Goal: Task Accomplishment & Management: Manage account settings

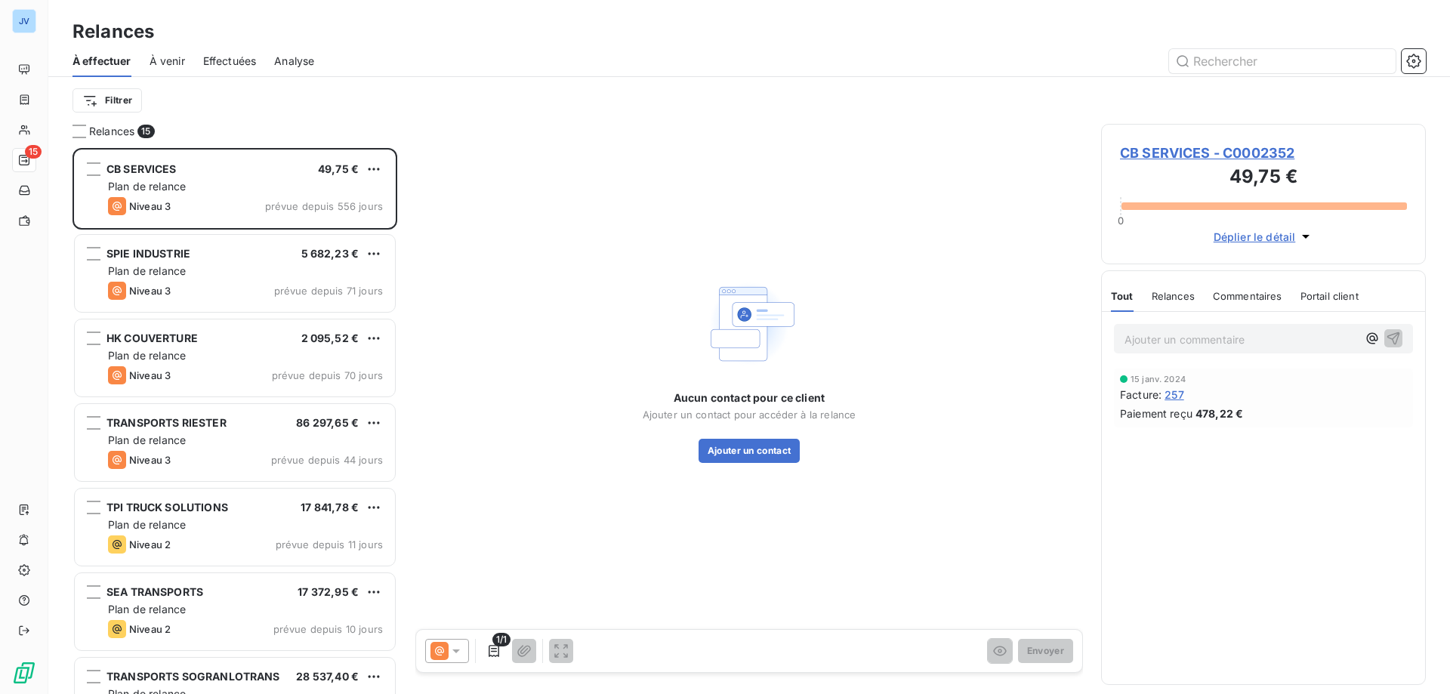
scroll to position [535, 313]
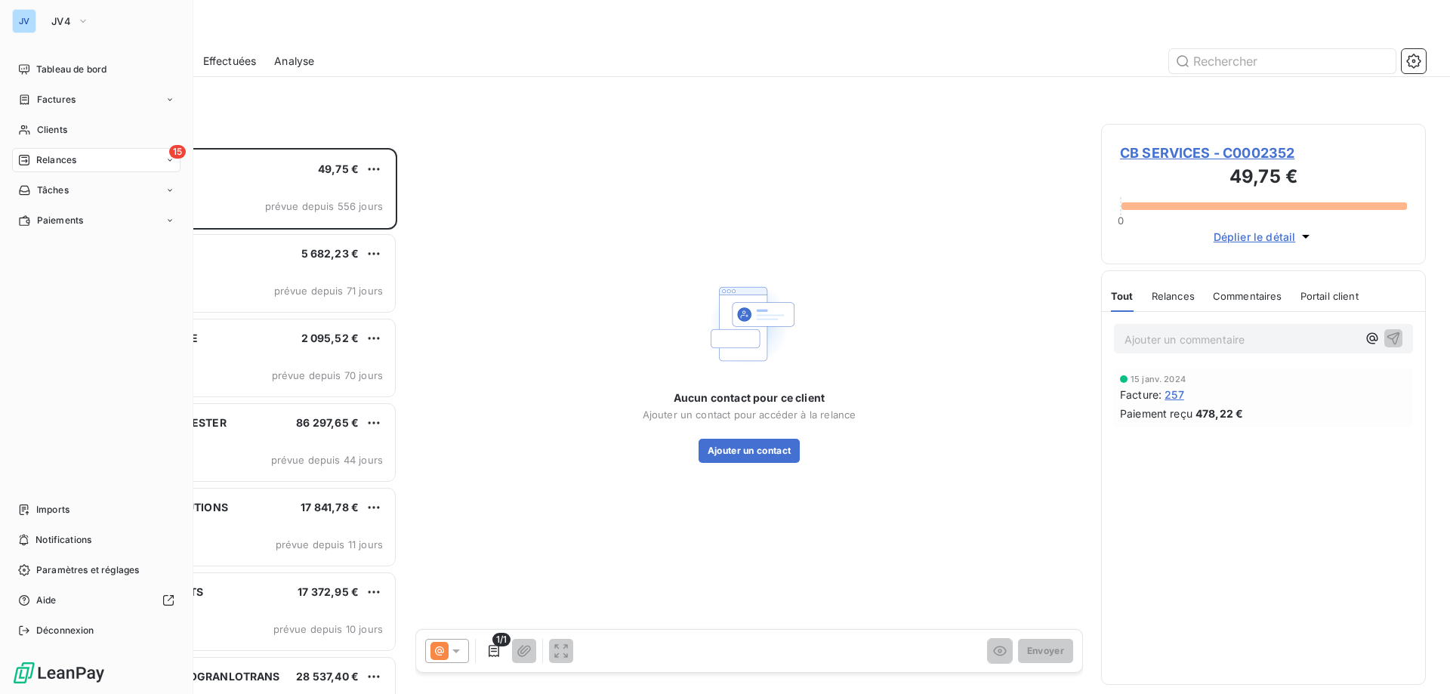
click at [26, 17] on div "JV" at bounding box center [24, 21] width 24 height 24
click at [85, 24] on icon "button" at bounding box center [83, 21] width 12 height 15
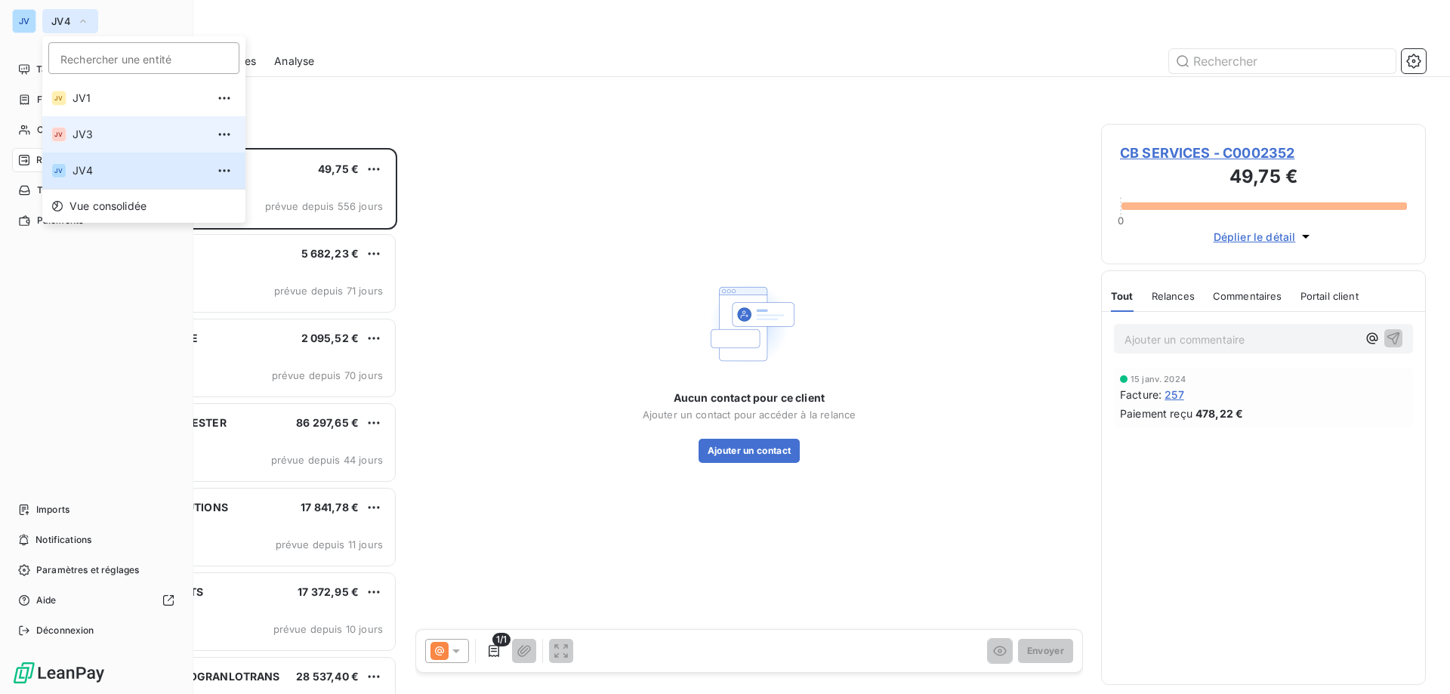
click at [97, 148] on li "JV JV3" at bounding box center [143, 134] width 203 height 36
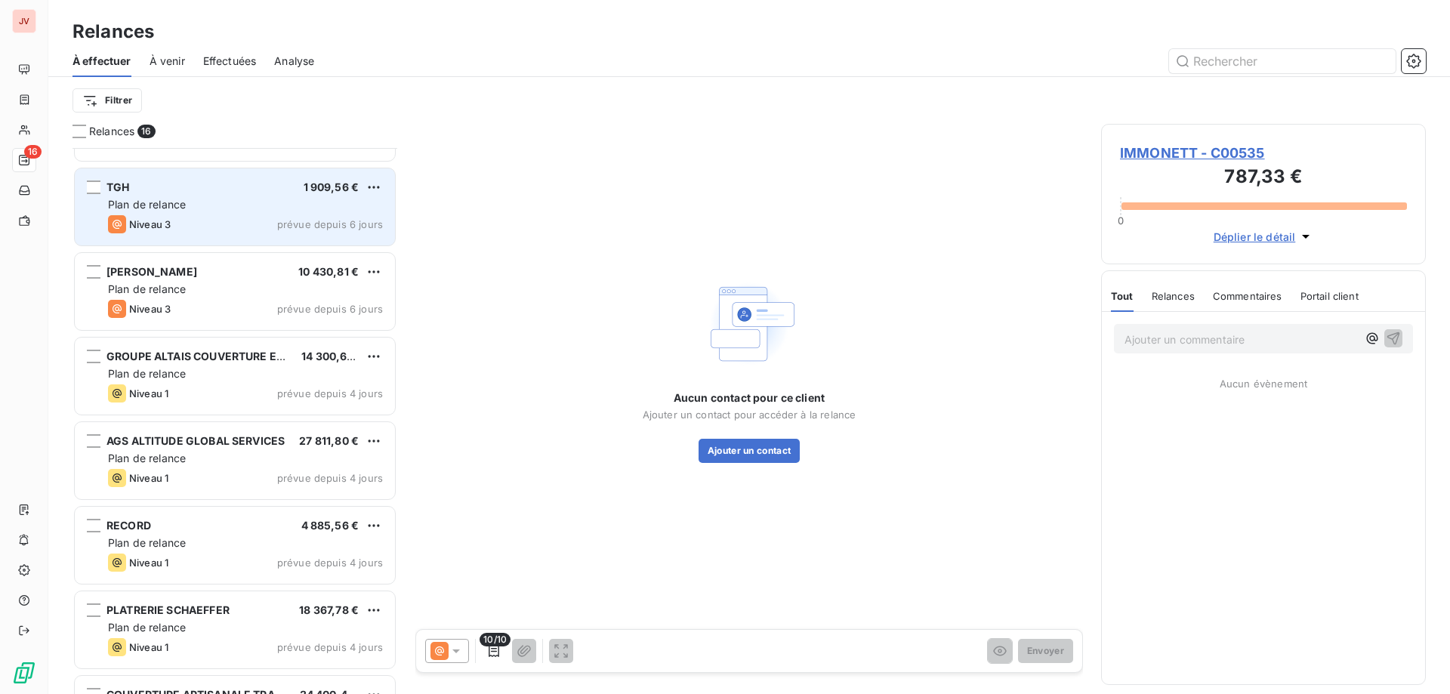
scroll to position [227, 0]
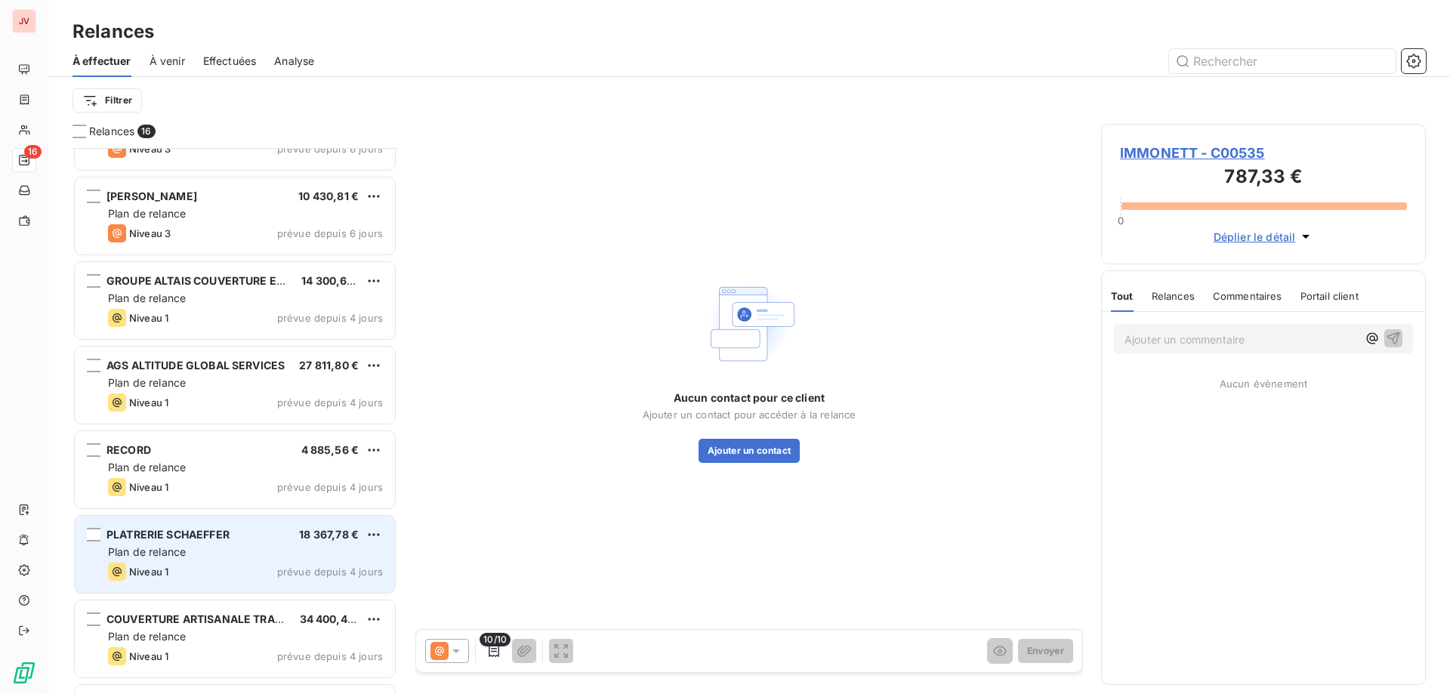
click at [212, 557] on div "Plan de relance" at bounding box center [245, 552] width 275 height 15
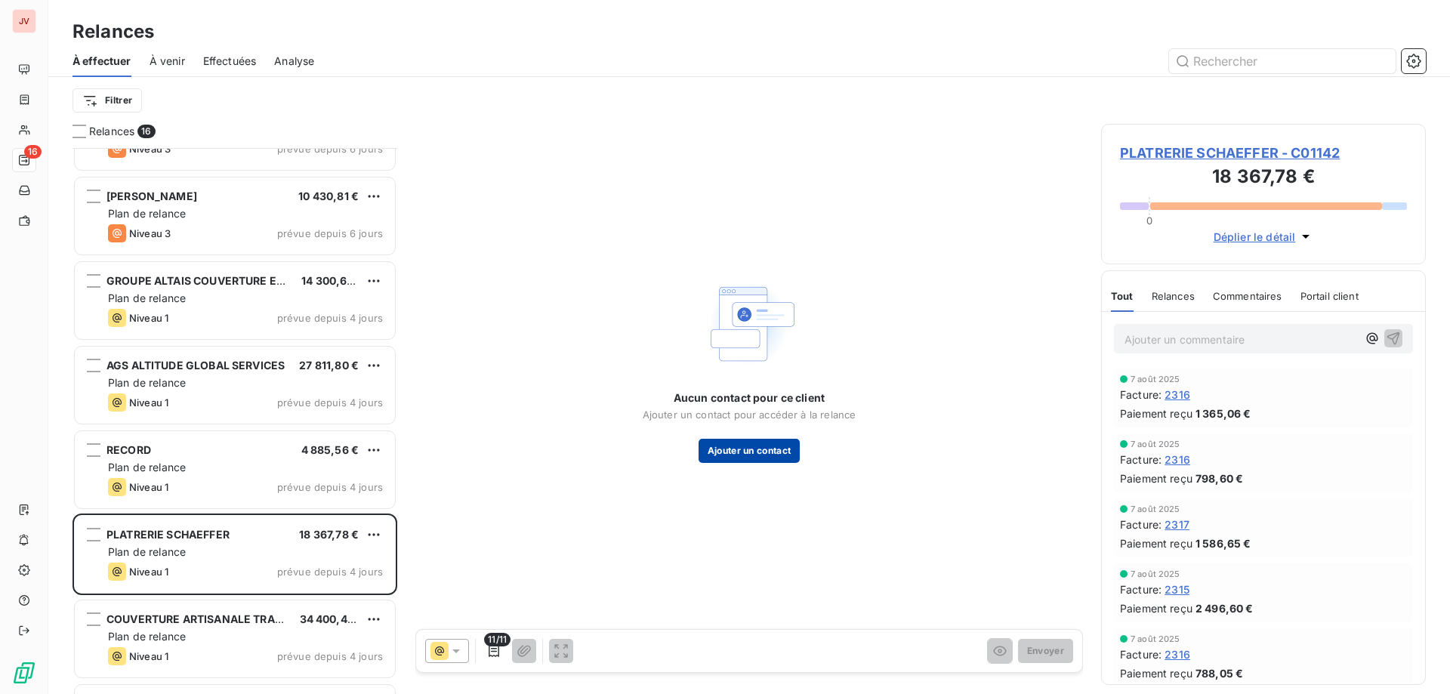
click at [731, 452] on button "Ajouter un contact" at bounding box center [750, 451] width 102 height 24
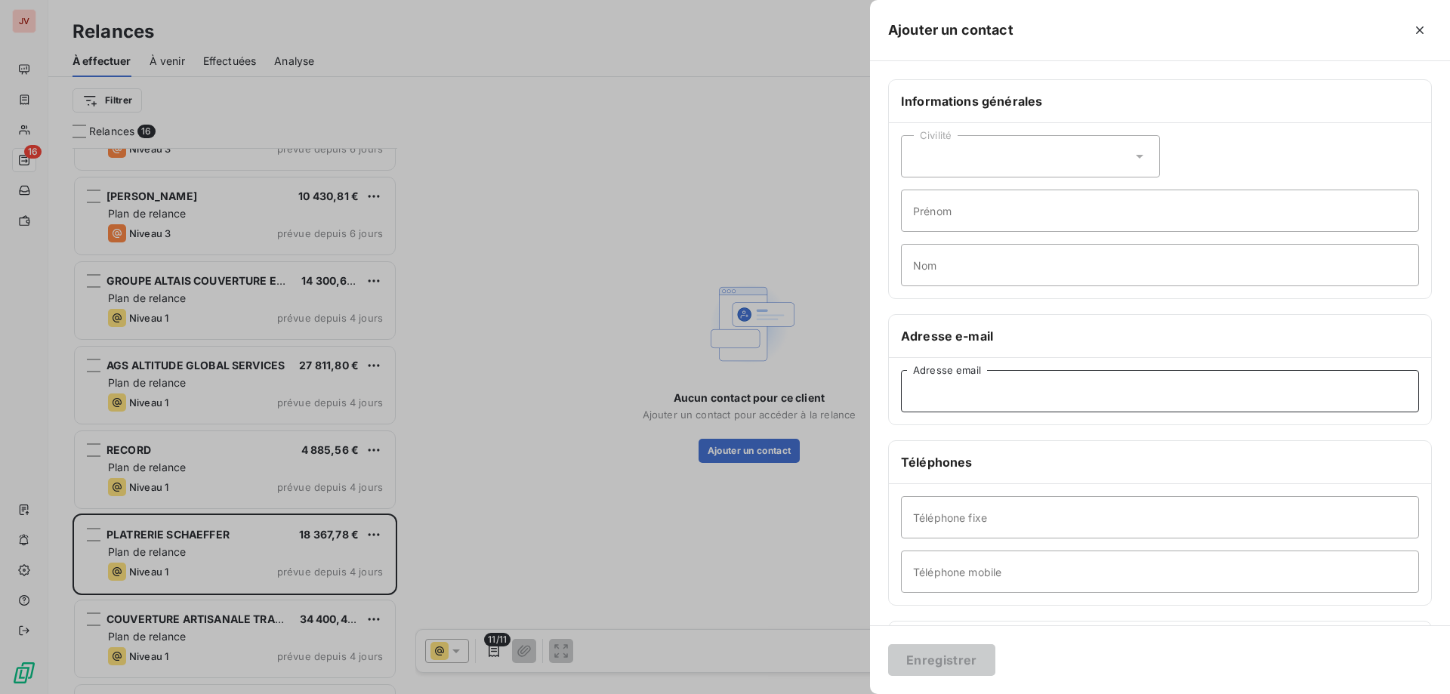
click at [950, 393] on input "Adresse email" at bounding box center [1160, 391] width 518 height 42
paste input "l.schaeffer@platrerie-schaeffer.fr"
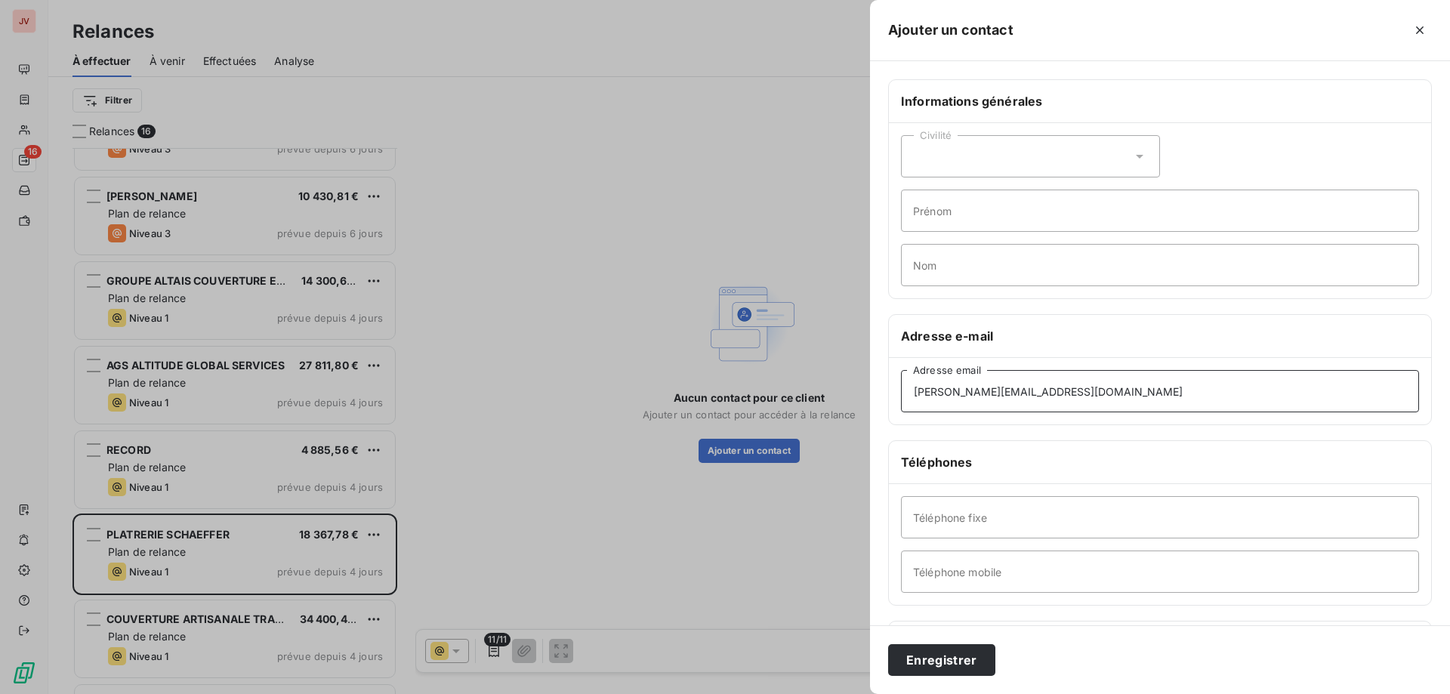
type input "l.schaeffer@platrerie-schaeffer.fr"
click at [922, 659] on button "Enregistrer" at bounding box center [941, 660] width 107 height 32
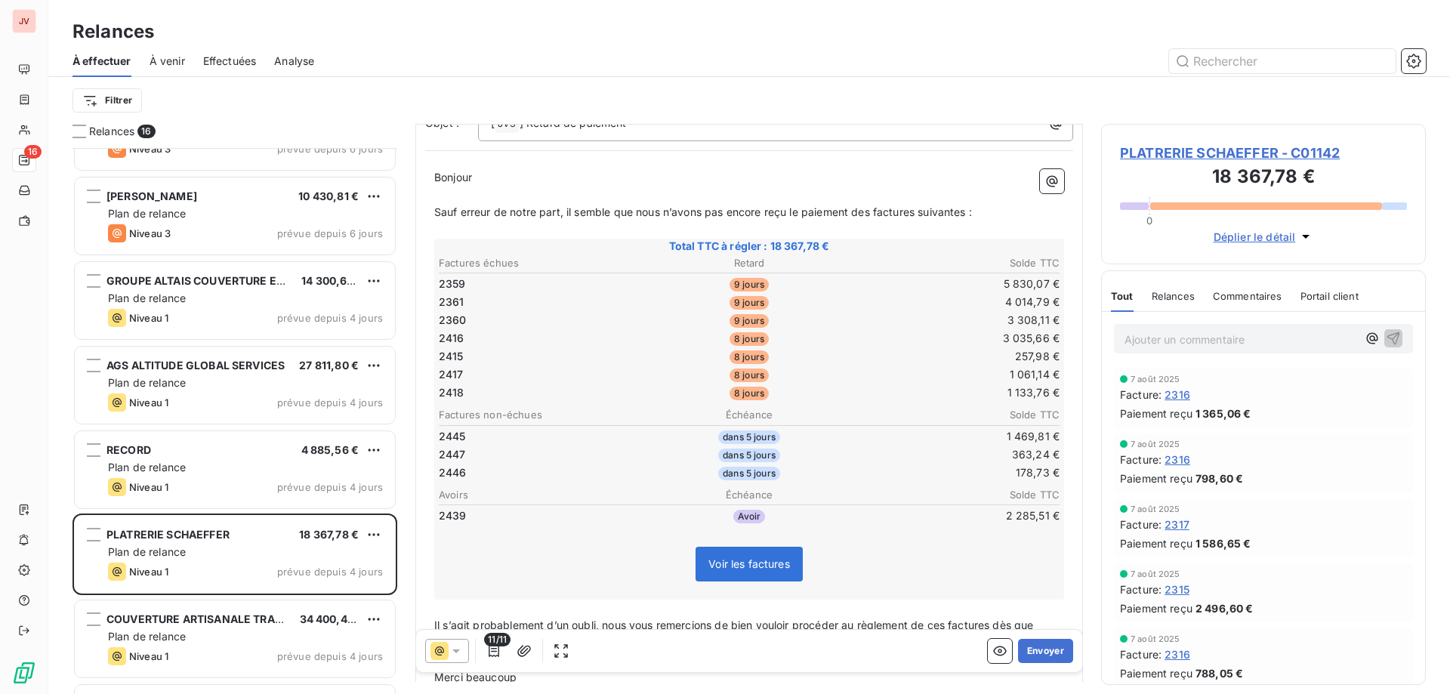
scroll to position [129, 0]
click at [466, 651] on div at bounding box center [447, 651] width 44 height 24
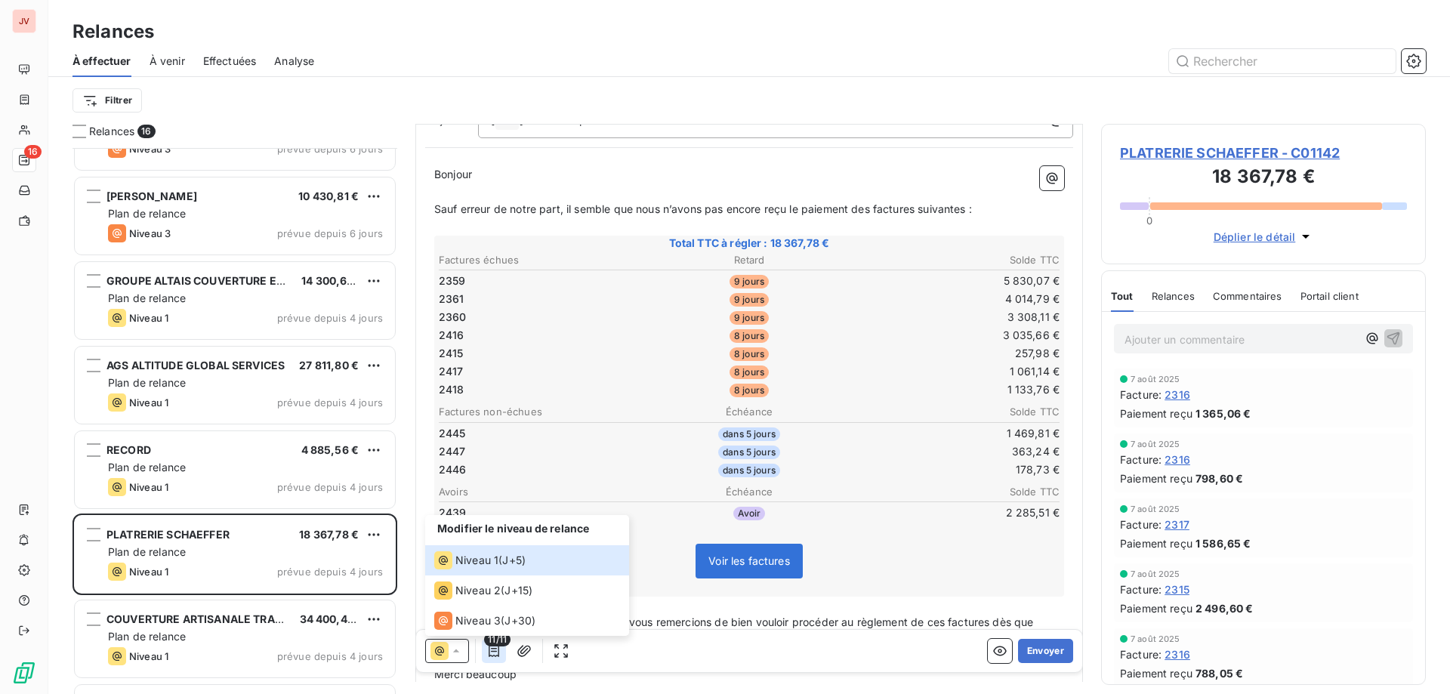
click at [496, 650] on icon "button" at bounding box center [493, 651] width 15 height 15
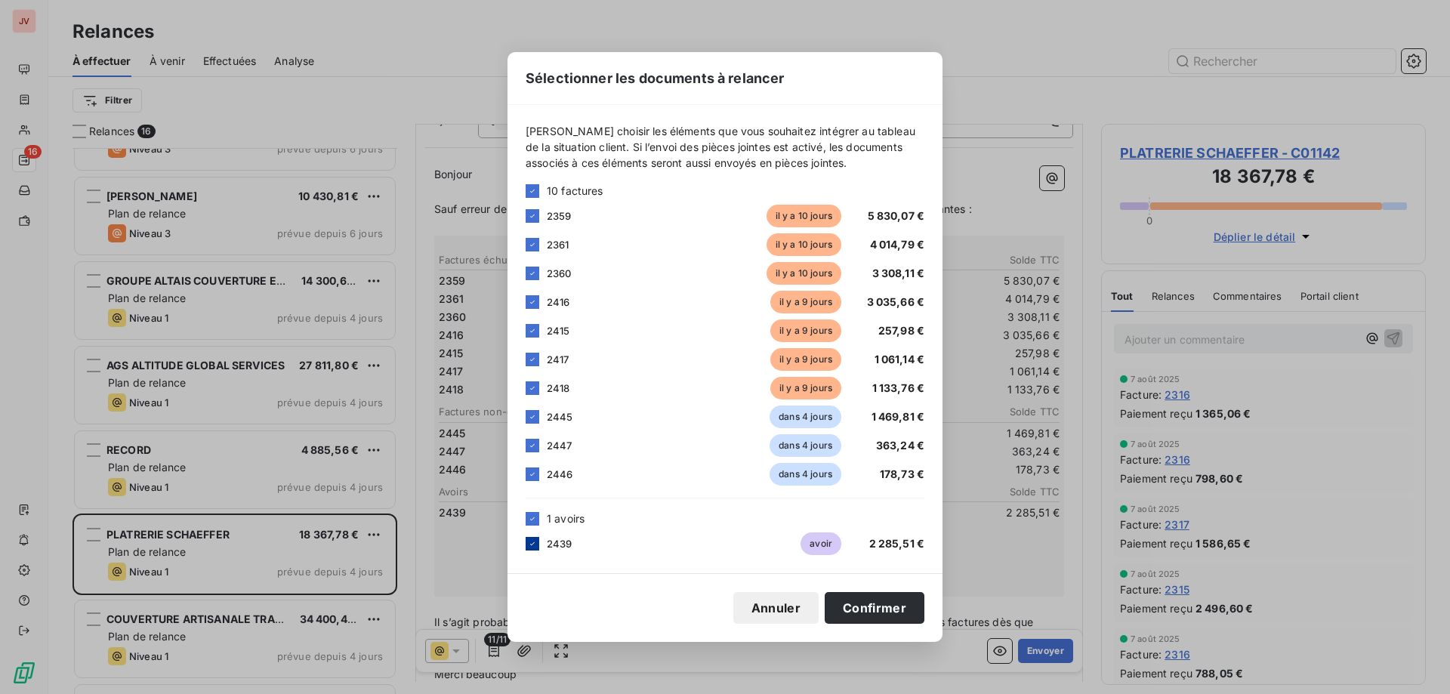
click at [530, 542] on icon at bounding box center [532, 543] width 9 height 9
click at [533, 471] on icon at bounding box center [532, 474] width 9 height 9
drag, startPoint x: 536, startPoint y: 448, endPoint x: 533, endPoint y: 434, distance: 13.8
click at [535, 448] on icon at bounding box center [532, 445] width 9 height 9
click at [533, 412] on icon at bounding box center [532, 416] width 9 height 9
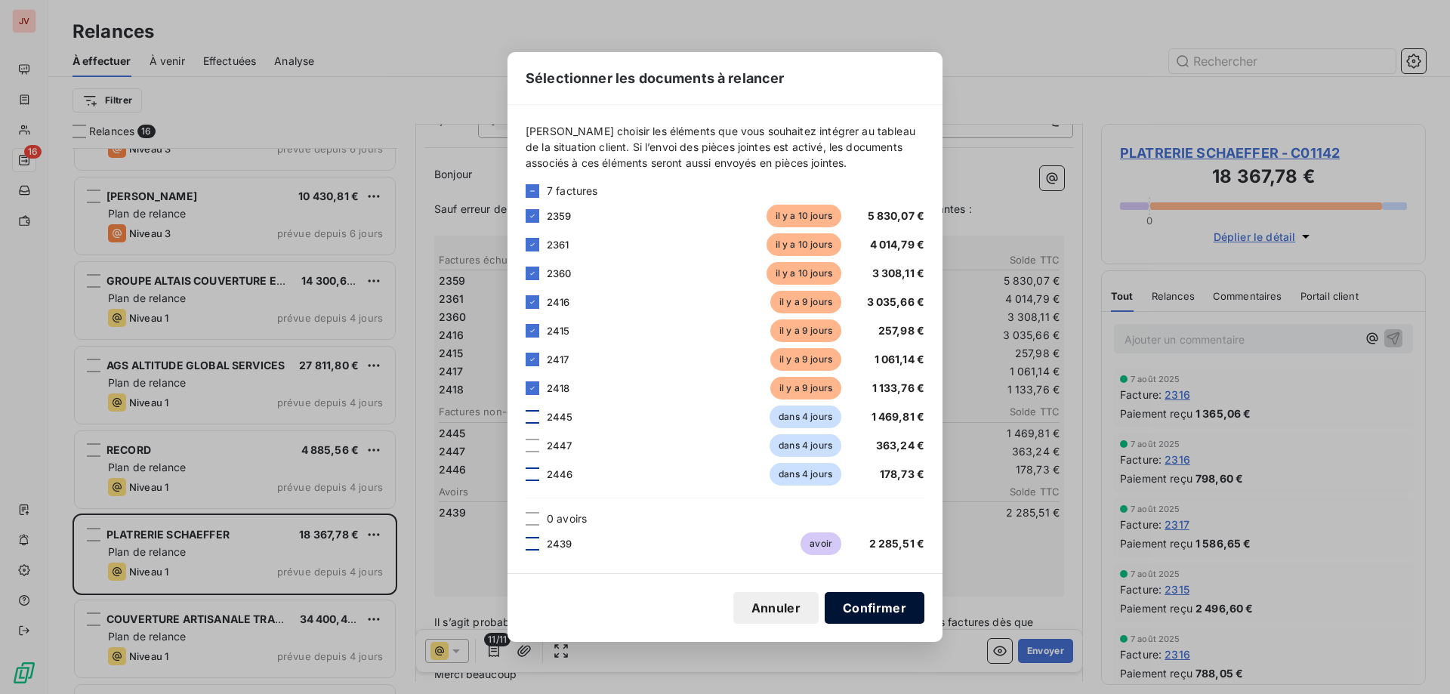
click at [898, 604] on button "Confirmer" at bounding box center [875, 608] width 100 height 32
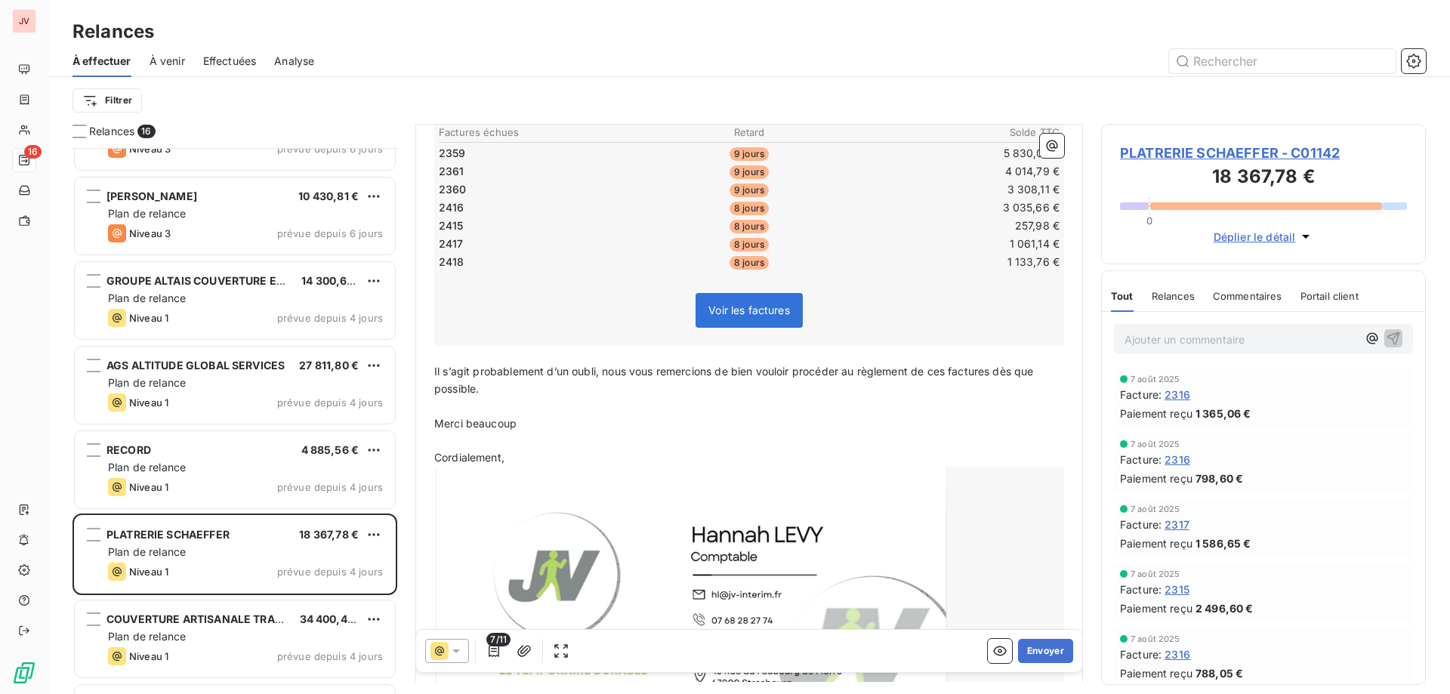
scroll to position [273, 0]
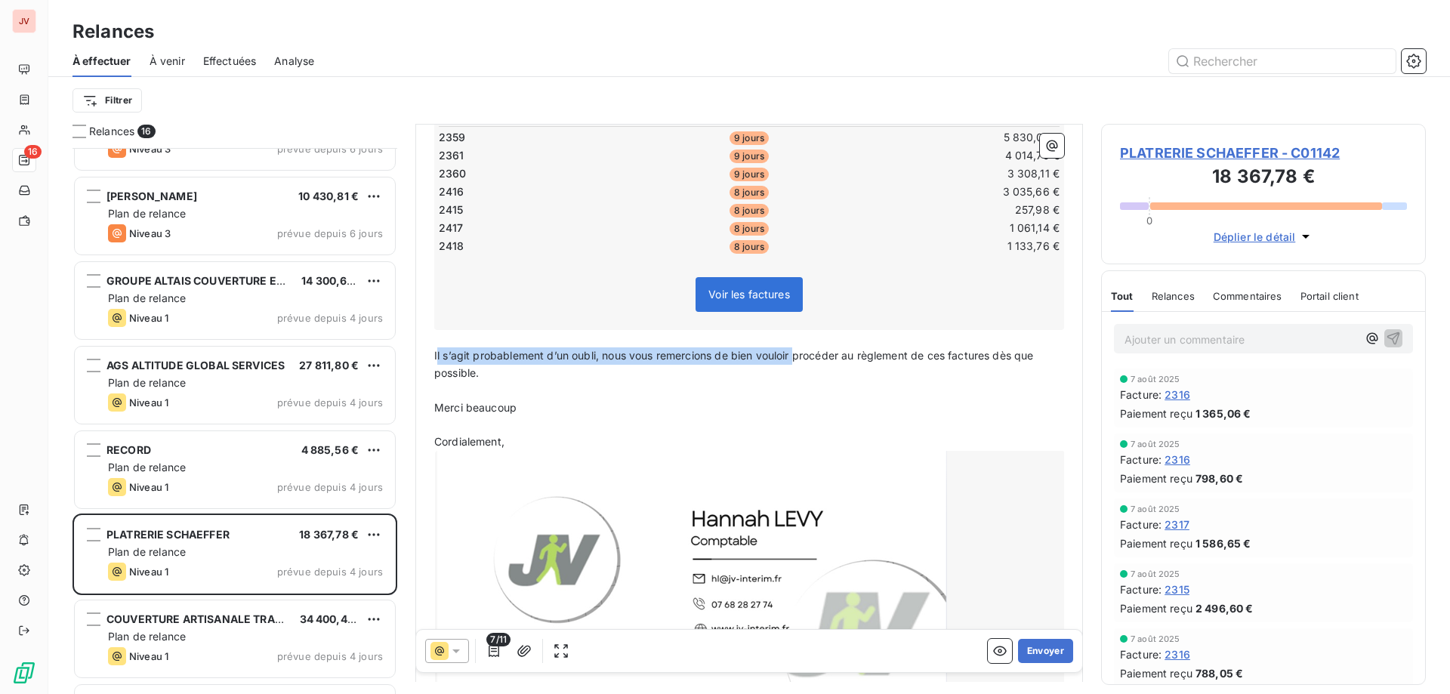
drag, startPoint x: 796, startPoint y: 354, endPoint x: 437, endPoint y: 349, distance: 359.6
click at [437, 349] on span "Il s’agit probablement d’un oubli, nous vous remercions de bien vouloir procéde…" at bounding box center [735, 364] width 603 height 30
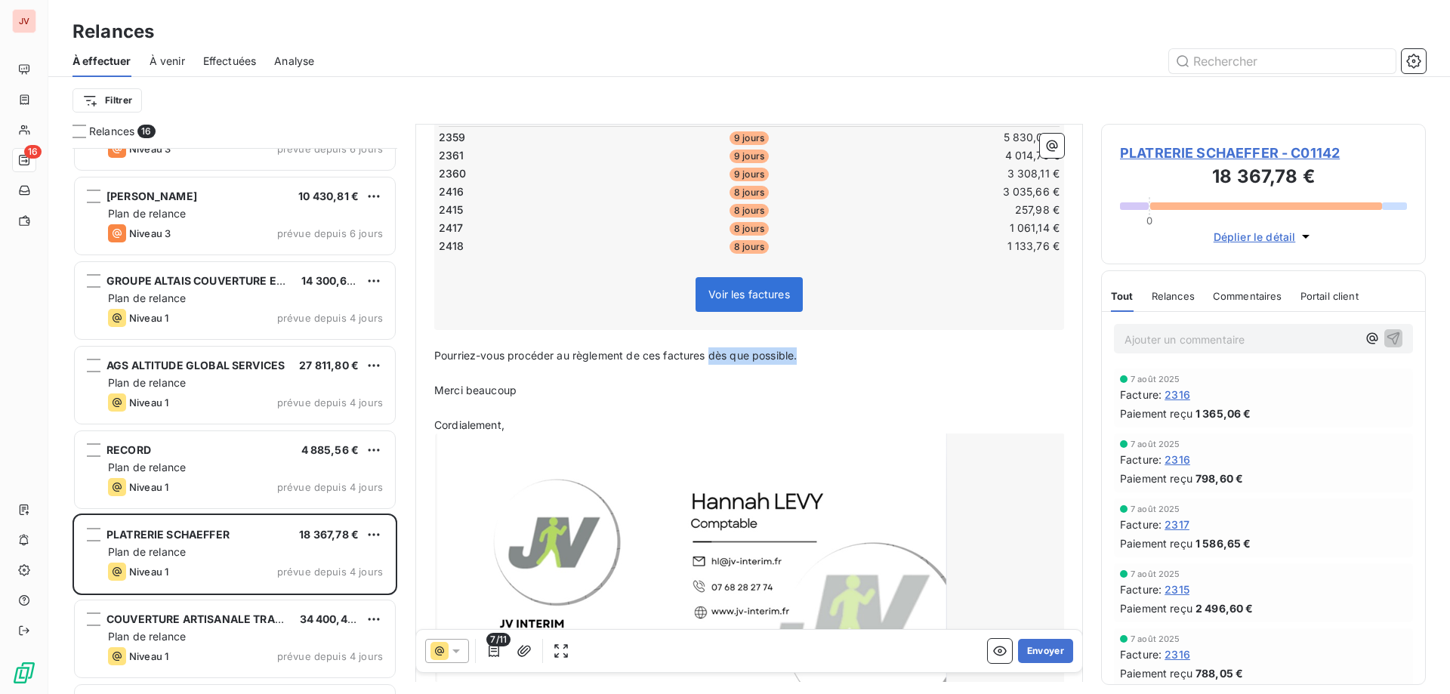
drag, startPoint x: 801, startPoint y: 353, endPoint x: 713, endPoint y: 355, distance: 87.7
click at [713, 355] on span "Pourriez-vous procéder au règlement de ces factures dès que possible." at bounding box center [615, 355] width 363 height 13
click at [557, 355] on span "Pourriez-vous procéder au règlement de ces factures dès que possible." at bounding box center [615, 355] width 363 height 13
drag, startPoint x: 865, startPoint y: 356, endPoint x: 774, endPoint y: 360, distance: 91.5
click at [774, 360] on p "Pourriez-vous procéder rapidement au règlement de ces factures dès que possible." at bounding box center [749, 355] width 630 height 17
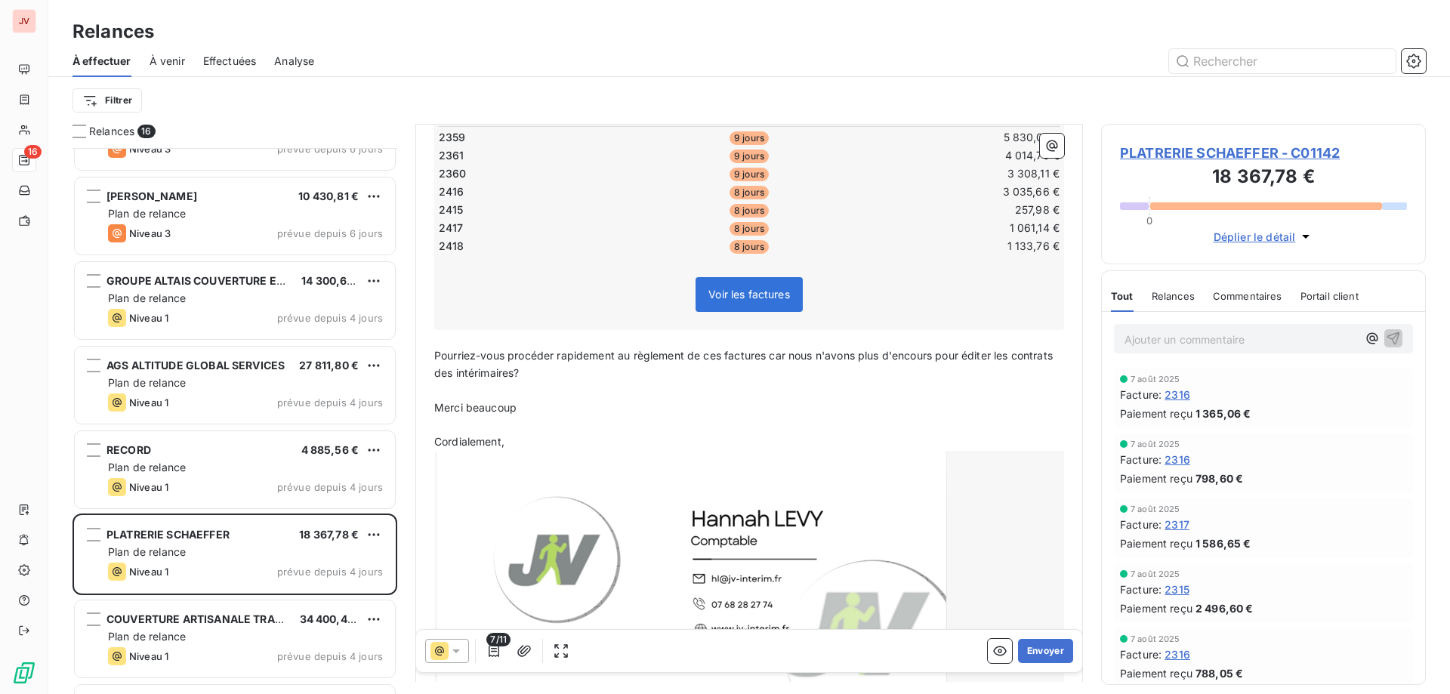
drag, startPoint x: 472, startPoint y: 340, endPoint x: 455, endPoint y: 360, distance: 26.2
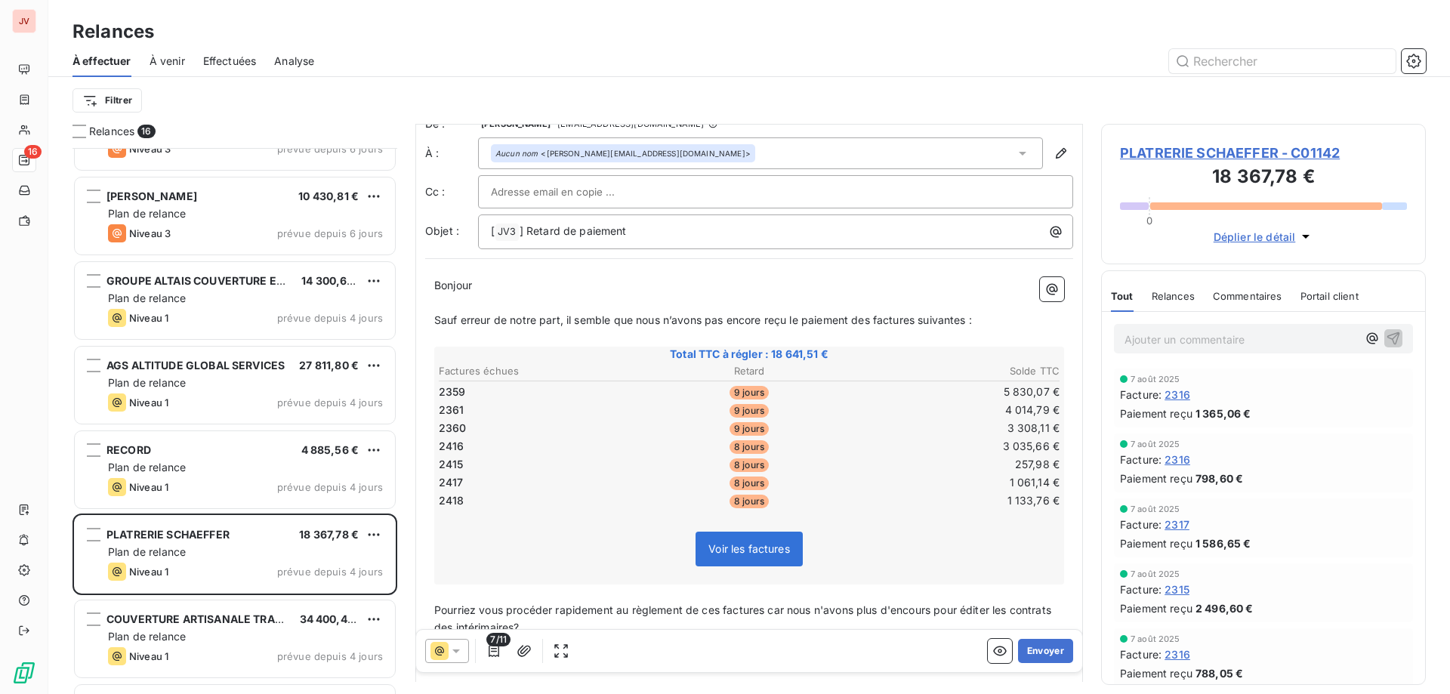
scroll to position [0, 0]
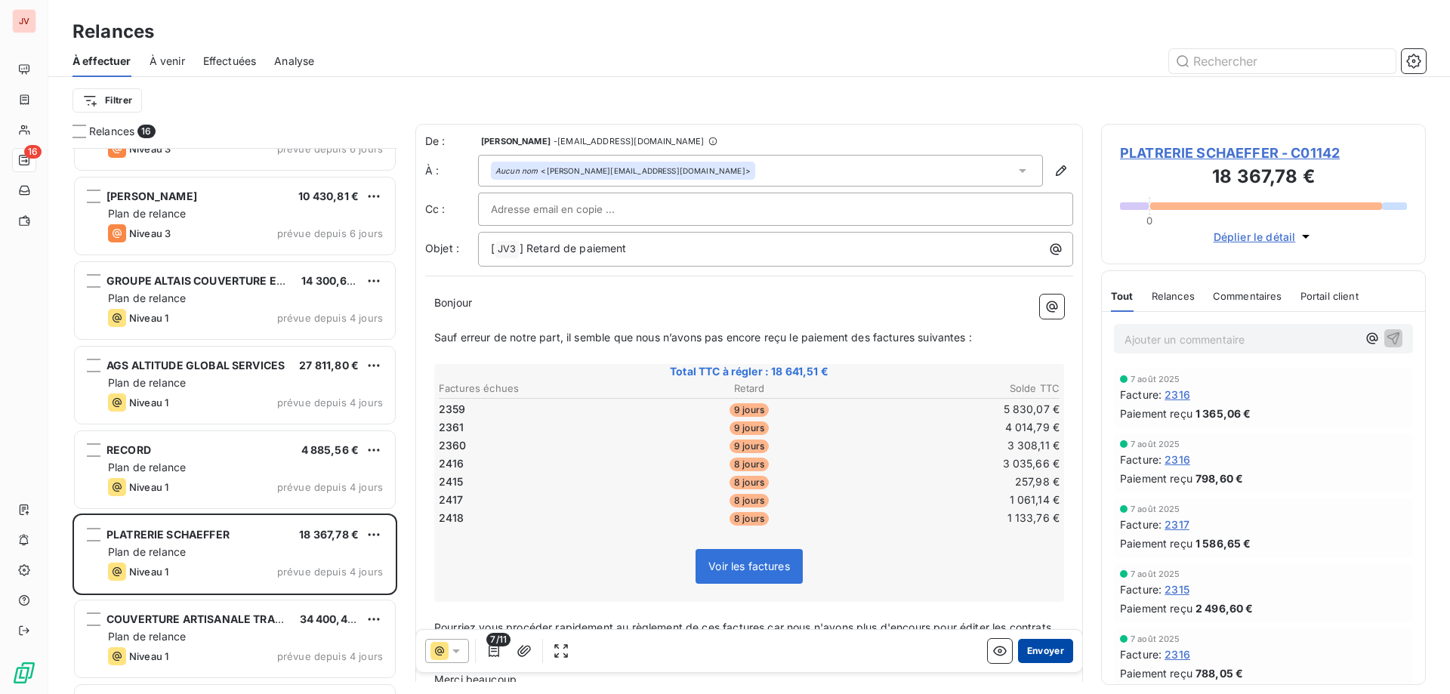
click at [1044, 646] on button "Envoyer" at bounding box center [1045, 651] width 55 height 24
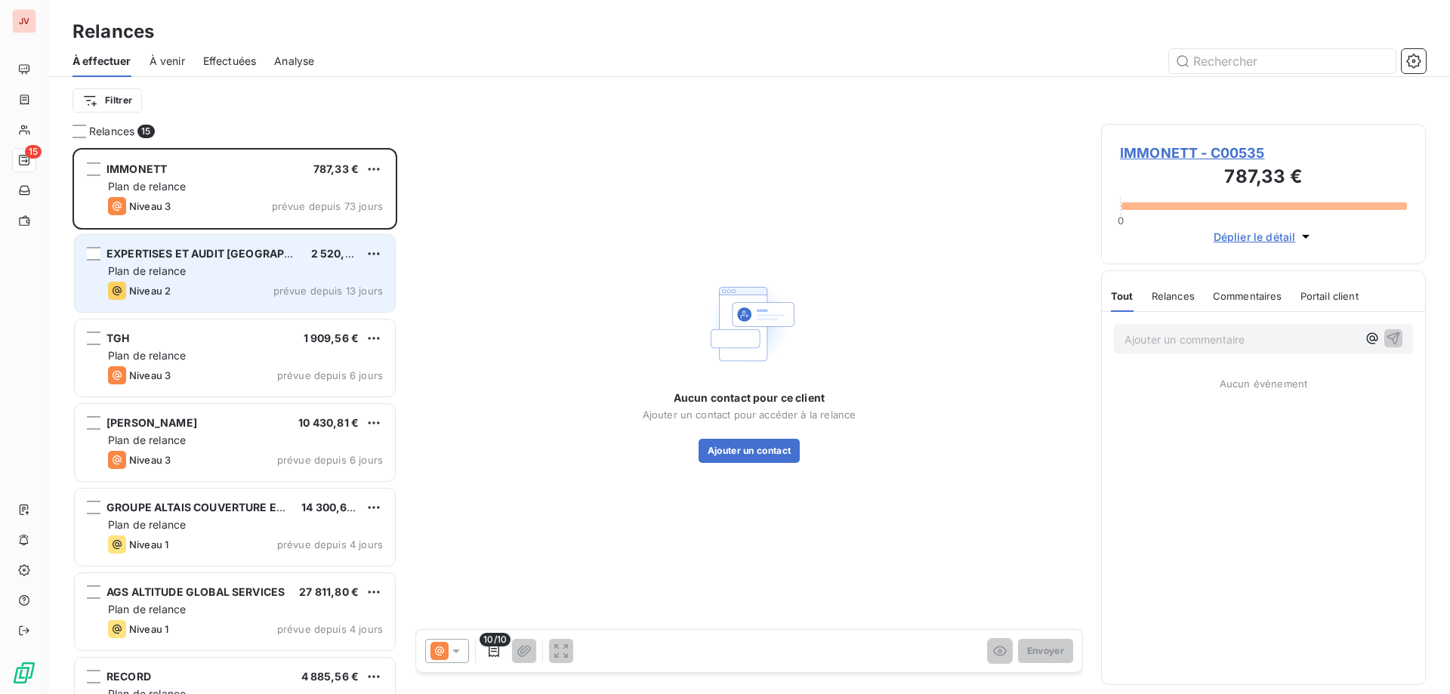
click at [224, 283] on div "Niveau 2 prévue depuis 13 jours" at bounding box center [245, 291] width 275 height 18
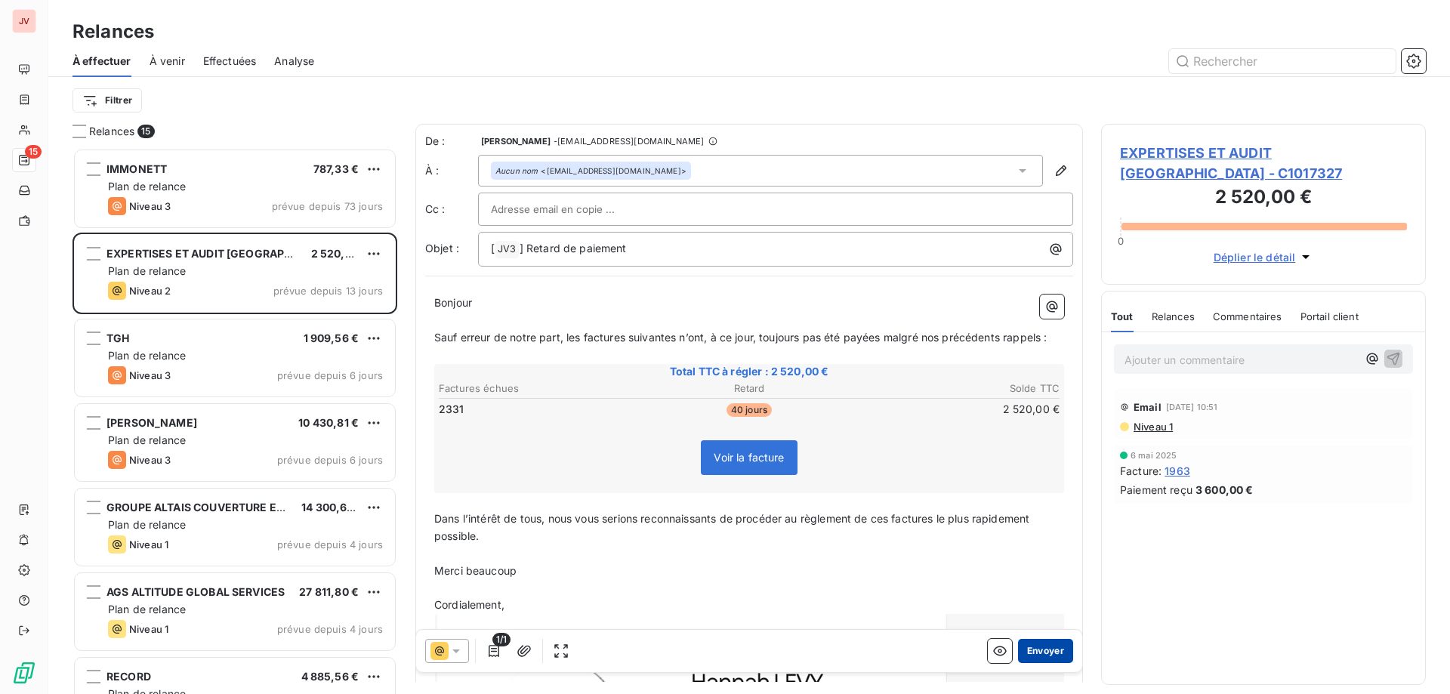
click at [1035, 646] on button "Envoyer" at bounding box center [1045, 651] width 55 height 24
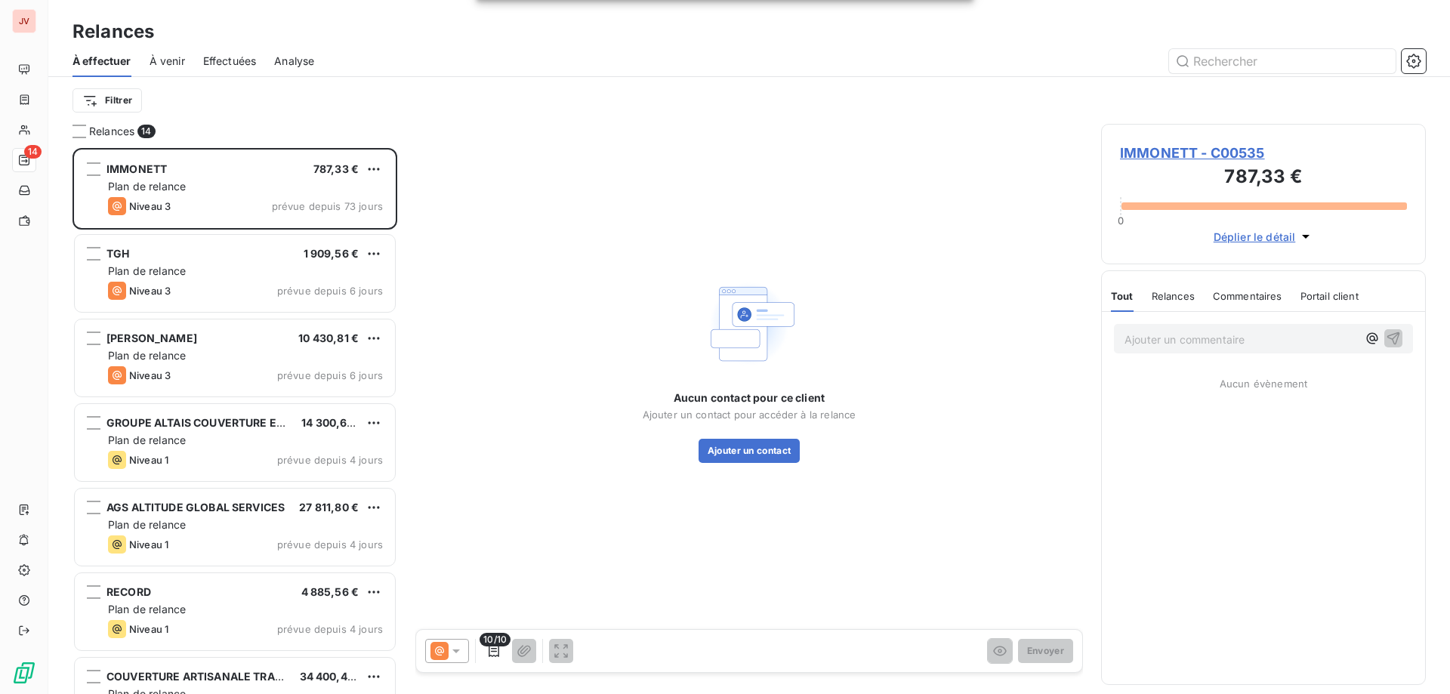
scroll to position [76, 0]
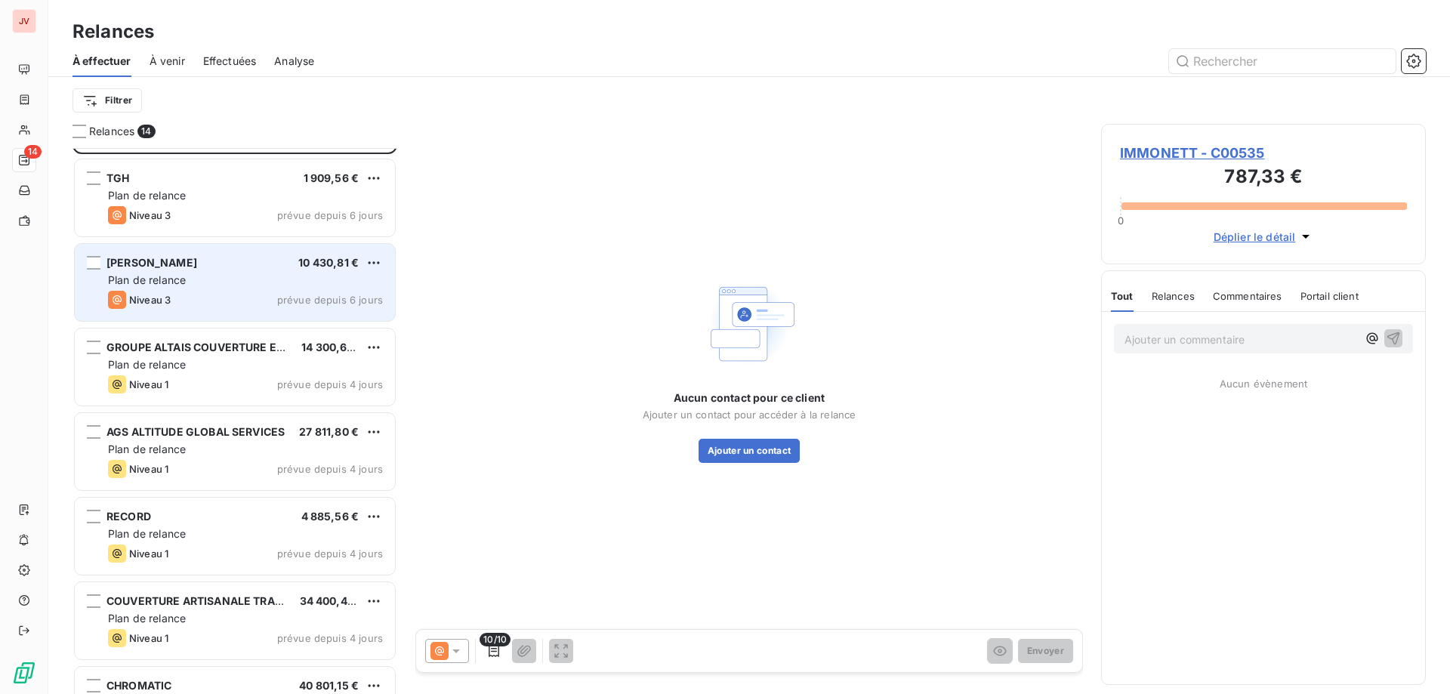
click at [196, 275] on div "Plan de relance" at bounding box center [245, 280] width 275 height 15
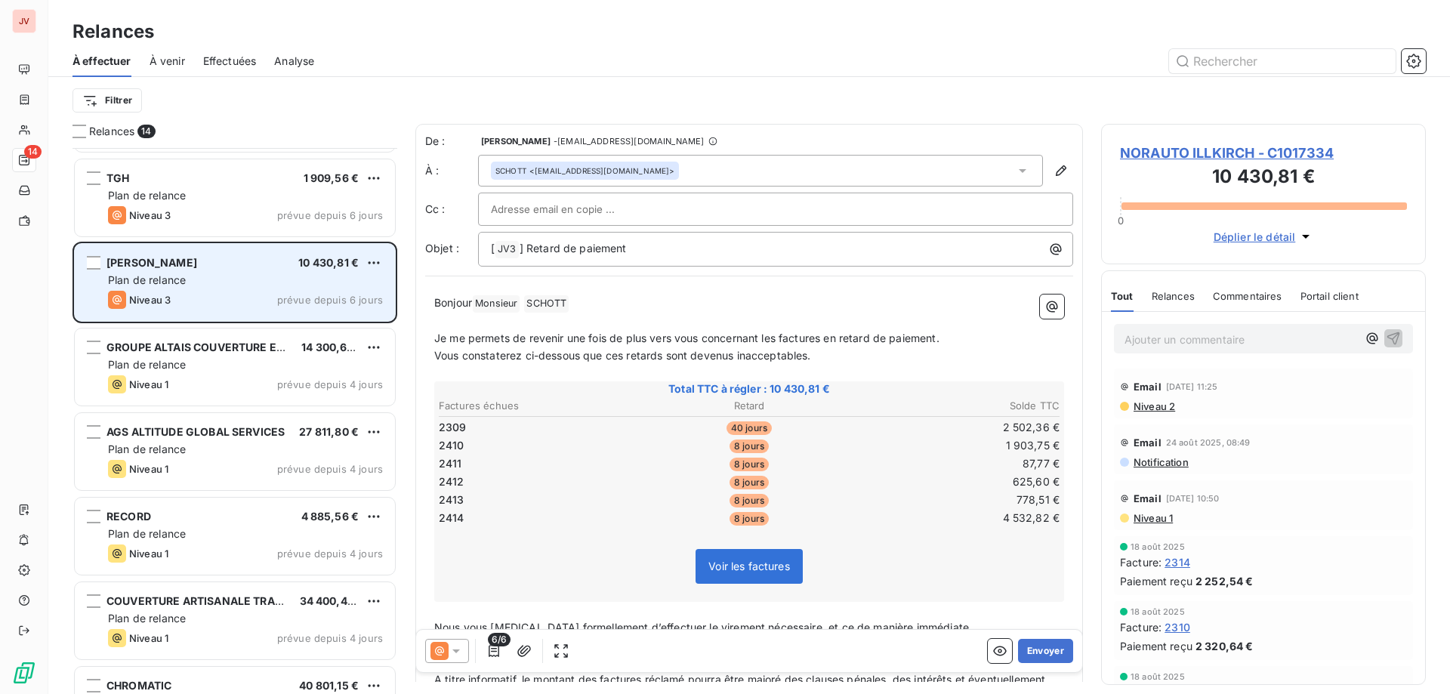
click at [297, 273] on div "Plan de relance" at bounding box center [245, 280] width 275 height 15
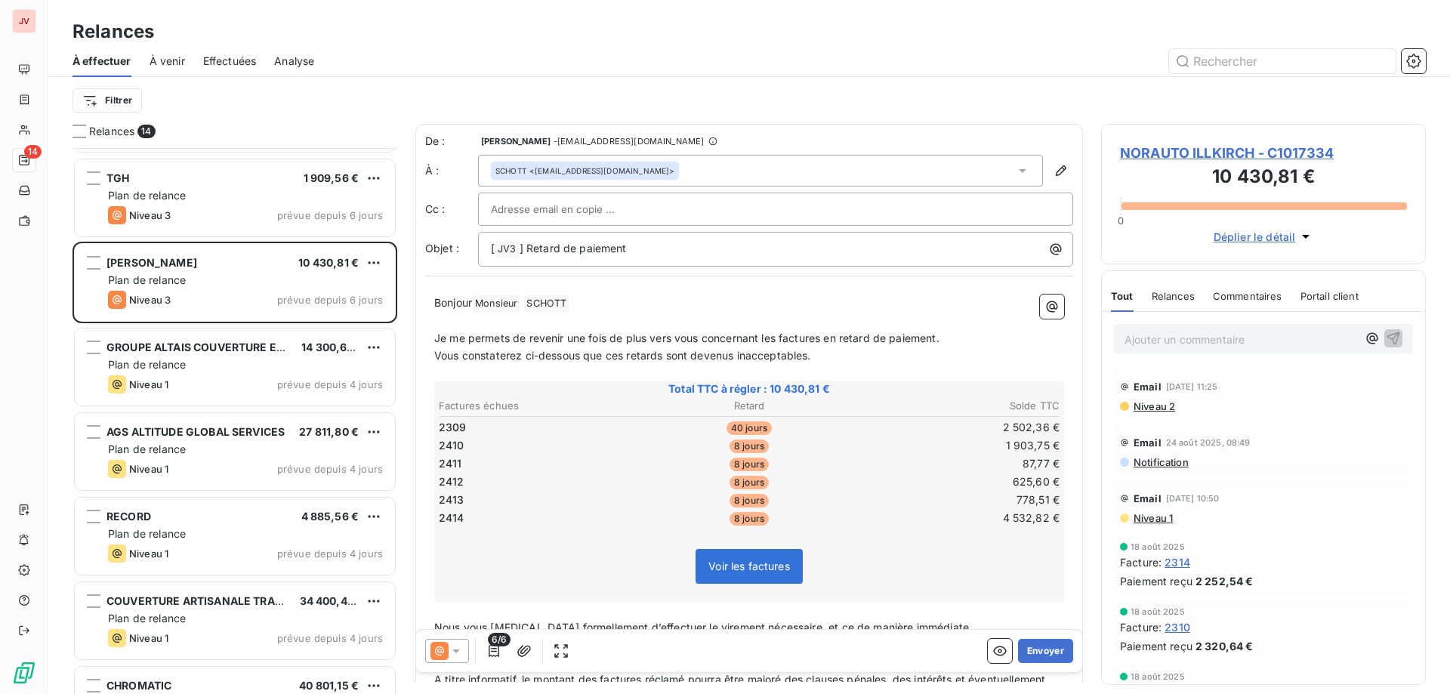
click at [823, 360] on p "Vous constaterez ci-dessous que ces retards sont devenus inacceptables." at bounding box center [749, 355] width 630 height 17
click at [459, 649] on icon at bounding box center [456, 651] width 15 height 15
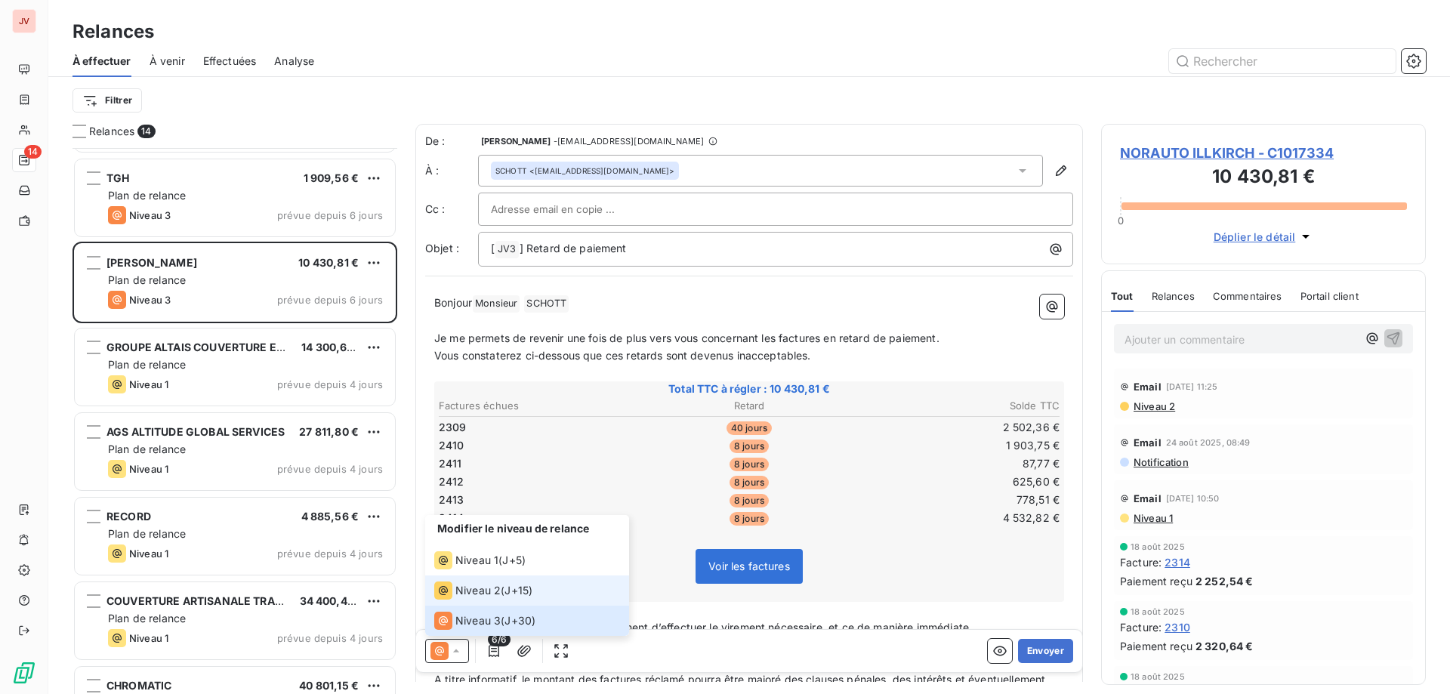
click at [478, 593] on span "Niveau 2" at bounding box center [477, 590] width 45 height 15
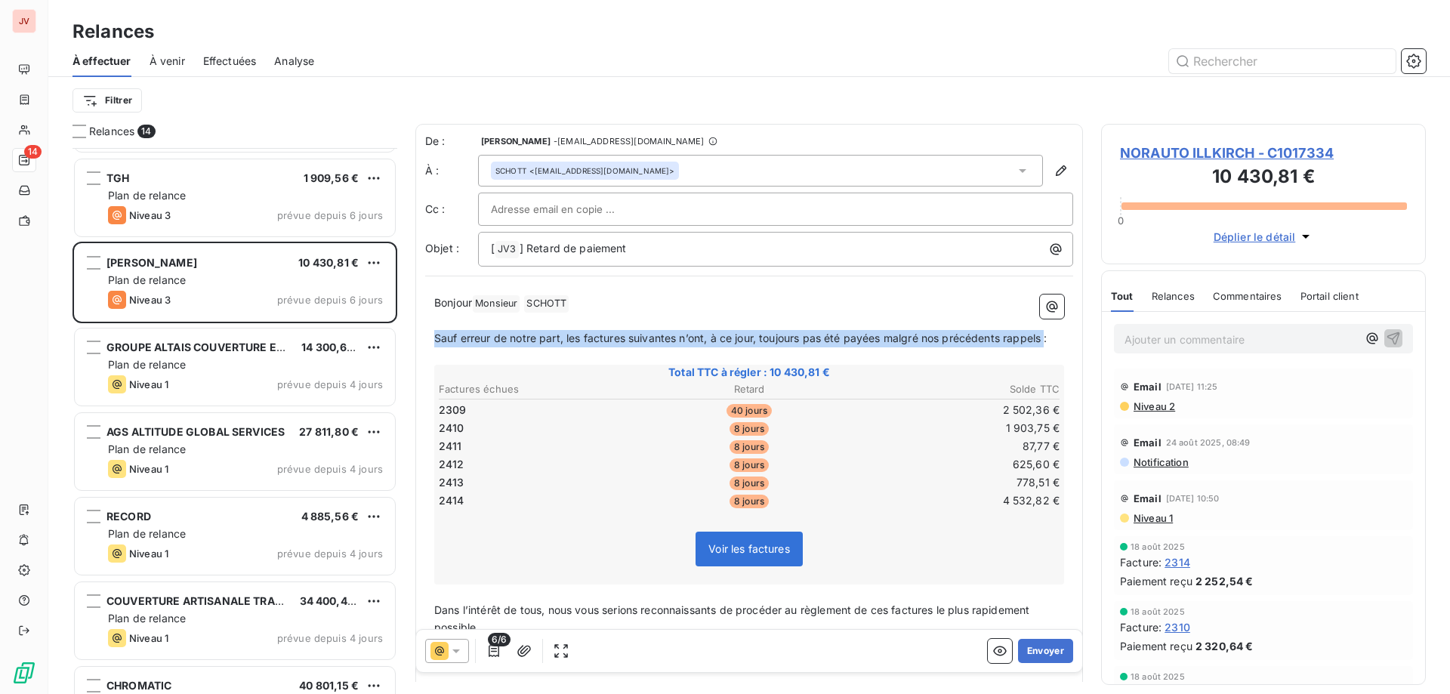
drag, startPoint x: 1050, startPoint y: 338, endPoint x: 411, endPoint y: 338, distance: 639.1
click at [411, 338] on div "Relances 14 IMMONETT 787,33 € Plan de relance Niveau 3 prévue depuis 73 jours T…" at bounding box center [749, 409] width 1402 height 570
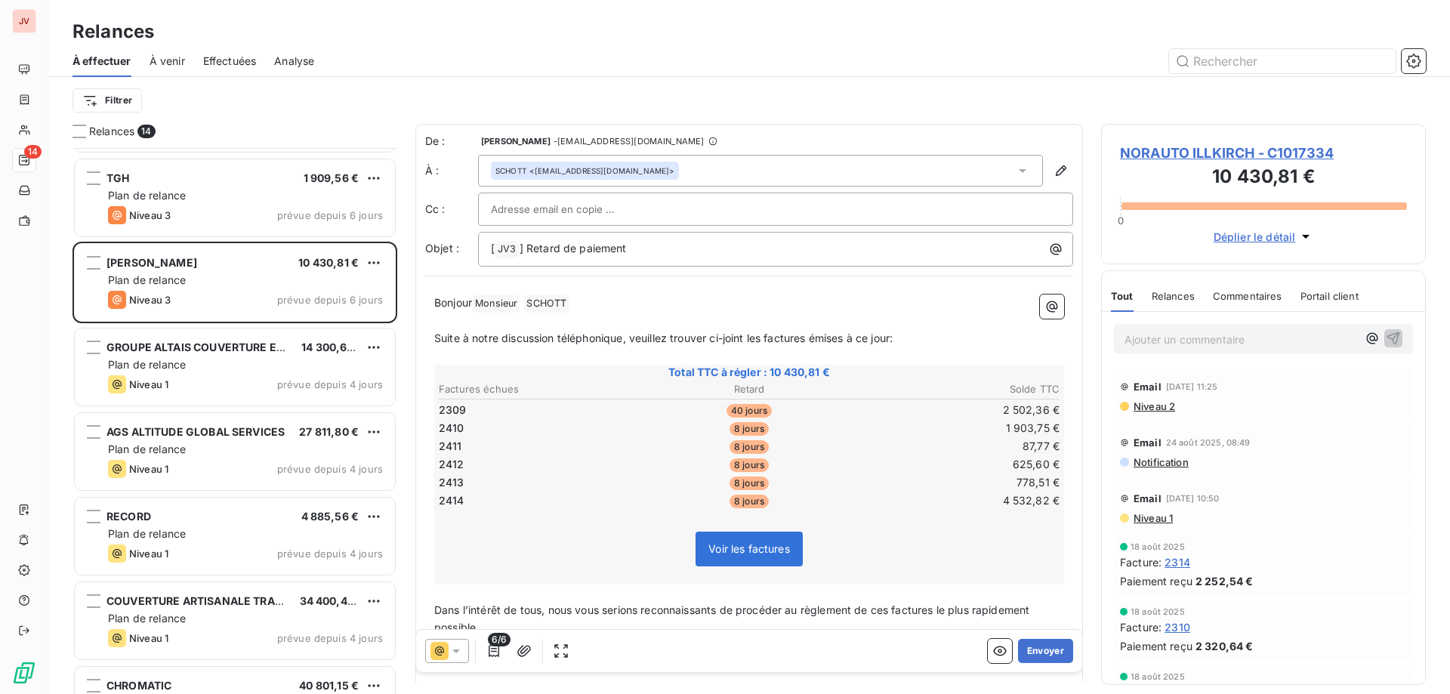
click at [492, 644] on span "6/6" at bounding box center [499, 640] width 23 height 14
click at [497, 650] on icon "button" at bounding box center [493, 651] width 15 height 15
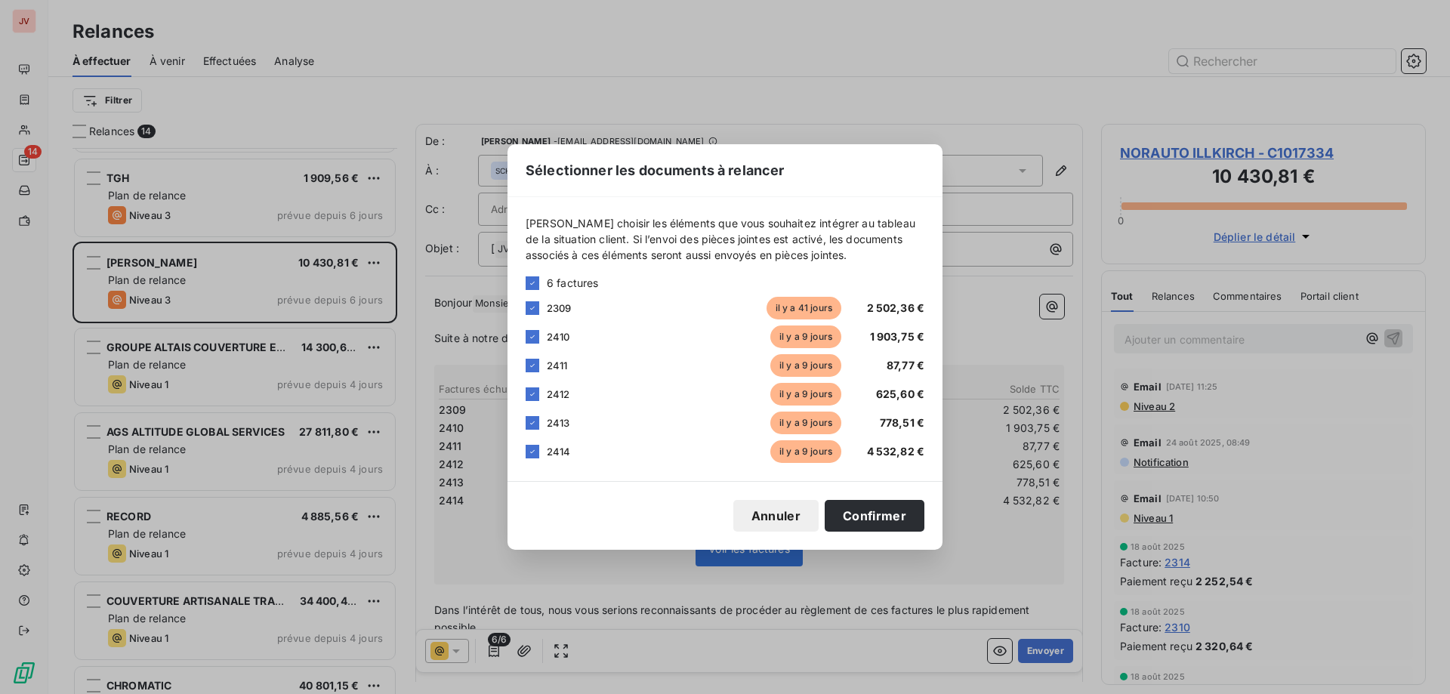
click at [777, 514] on button "Annuler" at bounding box center [775, 516] width 85 height 32
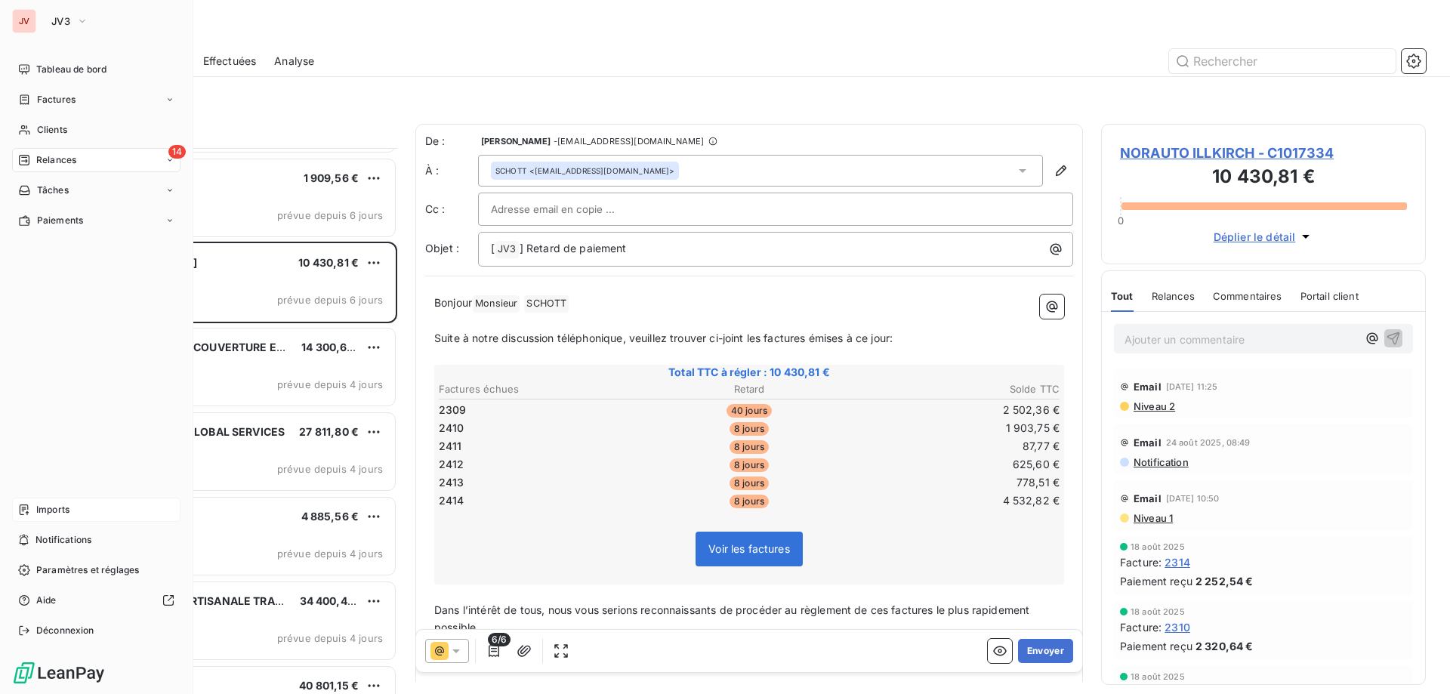
click at [57, 504] on span "Imports" at bounding box center [52, 510] width 33 height 14
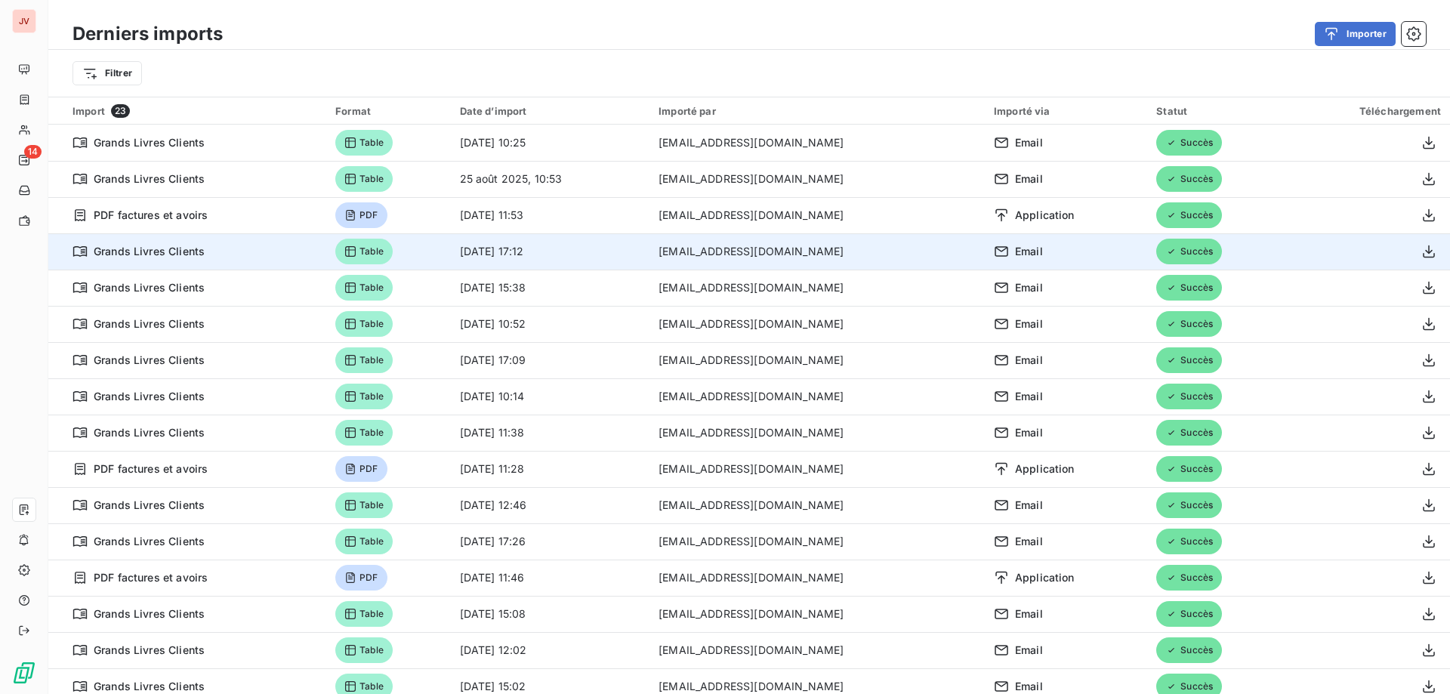
click at [357, 253] on icon at bounding box center [350, 251] width 12 height 12
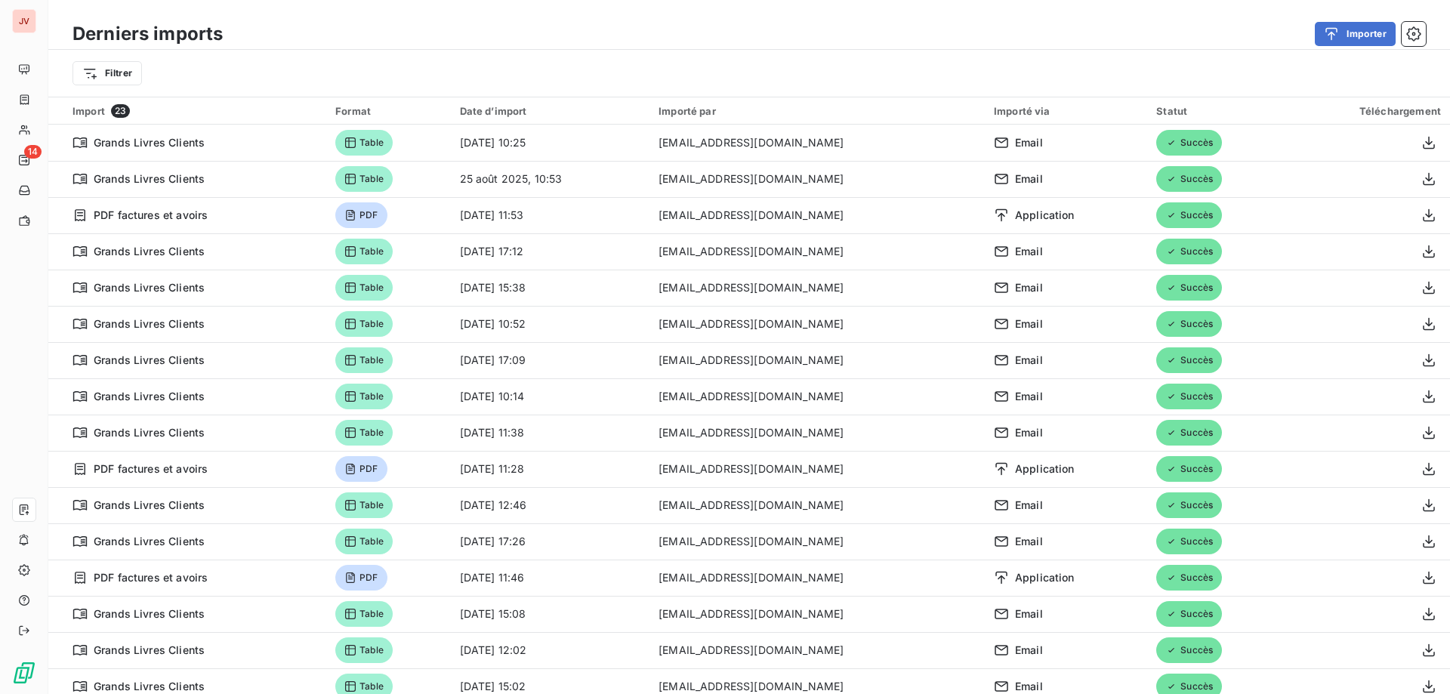
click at [1272, 89] on div "Filtrer" at bounding box center [749, 73] width 1402 height 47
click at [1336, 26] on icon "button" at bounding box center [1331, 33] width 15 height 15
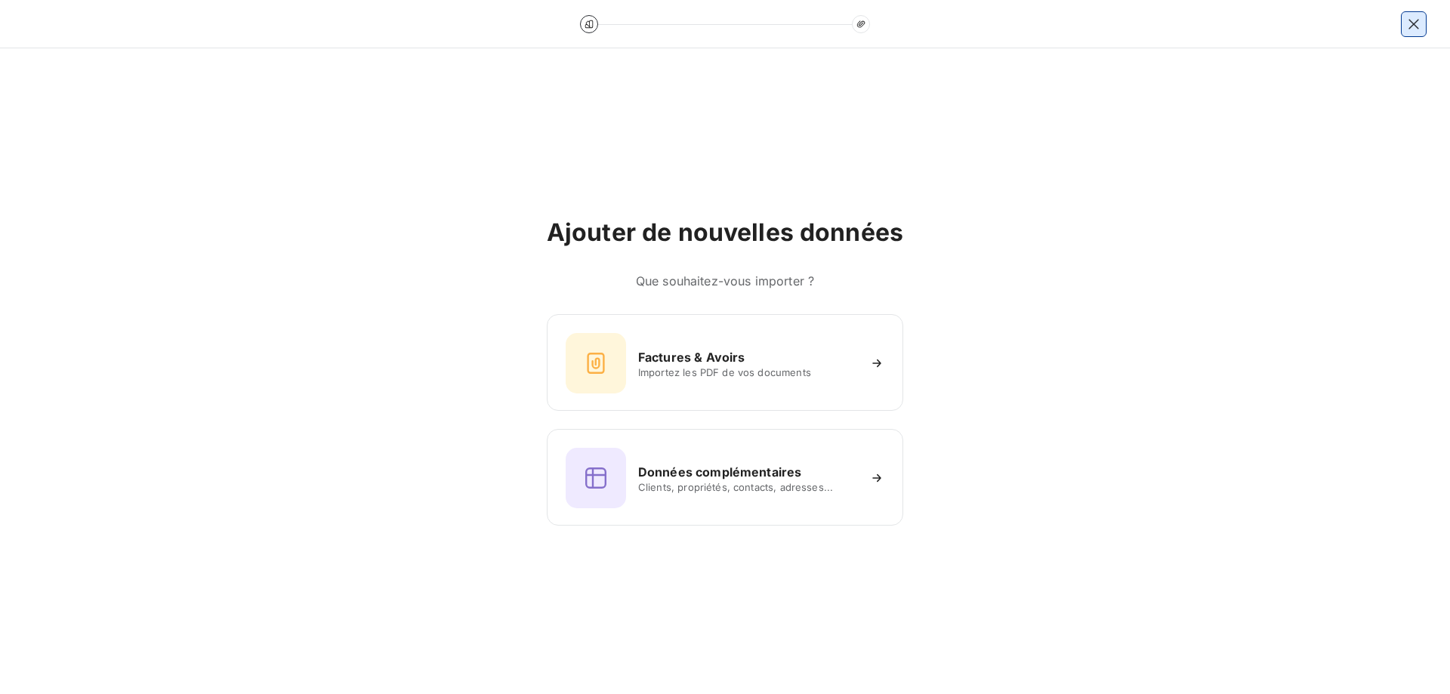
click at [1416, 20] on icon "button" at bounding box center [1414, 24] width 15 height 15
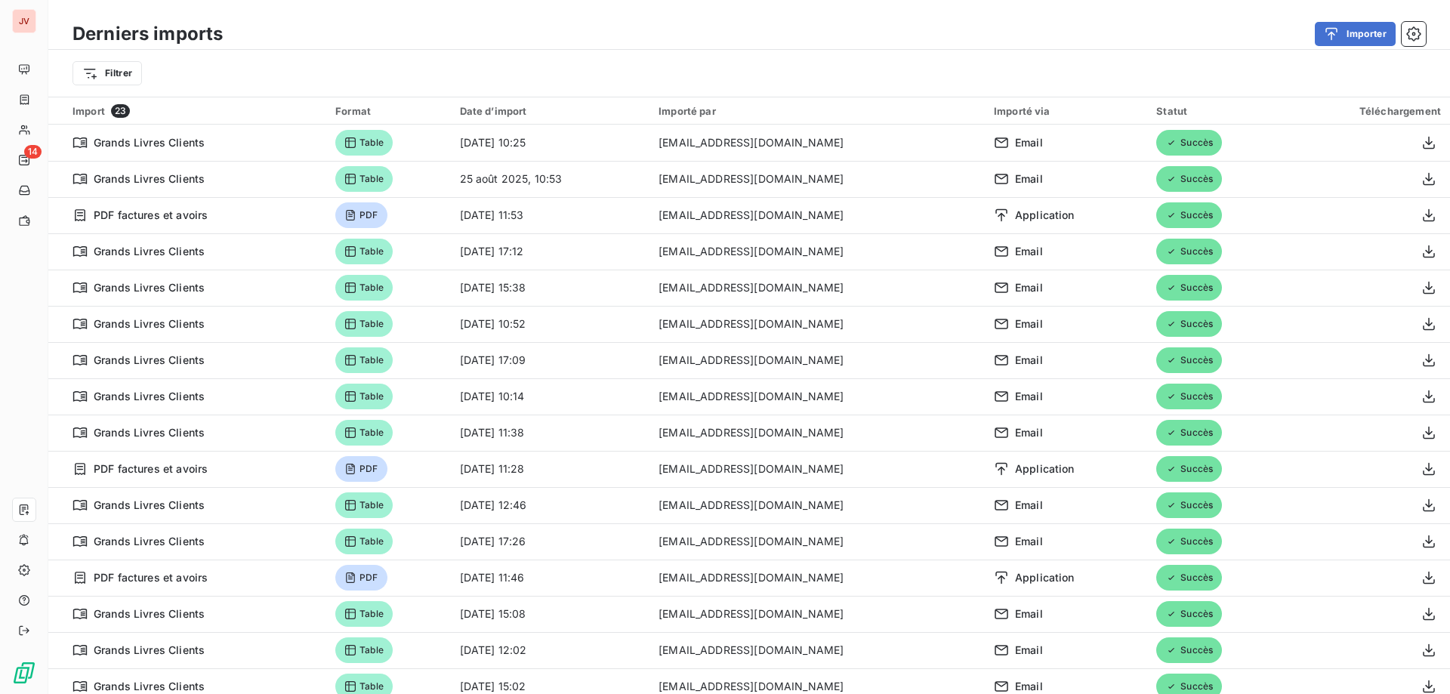
drag, startPoint x: 1231, startPoint y: 20, endPoint x: 1179, endPoint y: 26, distance: 51.7
click at [1231, 20] on div "Derniers imports Importer" at bounding box center [749, 34] width 1402 height 32
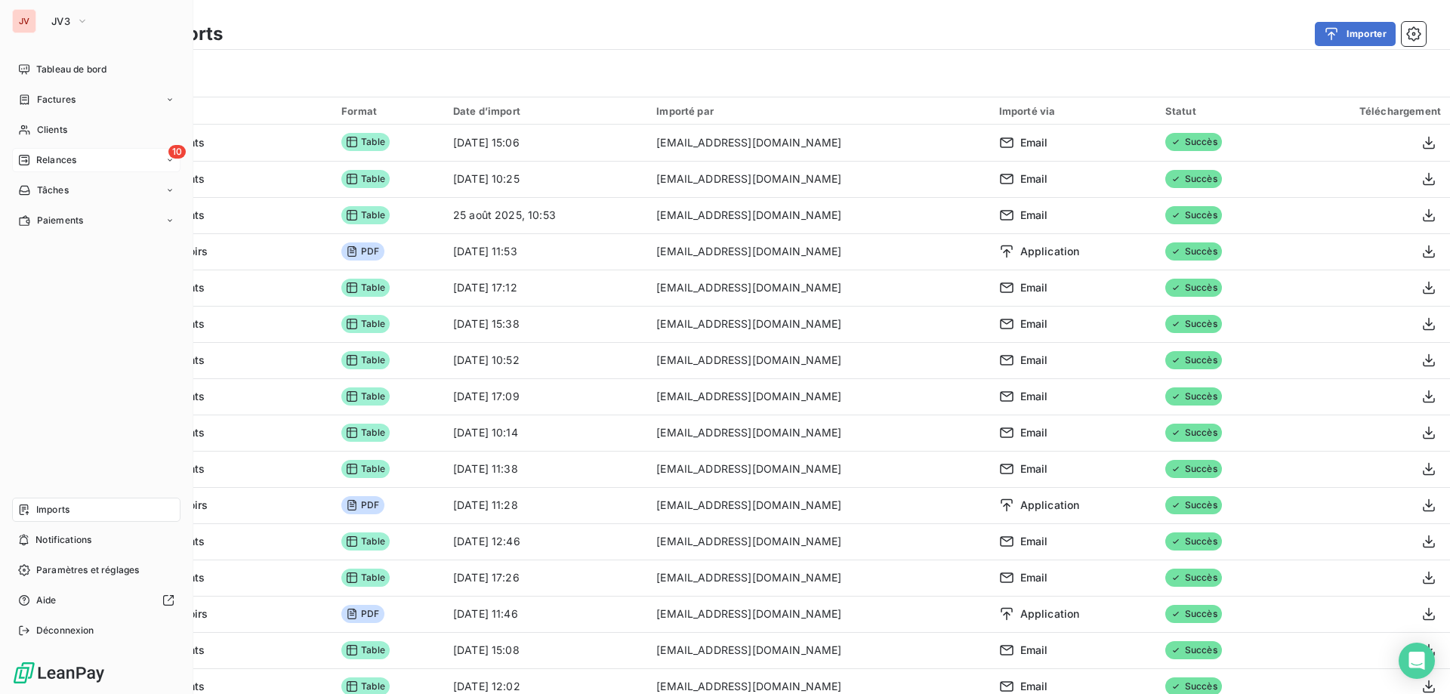
click at [28, 158] on icon at bounding box center [24, 160] width 12 height 12
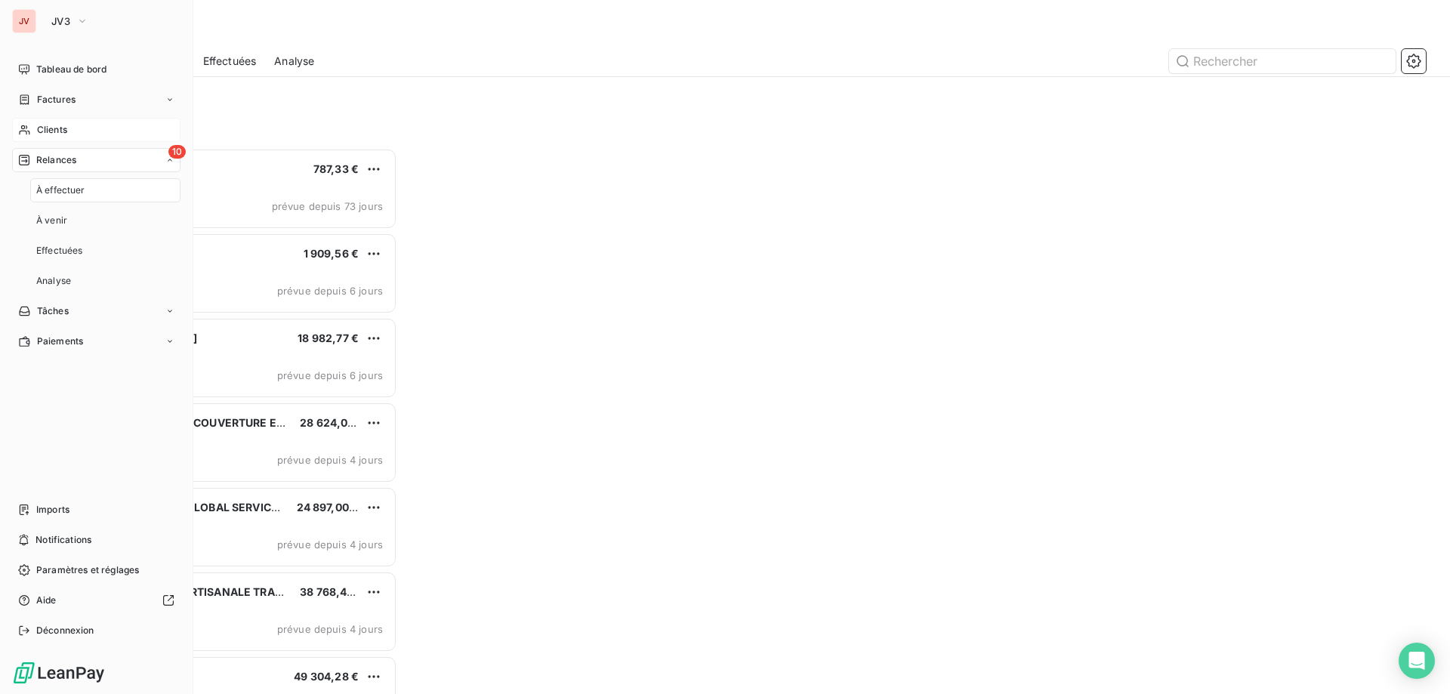
scroll to position [535, 313]
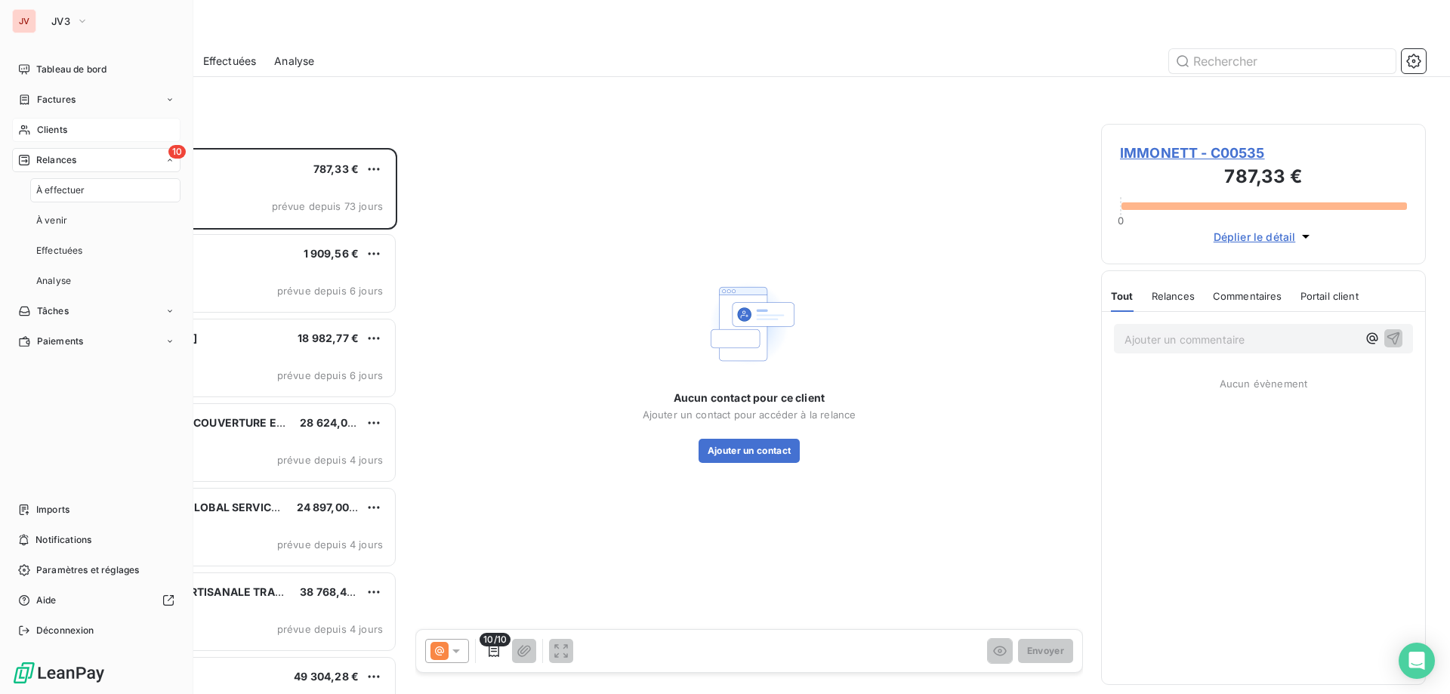
click at [46, 133] on span "Clients" at bounding box center [52, 130] width 30 height 14
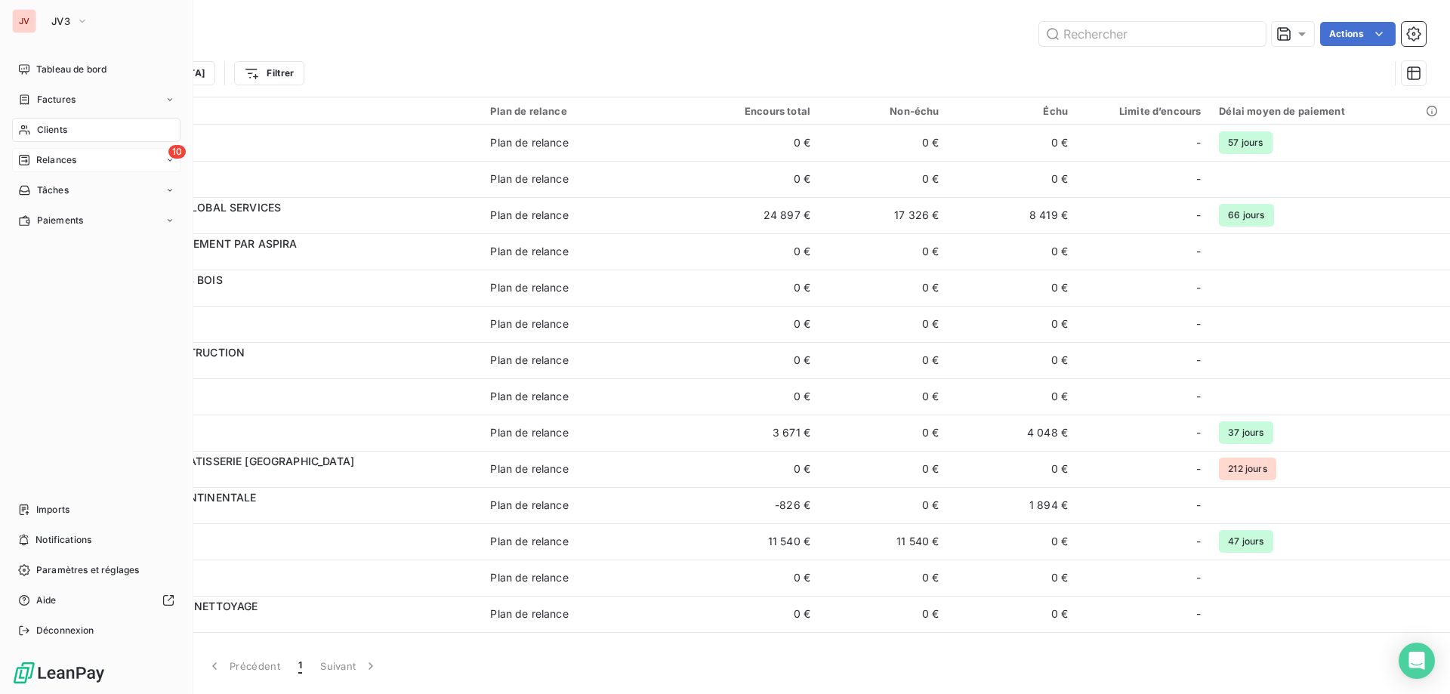
click at [54, 156] on span "Relances" at bounding box center [56, 160] width 40 height 14
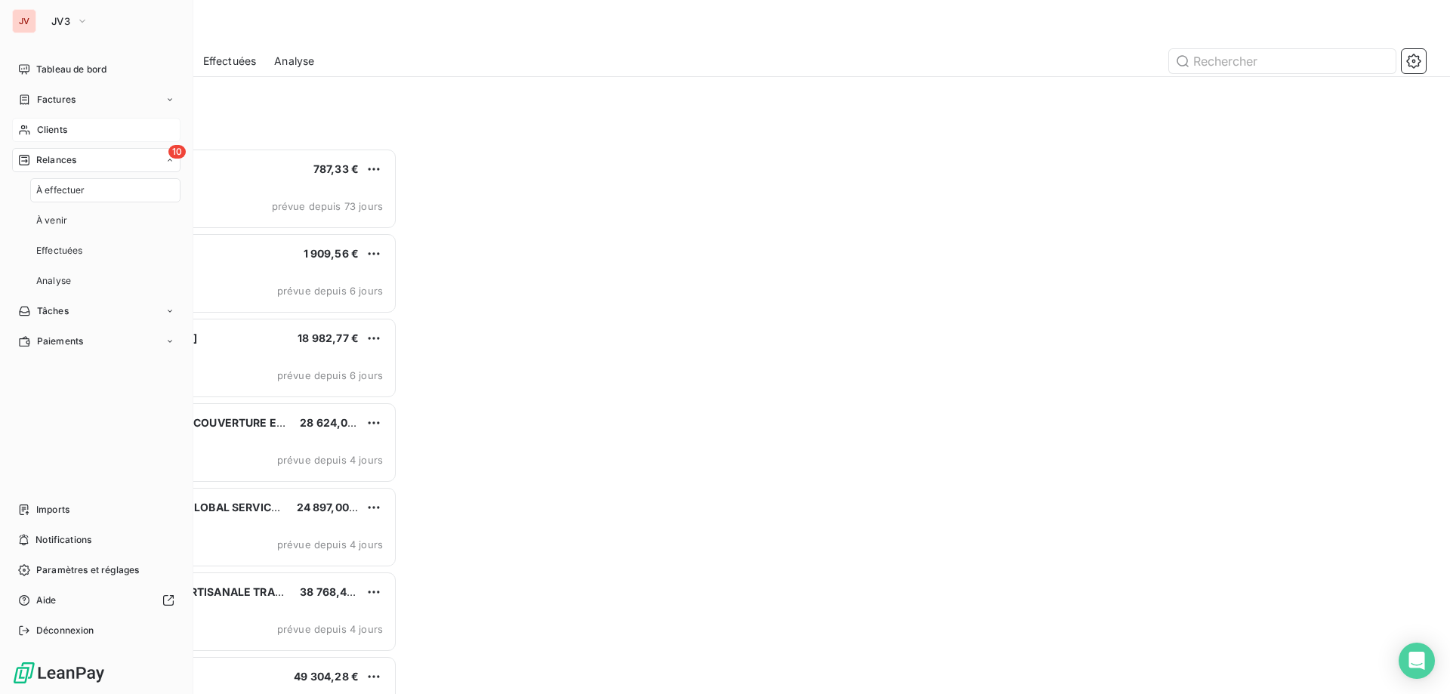
scroll to position [535, 313]
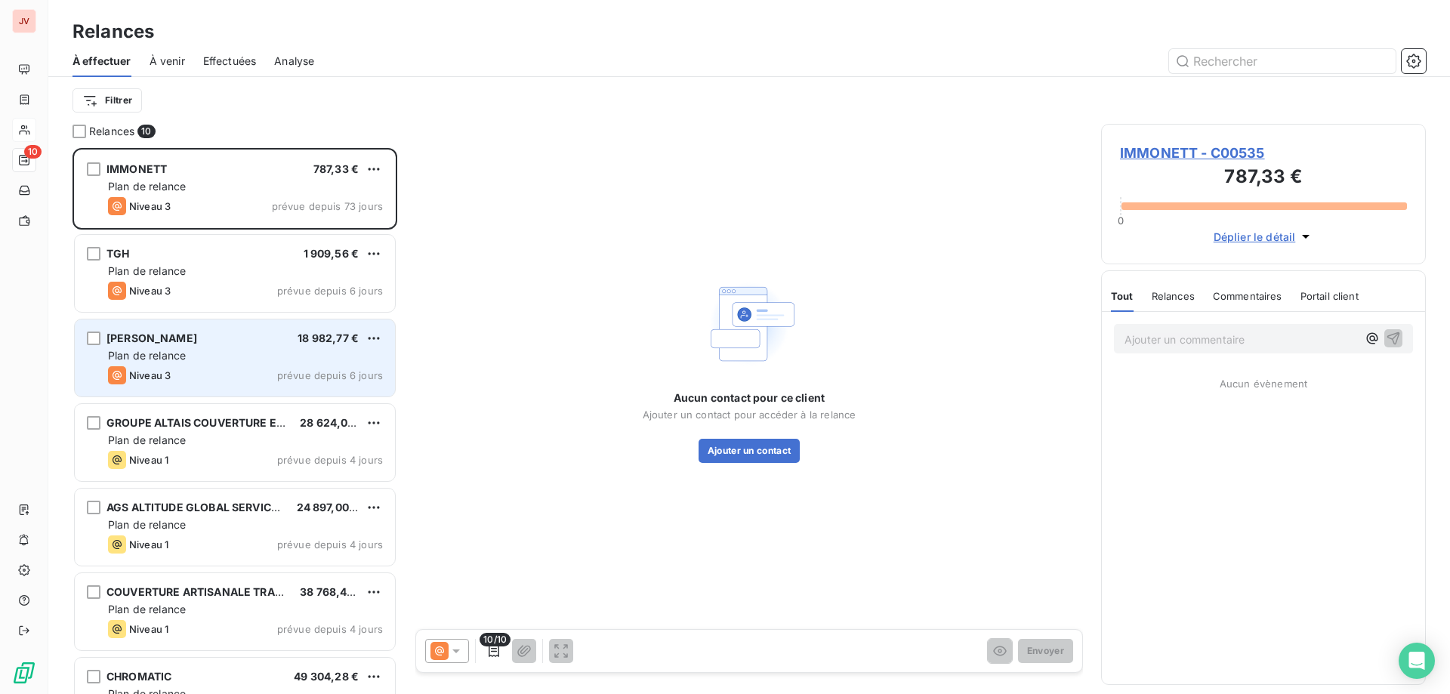
click at [268, 347] on div "NORAUTO ILLKIRCH 18 982,77 € Plan de relance Niveau 3 prévue depuis 6 jours" at bounding box center [235, 358] width 320 height 77
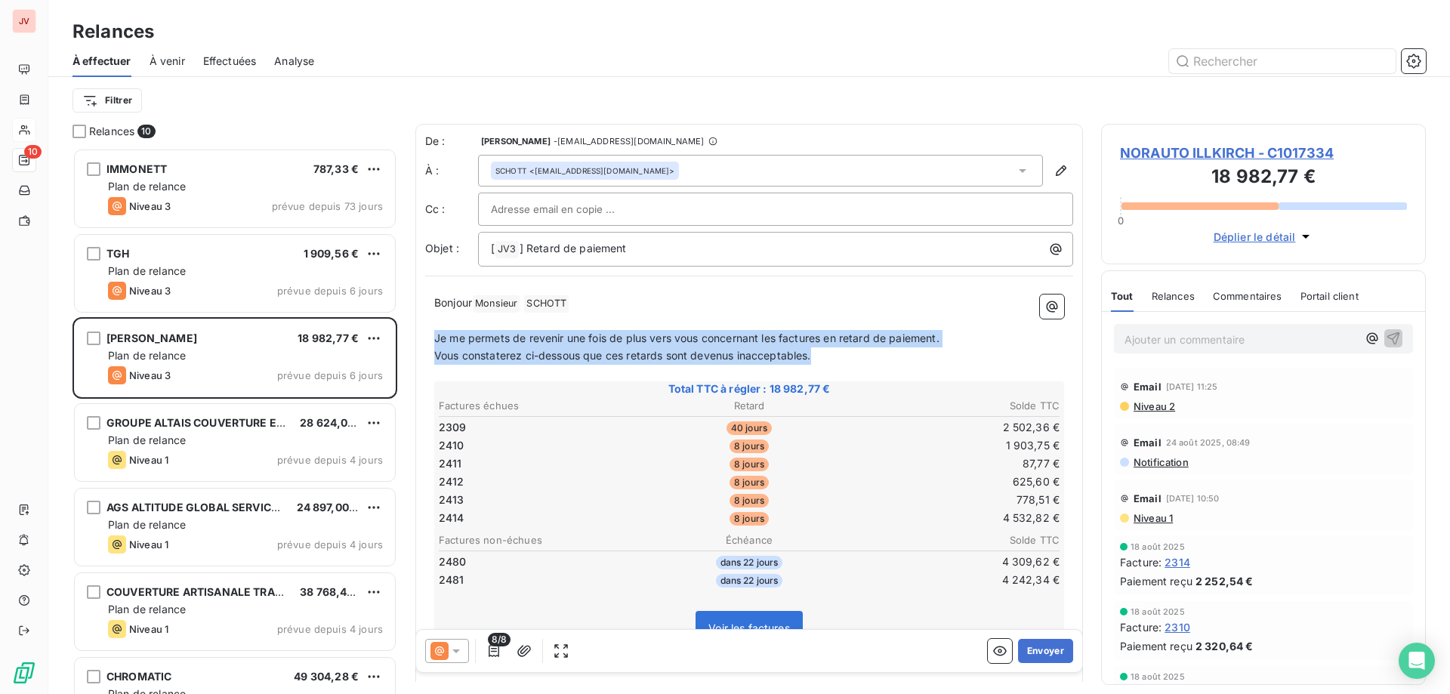
drag, startPoint x: 799, startPoint y: 359, endPoint x: 425, endPoint y: 344, distance: 374.9
click at [425, 344] on div "De : Hannah LEVY - rappels@leanpay.io À : SCHOTT <fschott@norauto.fr> Cc : Obje…" at bounding box center [749, 616] width 668 height 984
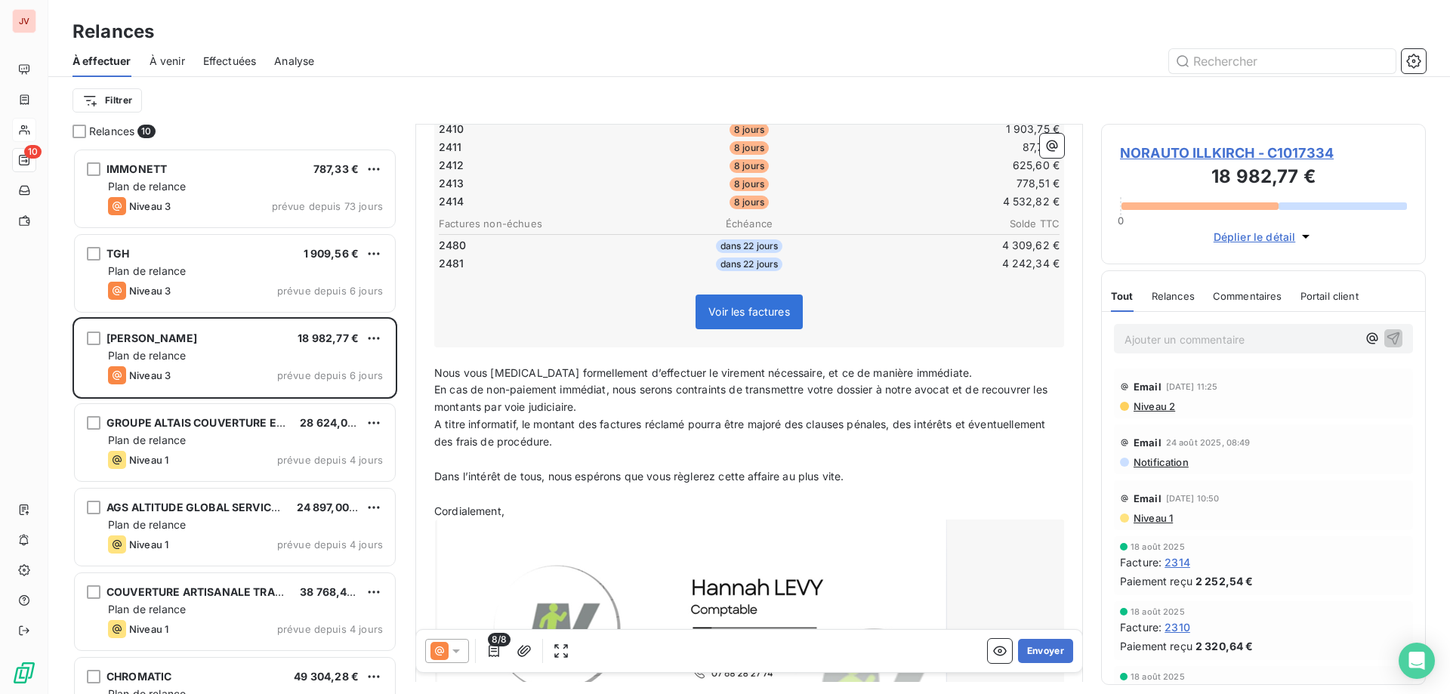
scroll to position [338, 0]
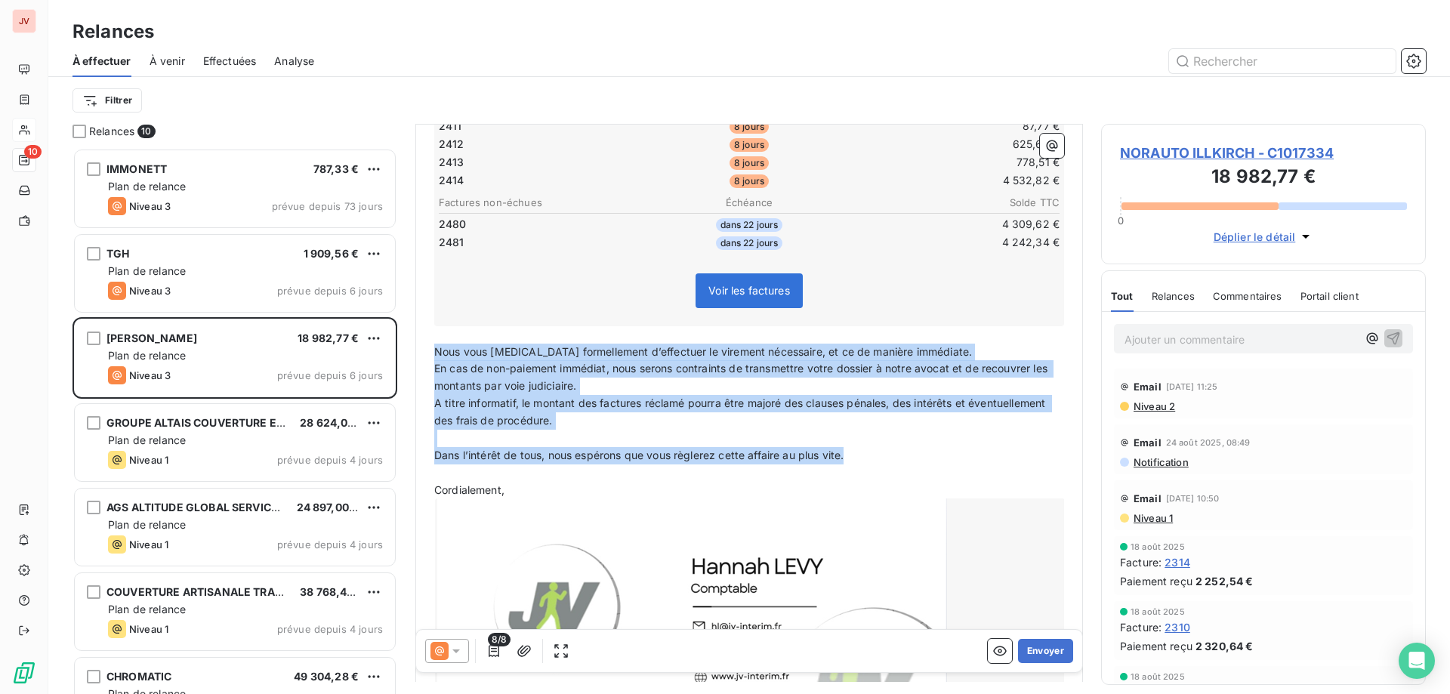
drag, startPoint x: 849, startPoint y: 451, endPoint x: 428, endPoint y: 345, distance: 434.6
click at [428, 345] on div "Bonjour Monsieur ﻿ SCHOTT ﻿ ﻿ ﻿ Suite à notre discussion téléphonique, vous tro…" at bounding box center [749, 354] width 648 height 813
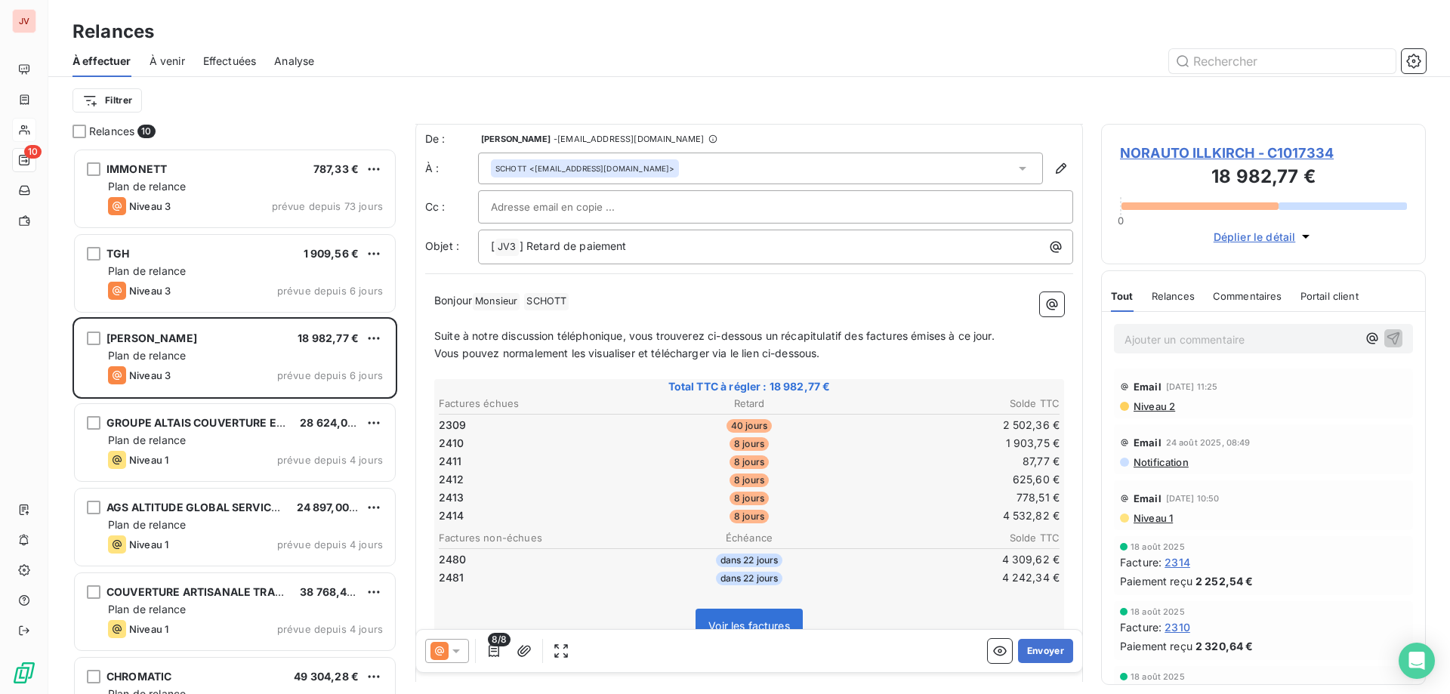
scroll to position [0, 0]
click at [1041, 648] on button "Envoyer" at bounding box center [1045, 651] width 55 height 24
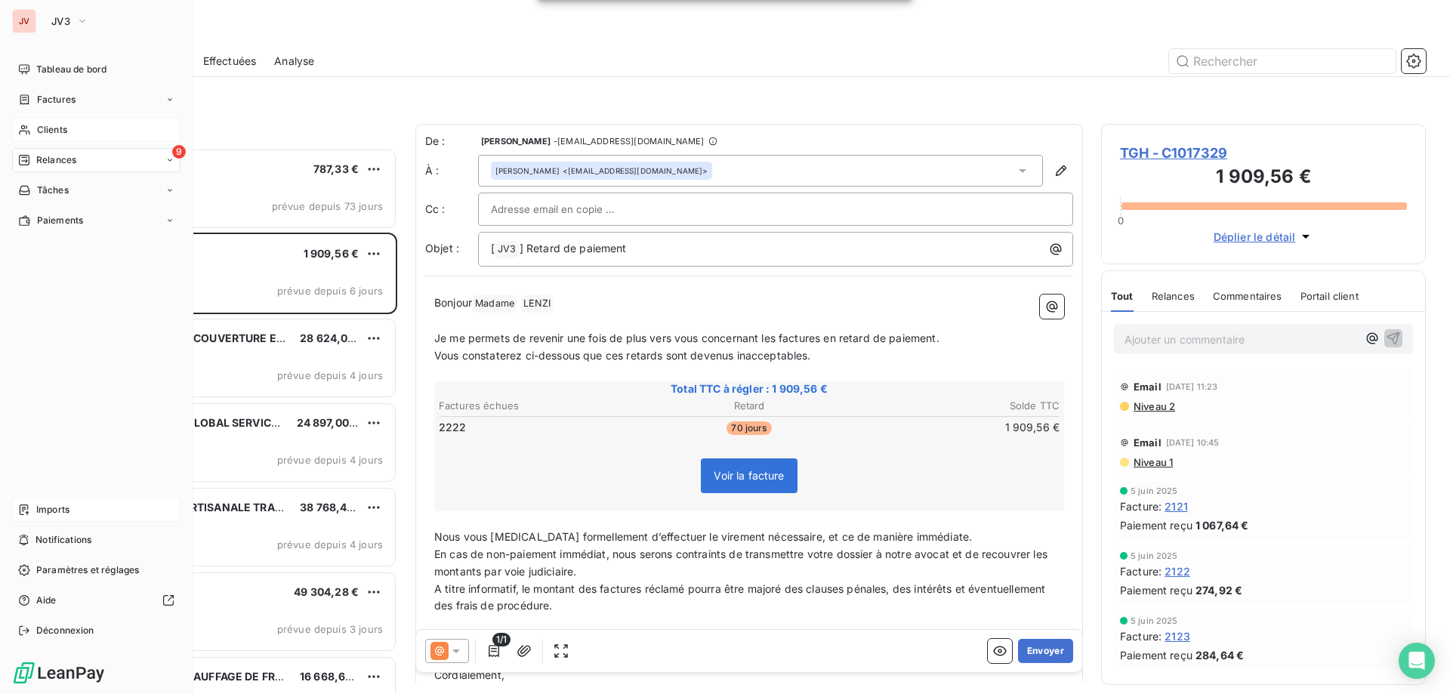
click at [49, 506] on span "Imports" at bounding box center [52, 510] width 33 height 14
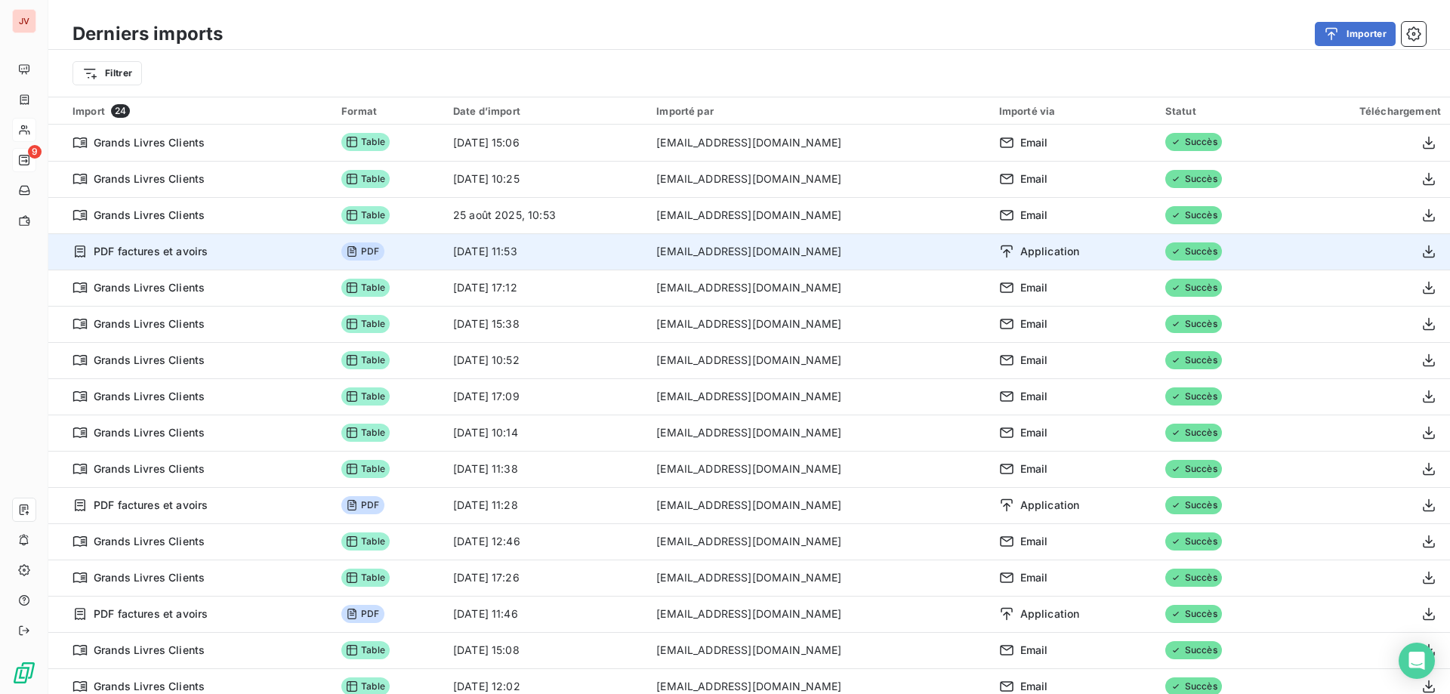
click at [242, 242] on td "PDF factures et avoirs" at bounding box center [190, 251] width 284 height 36
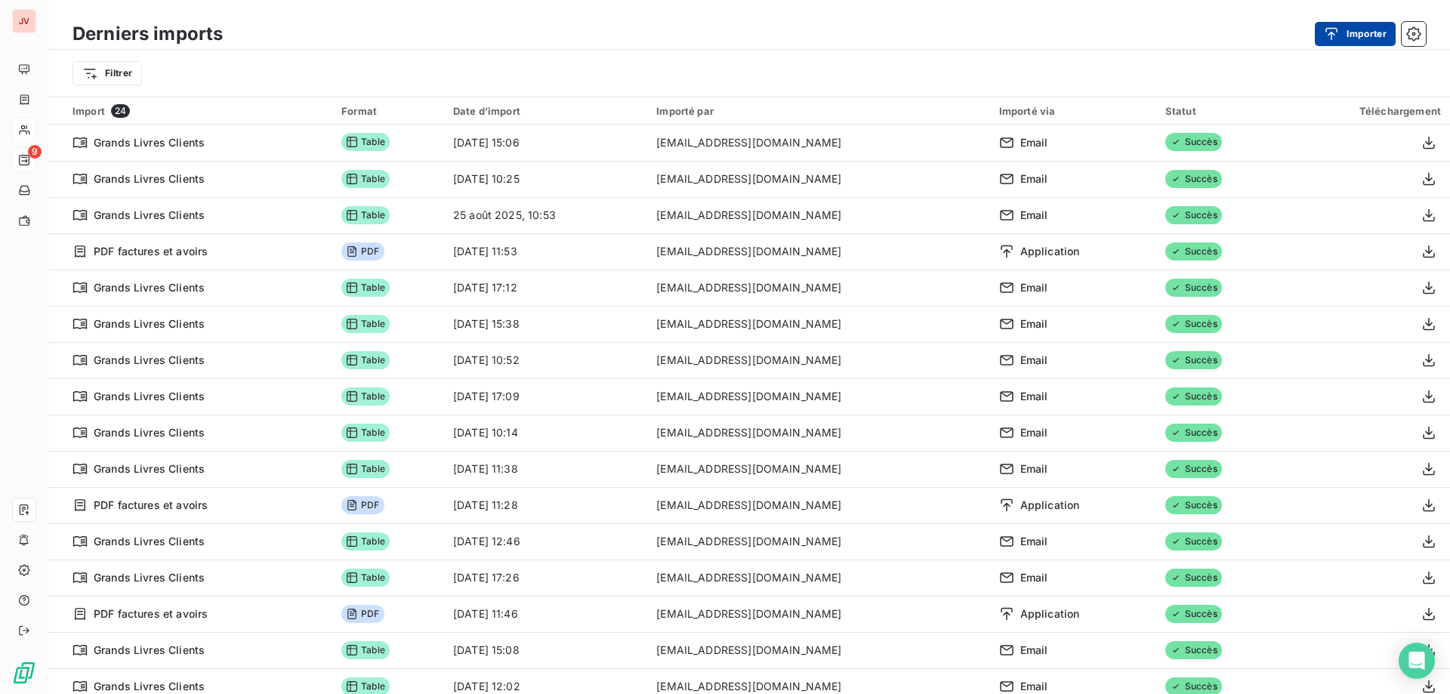
click at [1350, 29] on button "Importer" at bounding box center [1355, 34] width 81 height 24
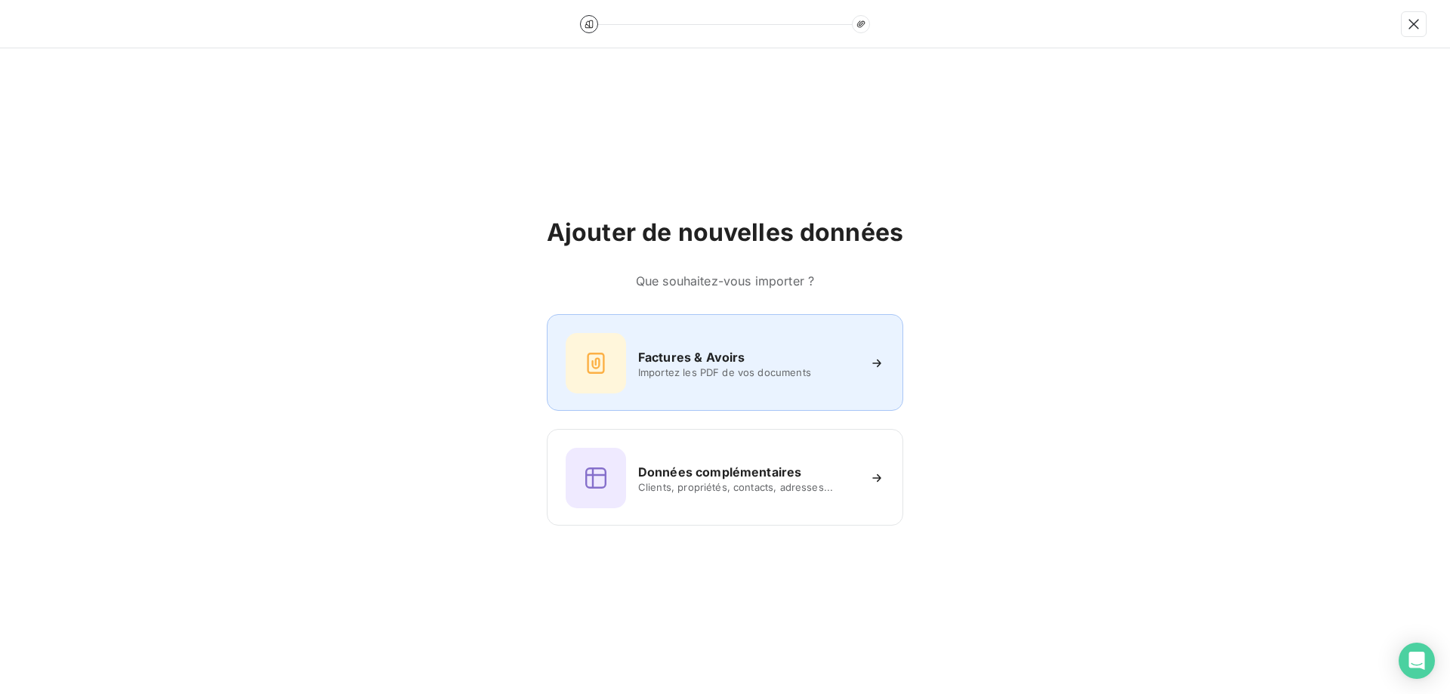
click at [662, 381] on div "Factures & Avoirs Importez les PDF de vos documents" at bounding box center [725, 363] width 319 height 60
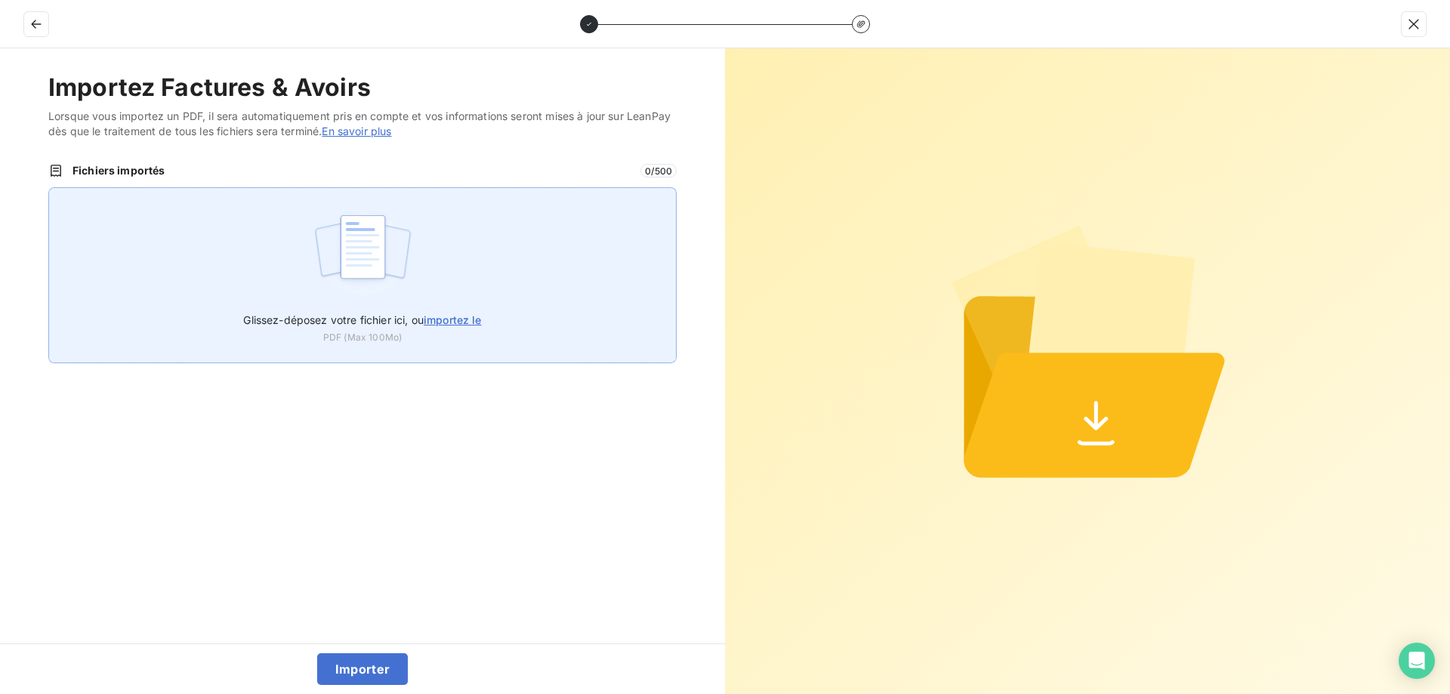
click at [452, 320] on span "importez le" at bounding box center [453, 319] width 58 height 13
click at [49, 188] on input "Glissez-déposez votre fichier ici, ou importez le" at bounding box center [48, 187] width 1 height 1
type input "C:\fakepath\Factures JV3 2454 - 2501.pdf"
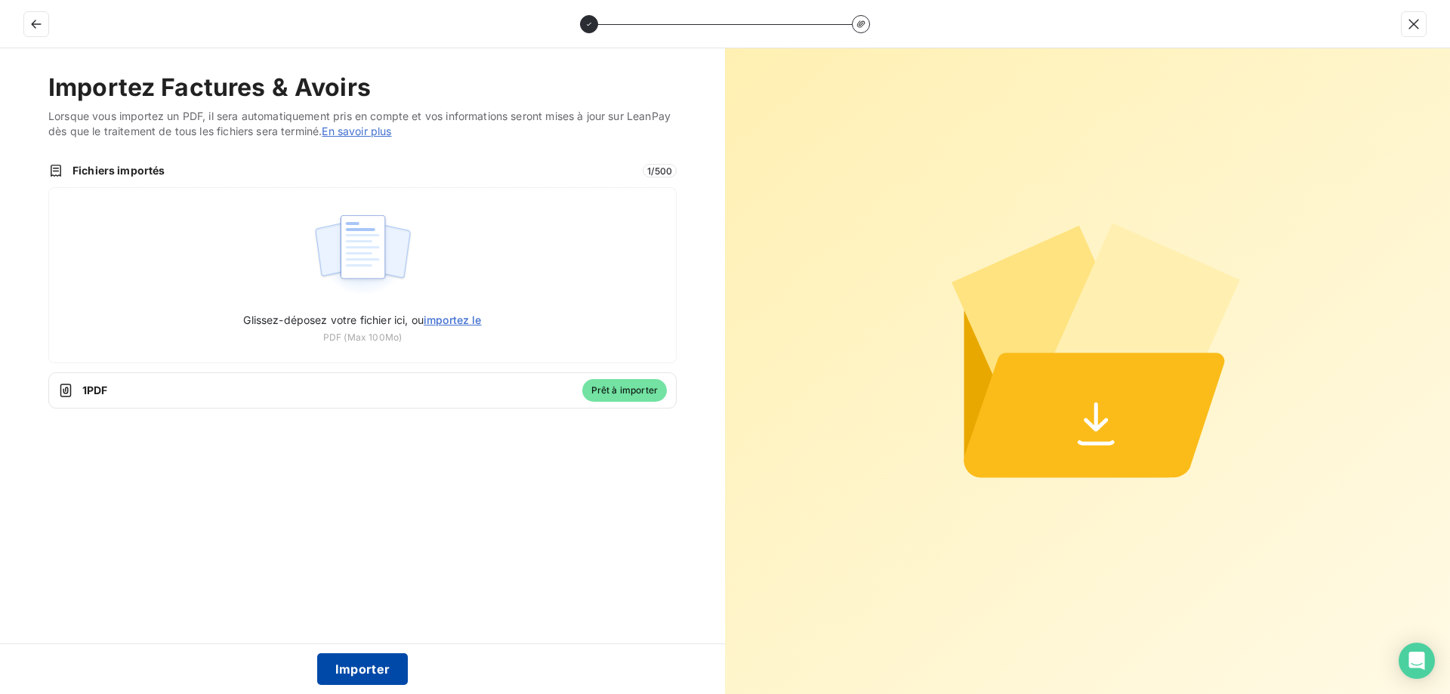
click at [364, 671] on button "Importer" at bounding box center [362, 669] width 91 height 32
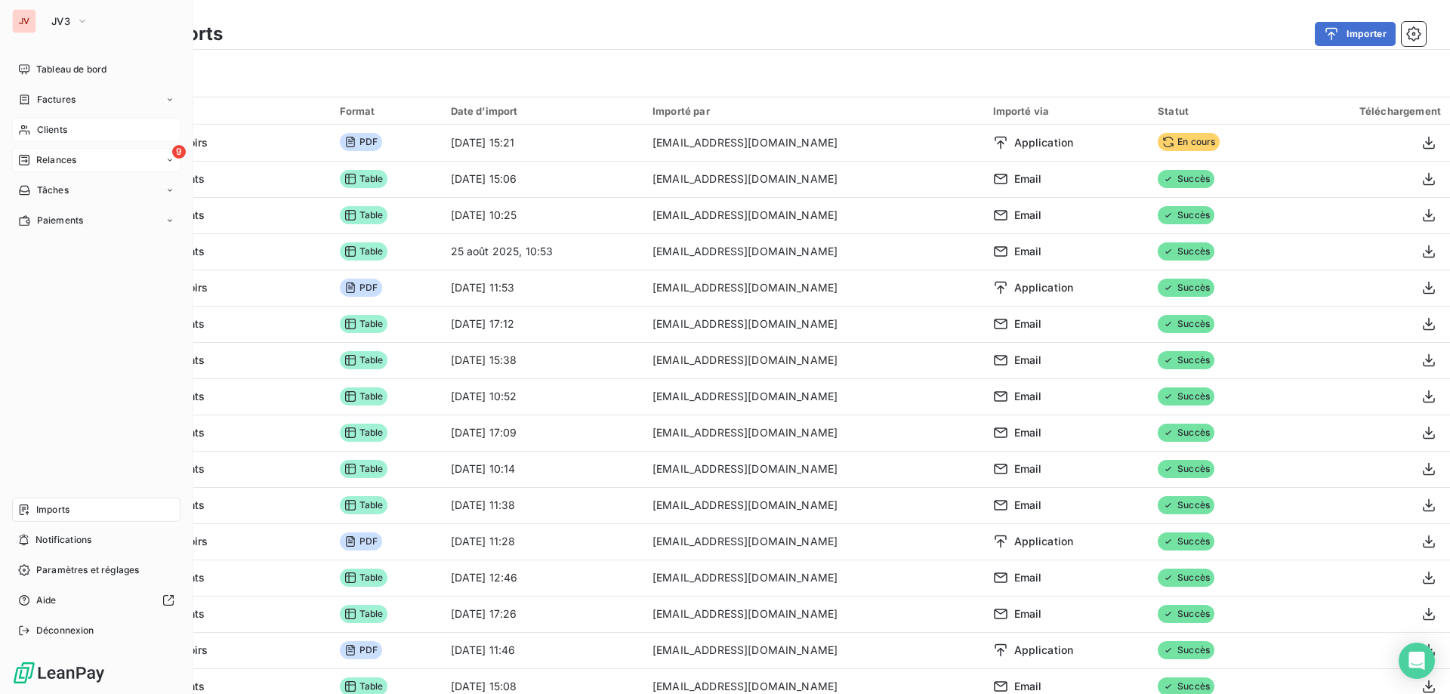
click at [73, 150] on div "9 Relances" at bounding box center [96, 160] width 168 height 24
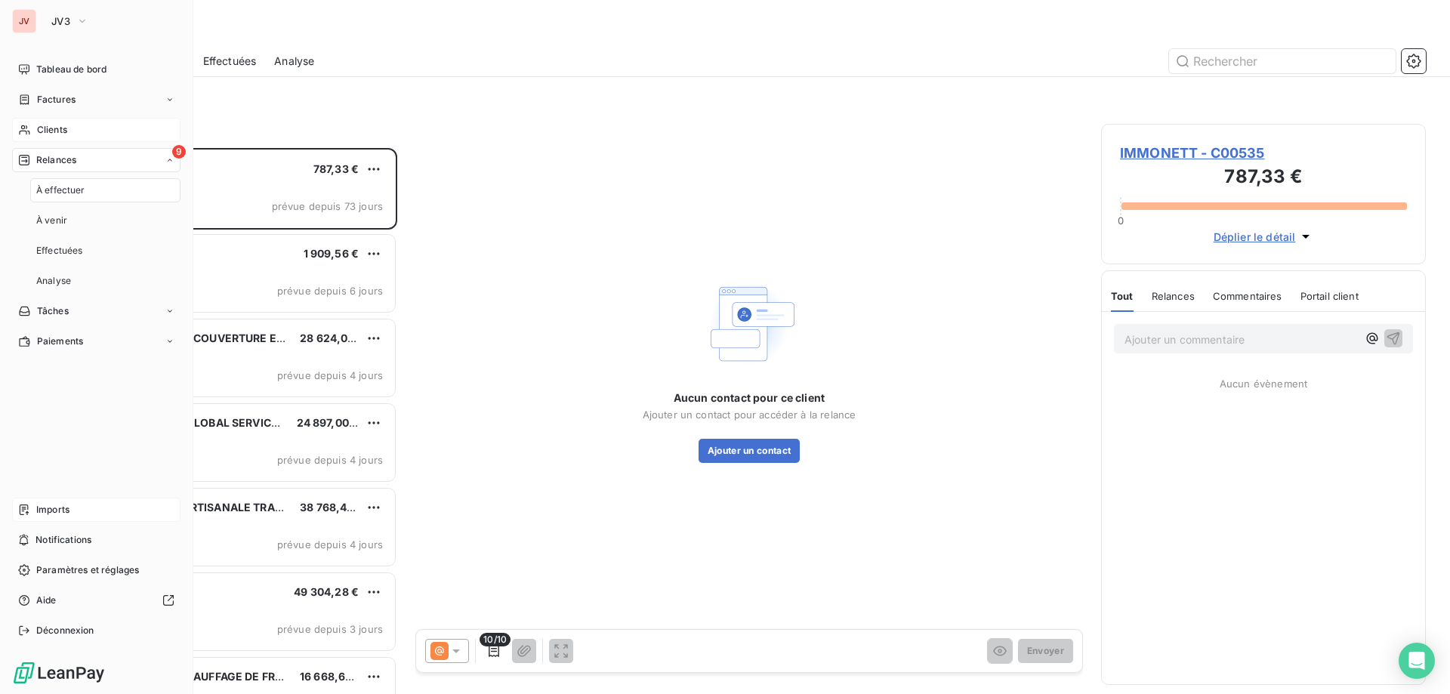
scroll to position [535, 313]
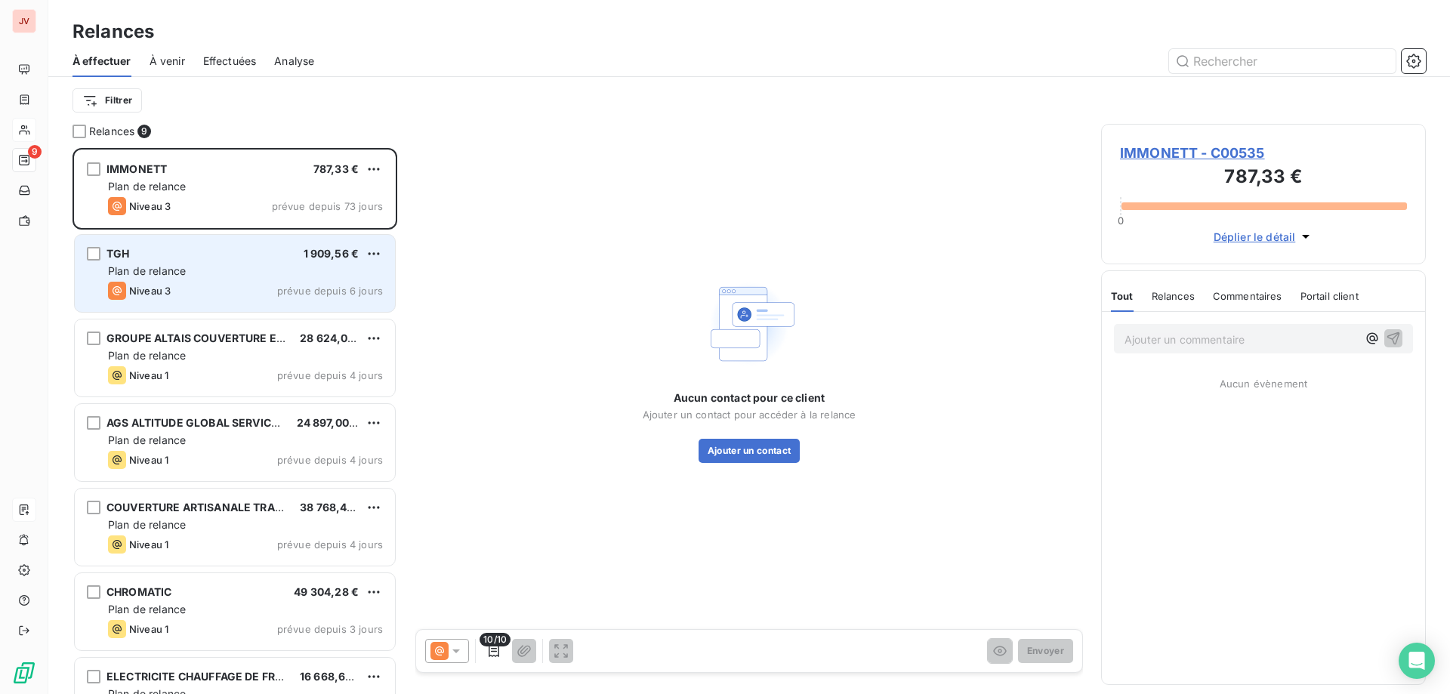
click at [214, 267] on div "Plan de relance" at bounding box center [245, 271] width 275 height 15
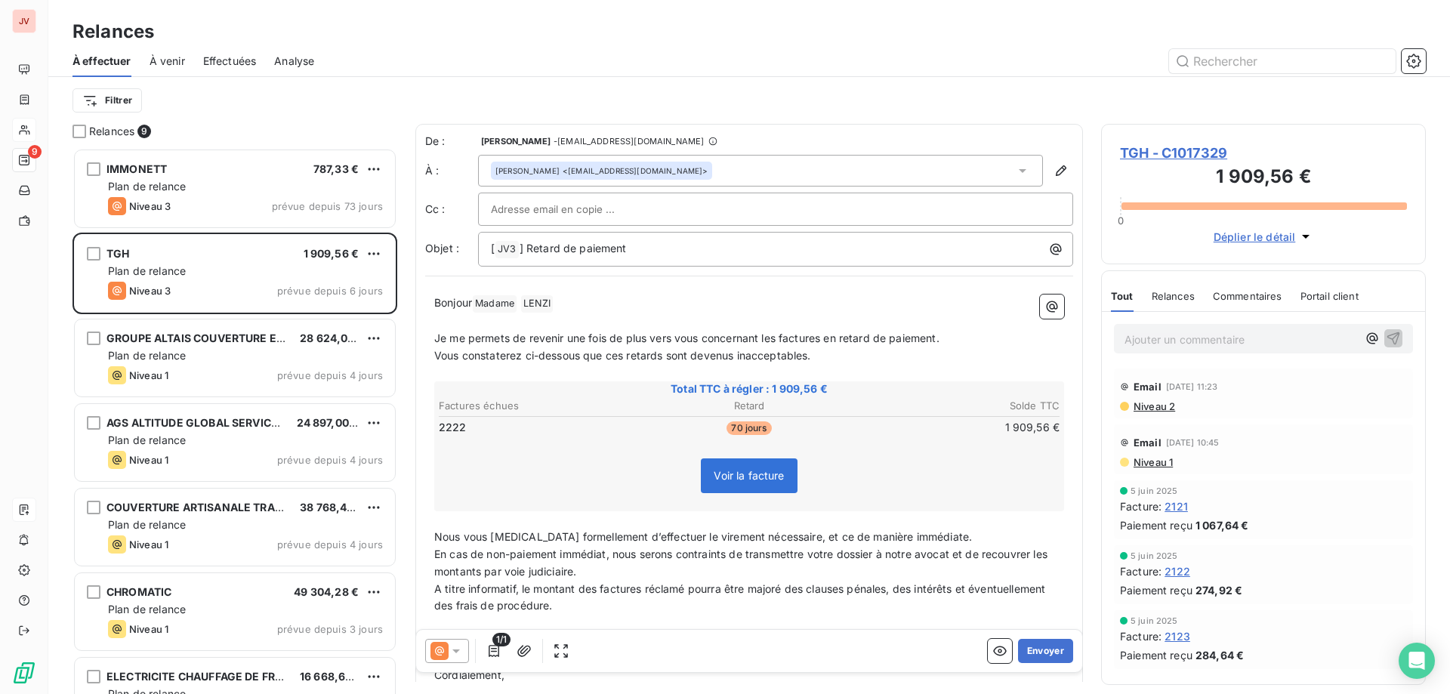
click at [1209, 339] on p "Ajouter un commentaire ﻿" at bounding box center [1241, 339] width 233 height 19
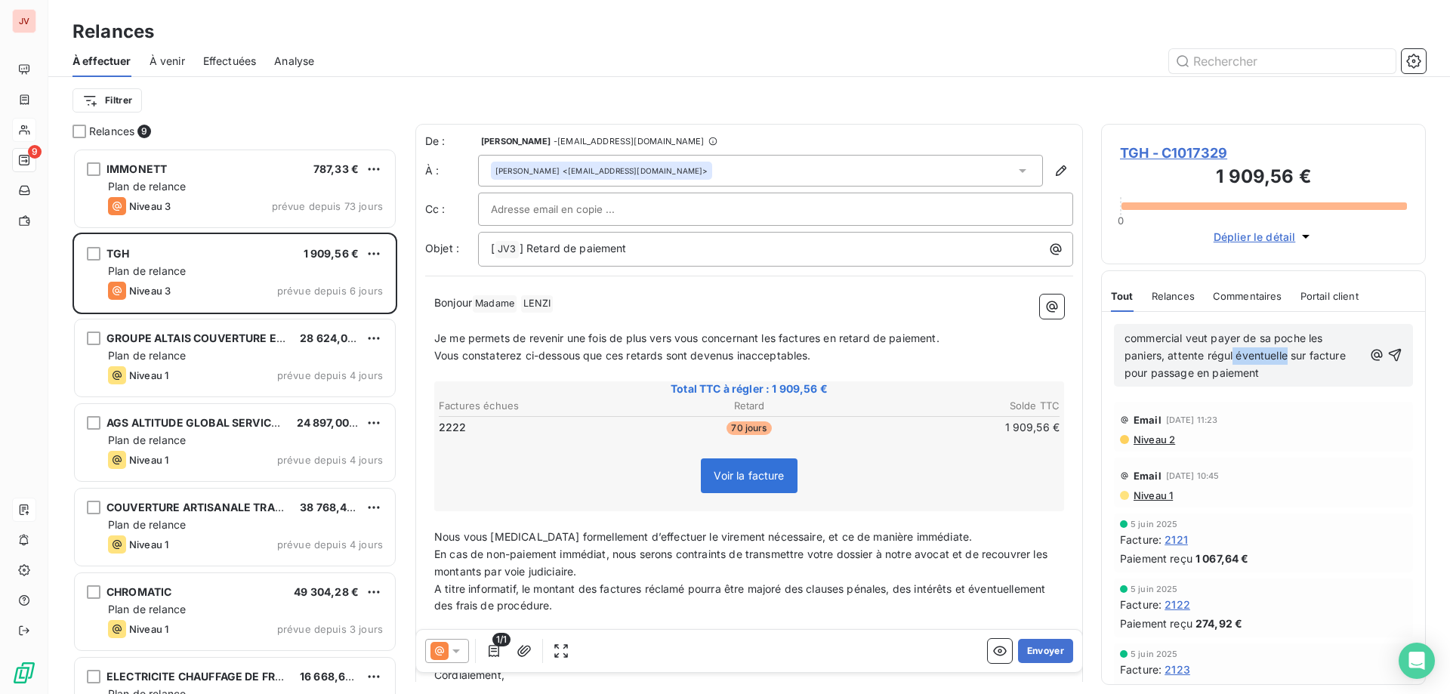
drag, startPoint x: 1289, startPoint y: 357, endPoint x: 1232, endPoint y: 361, distance: 56.8
click at [1232, 361] on span "commercial veut payer de sa poche les paniers, attente régul éventuelle sur fac…" at bounding box center [1237, 356] width 224 height 48
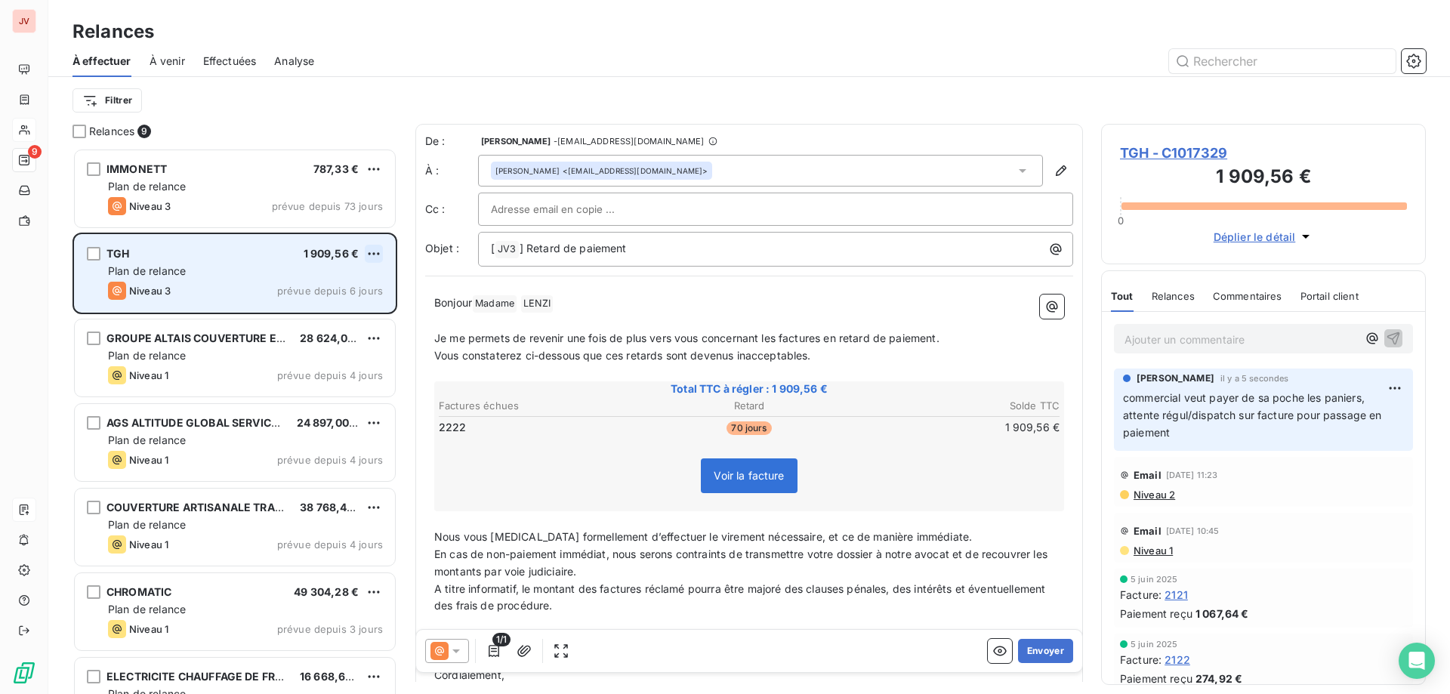
click at [372, 254] on html "JV 9 Relances À effectuer À venir Effectuées Analyse Filtrer Relances 9 IMMONET…" at bounding box center [725, 347] width 1450 height 694
click at [338, 294] on div "Replanifier cette action" at bounding box center [308, 284] width 135 height 24
select select "8"
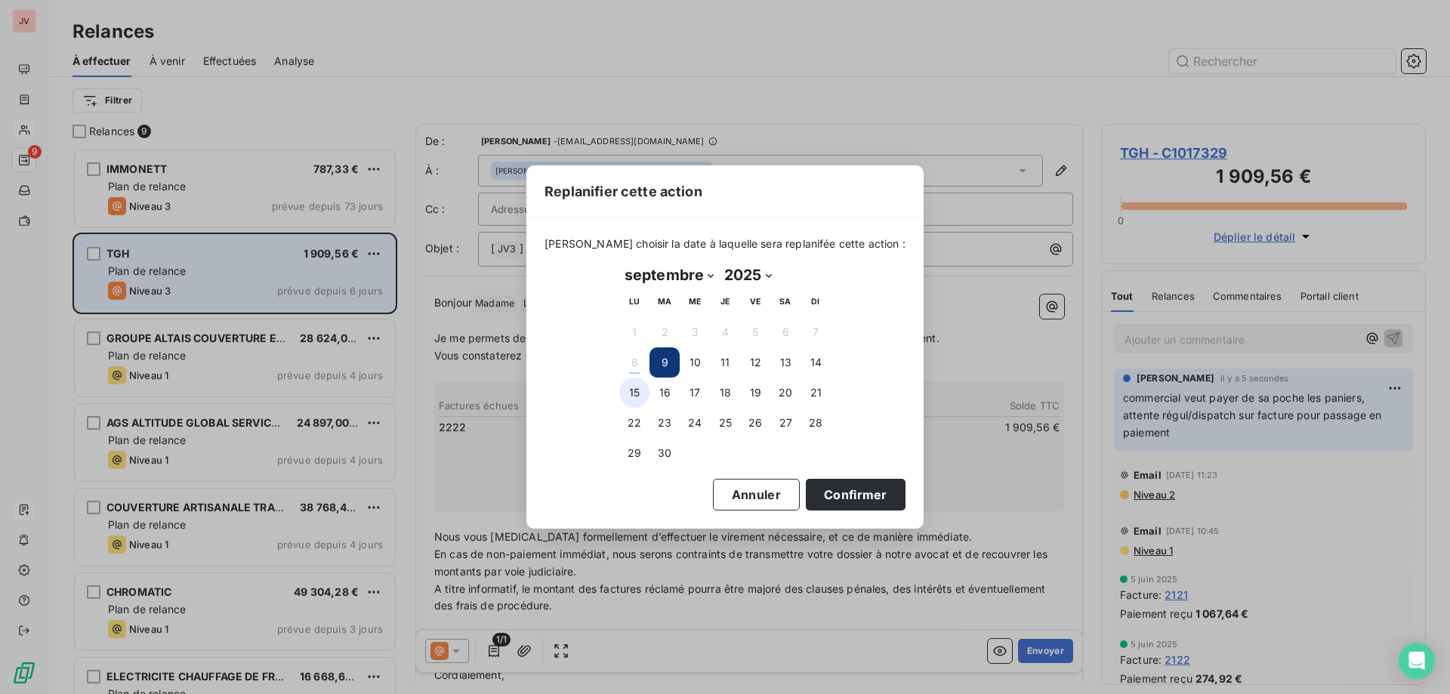
click at [642, 398] on button "15" at bounding box center [634, 393] width 30 height 30
click at [851, 500] on button "Confirmer" at bounding box center [856, 495] width 100 height 32
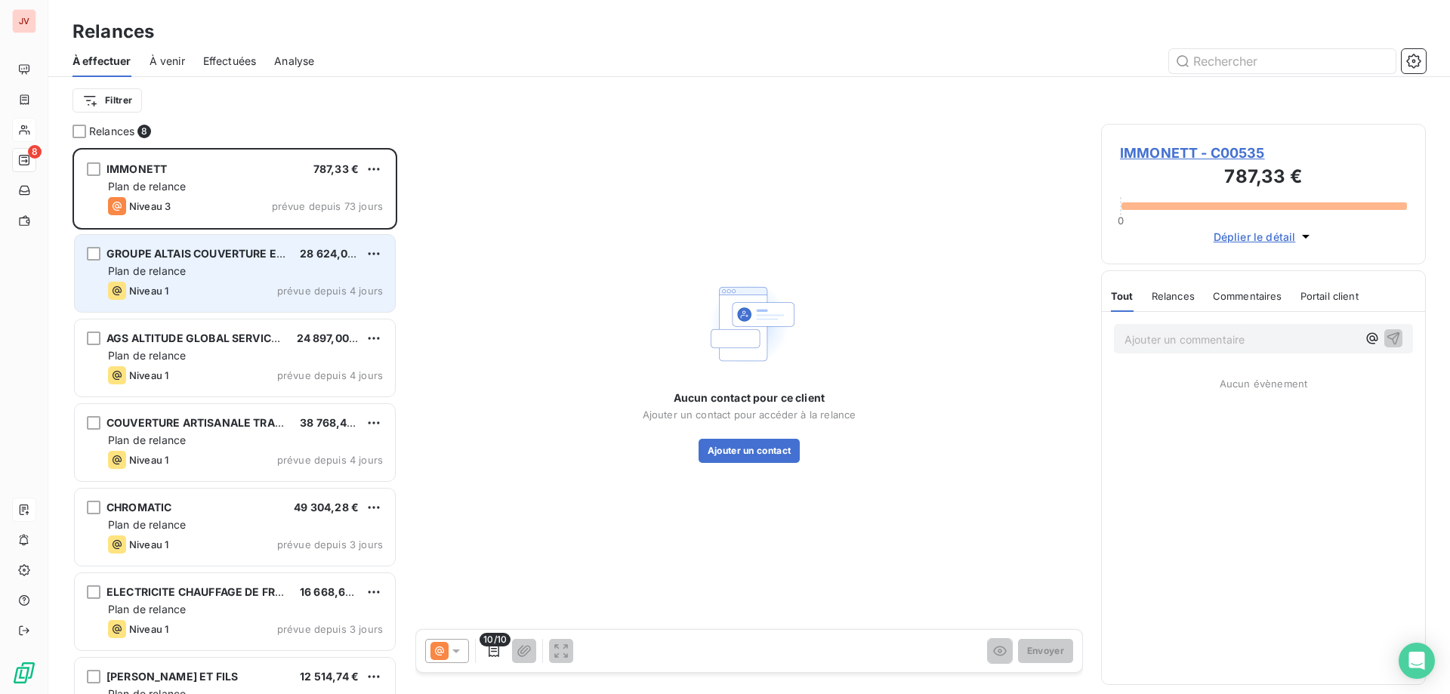
click at [212, 292] on div "Niveau 1 prévue depuis 4 jours" at bounding box center [245, 291] width 275 height 18
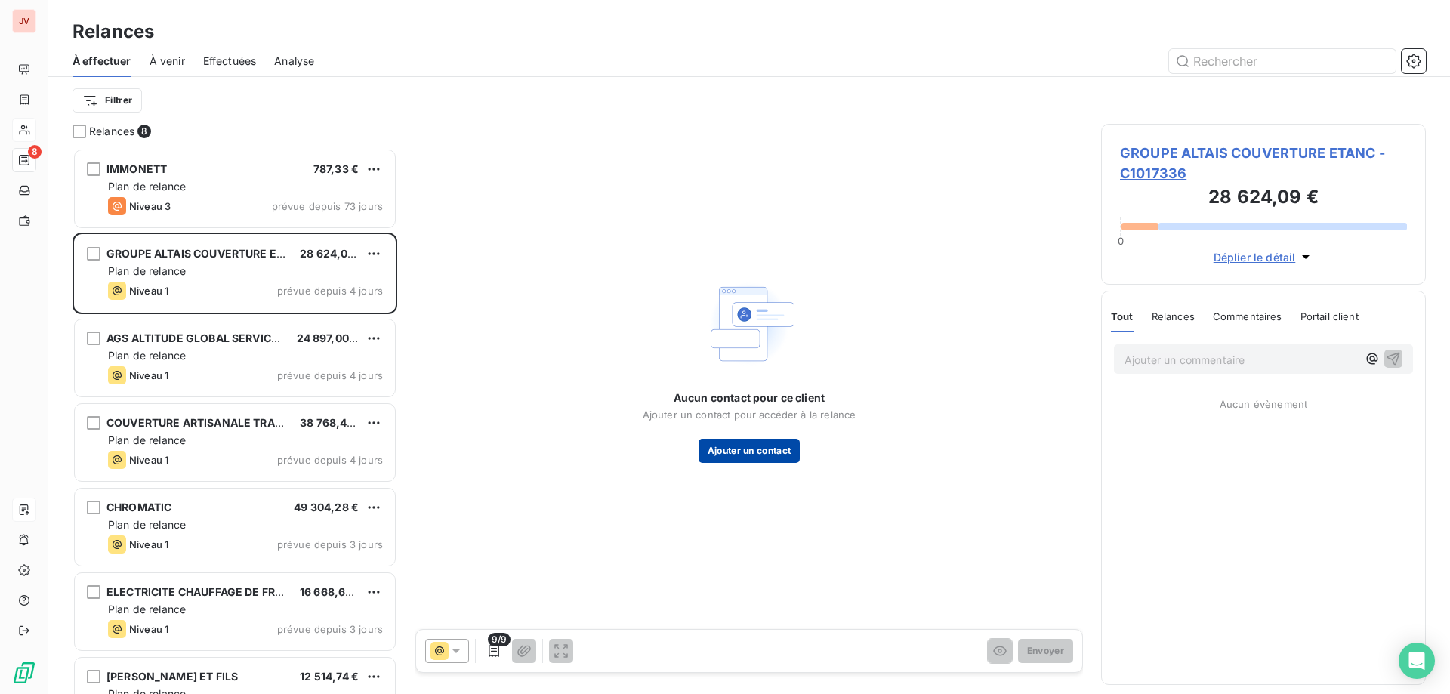
click at [781, 444] on button "Ajouter un contact" at bounding box center [750, 451] width 102 height 24
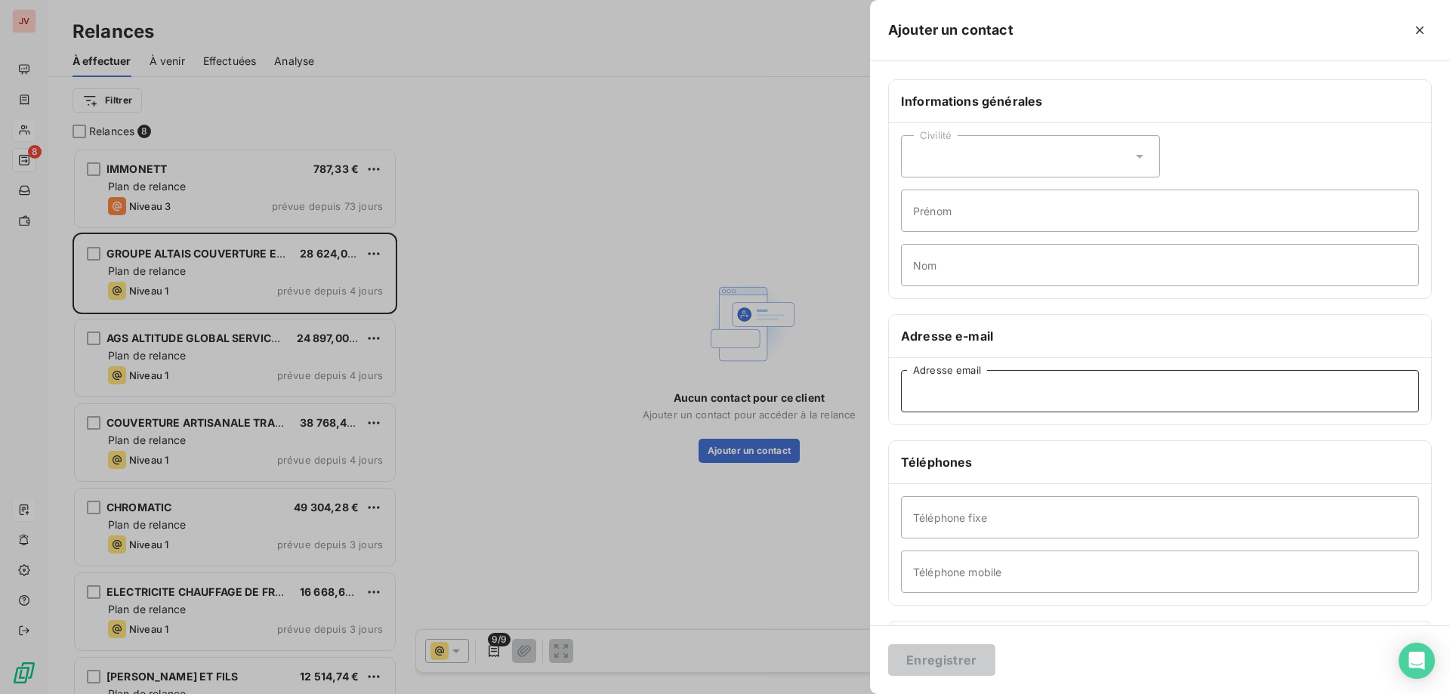
click at [936, 400] on input "Adresse email" at bounding box center [1160, 391] width 518 height 42
paste input "hloison@groupealtais.com"
type input "hloison@groupealtais.com"
click at [934, 658] on button "Enregistrer" at bounding box center [941, 660] width 107 height 32
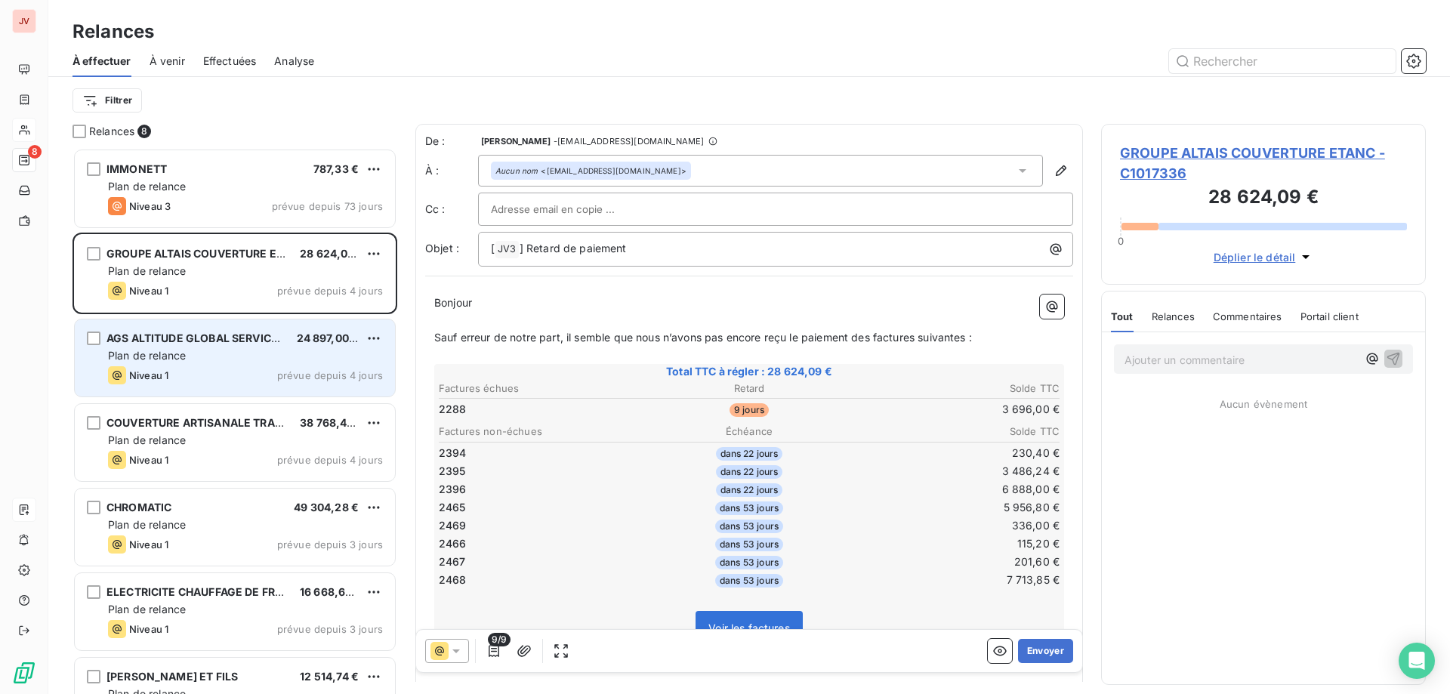
click at [208, 351] on div "Plan de relance" at bounding box center [245, 355] width 275 height 15
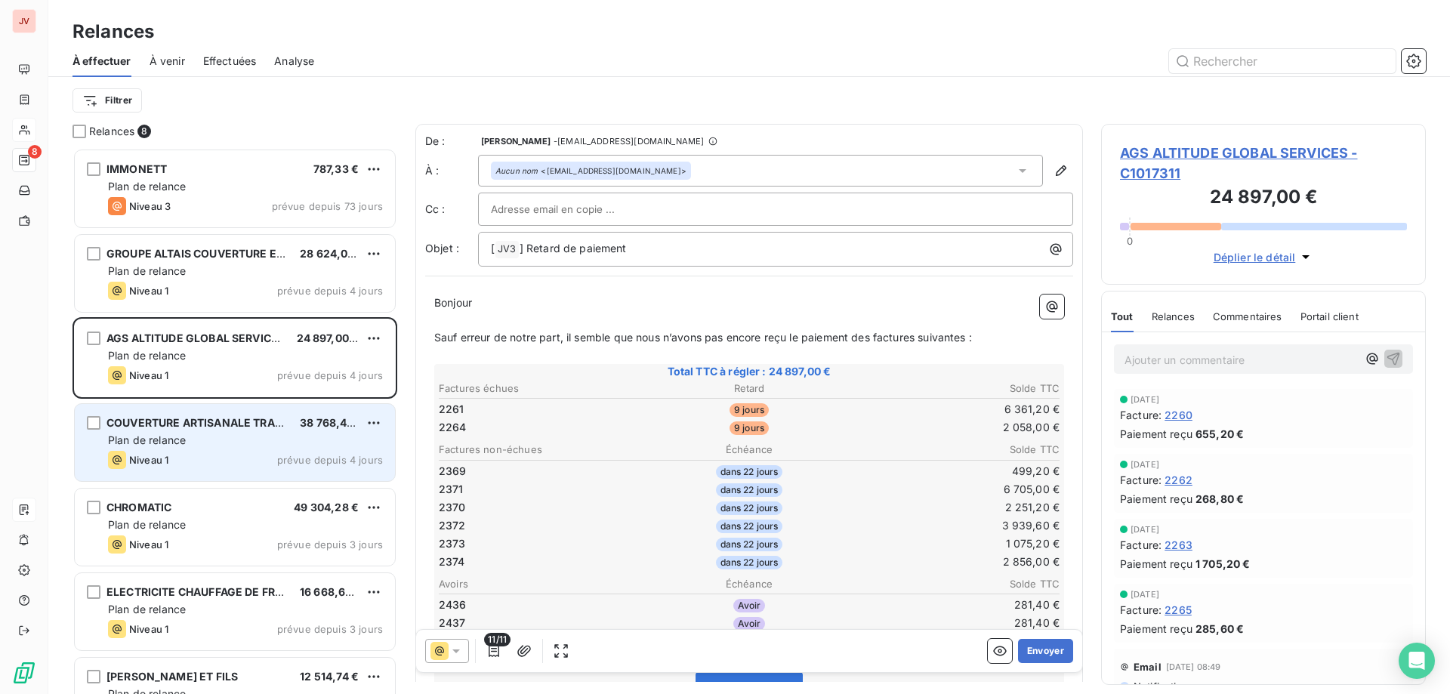
click at [216, 437] on div "Plan de relance" at bounding box center [245, 440] width 275 height 15
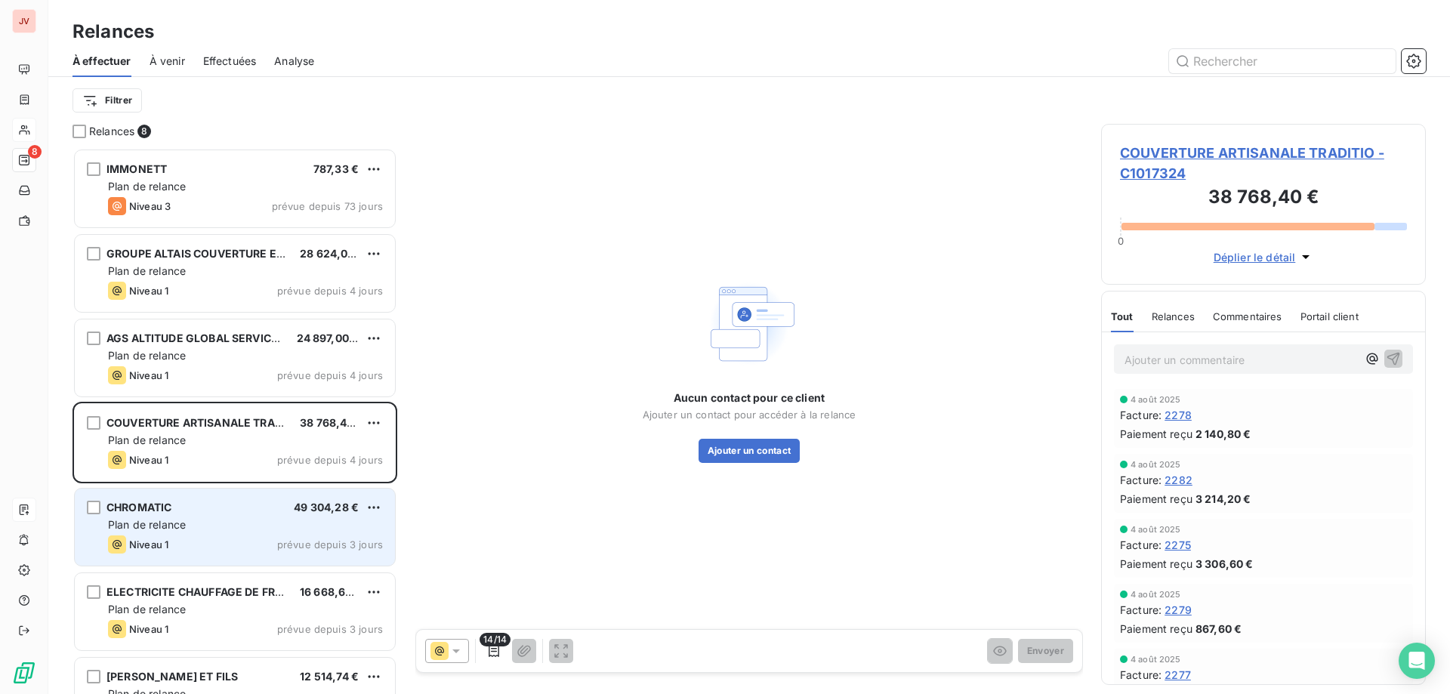
click at [259, 540] on div "Niveau 1 prévue depuis 3 jours" at bounding box center [245, 545] width 275 height 18
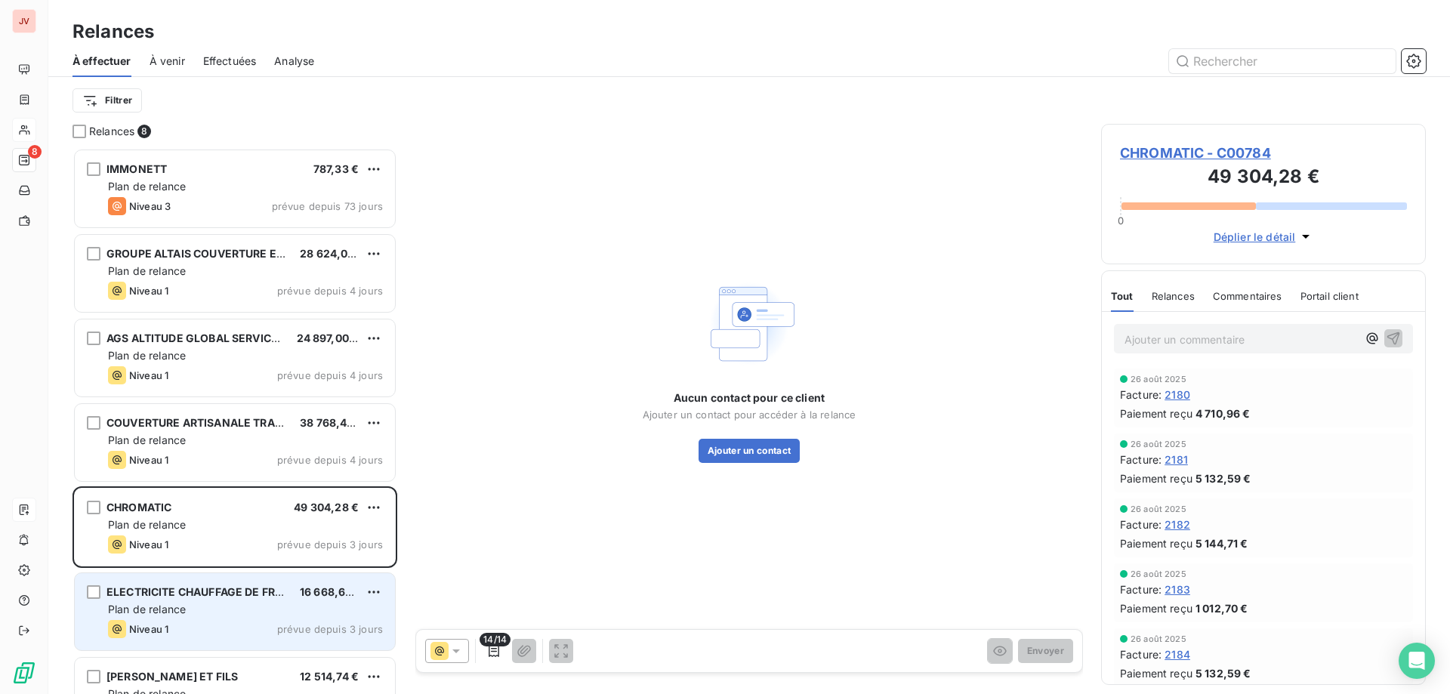
click at [249, 597] on span "ELECTRICITE CHAUFFAGE DE FRANC" at bounding box center [203, 591] width 193 height 13
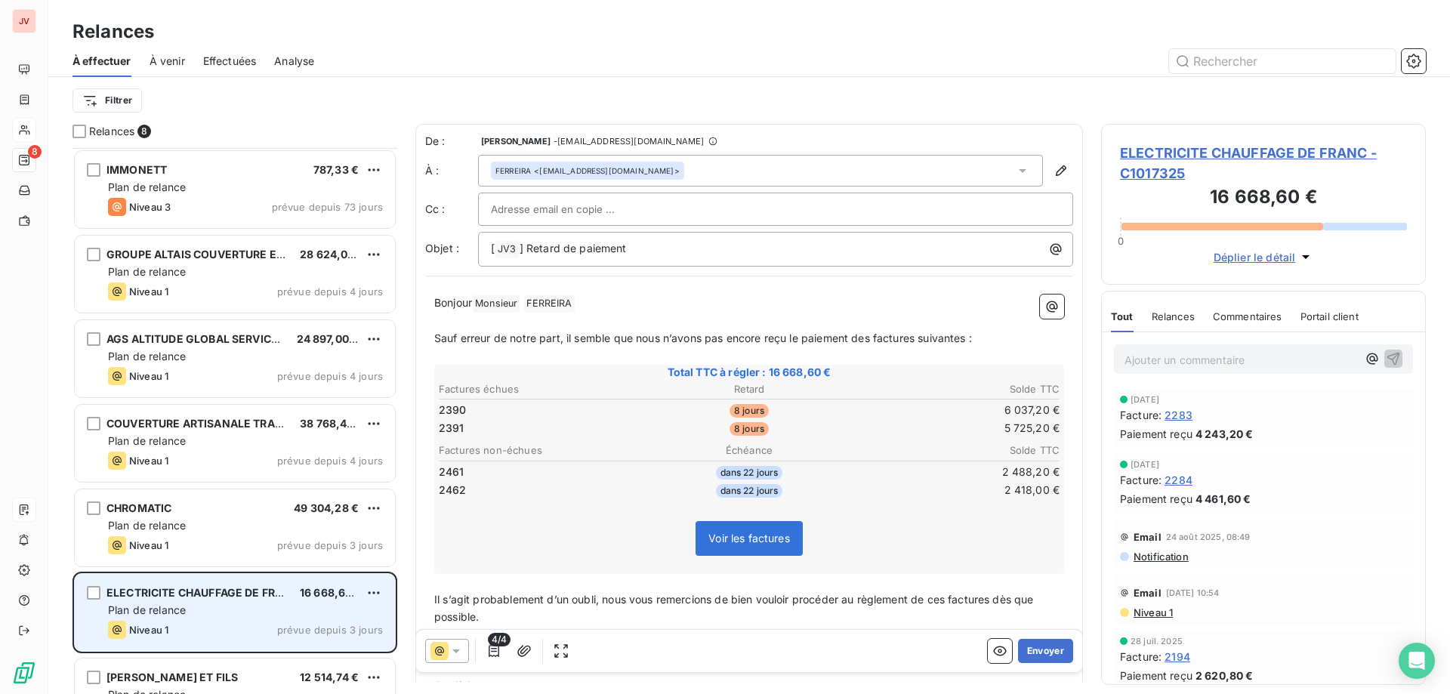
scroll to position [131, 0]
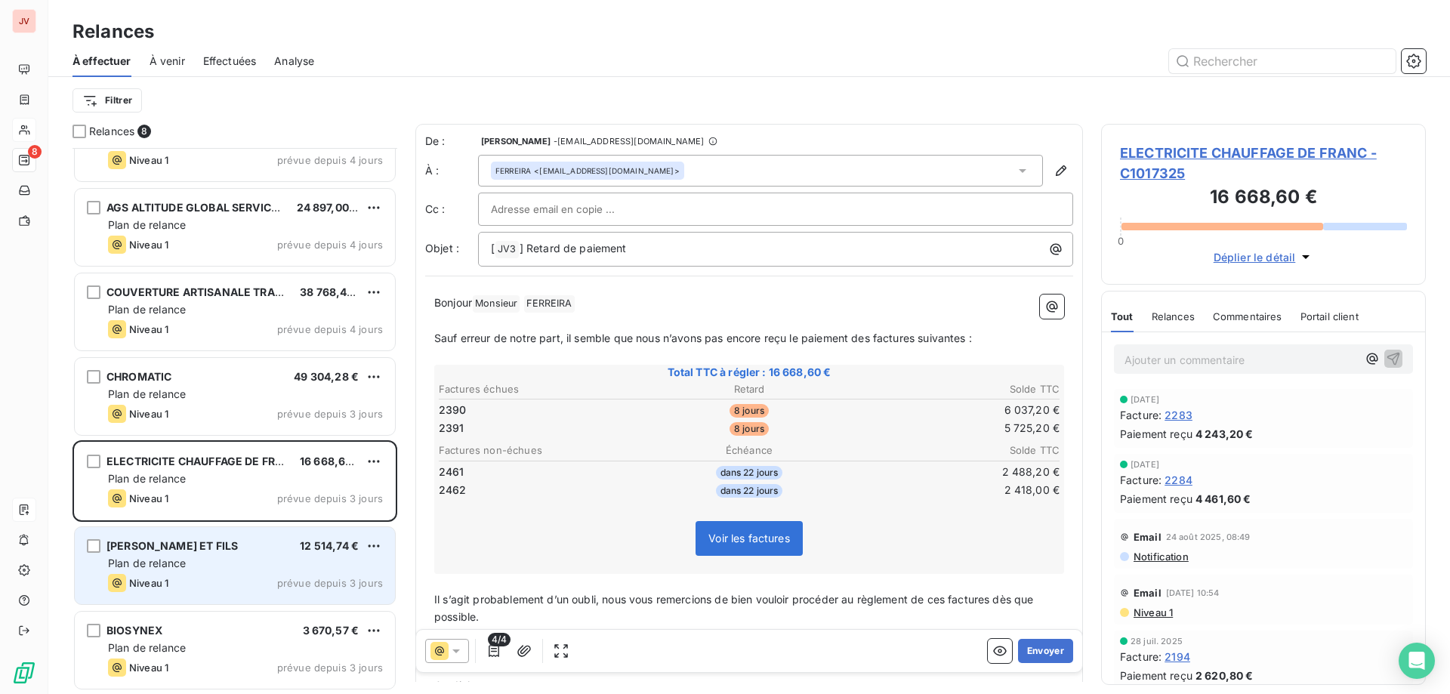
click at [179, 582] on div "Niveau 1 prévue depuis 3 jours" at bounding box center [245, 583] width 275 height 18
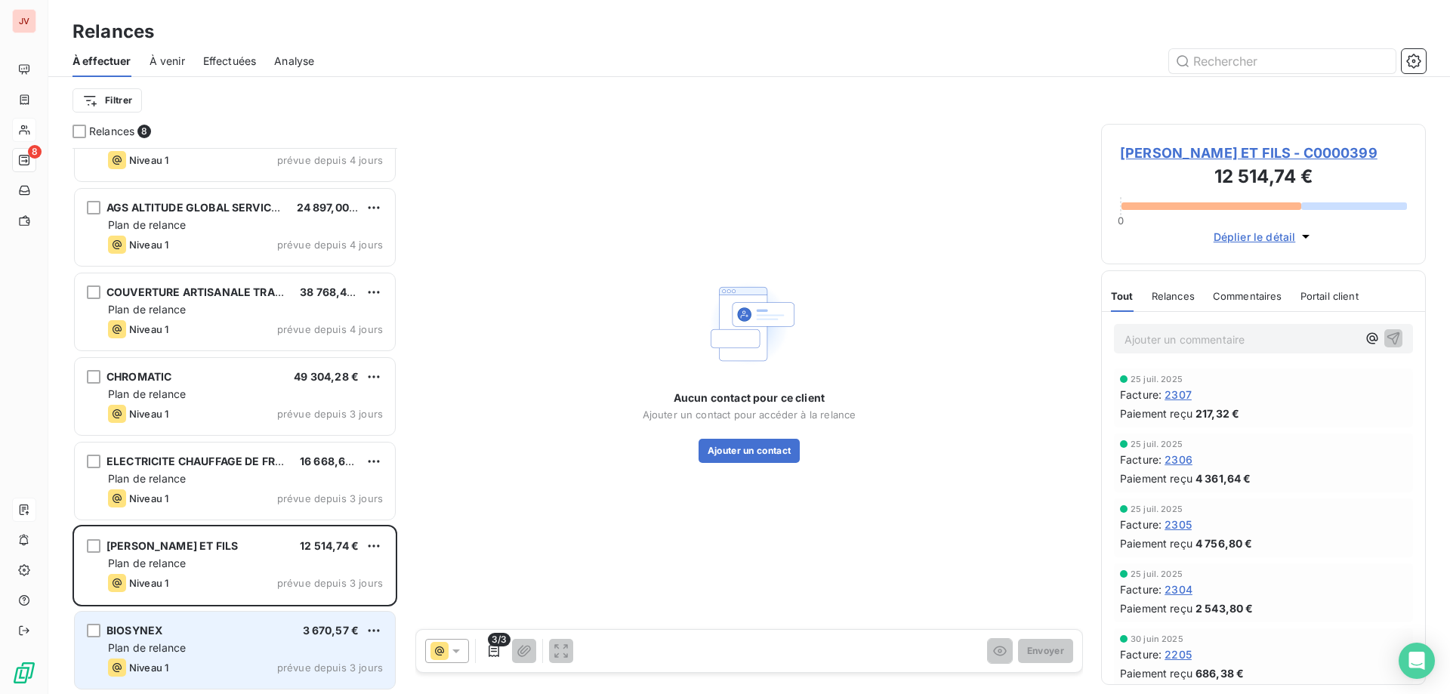
click at [254, 650] on div "Plan de relance" at bounding box center [245, 648] width 275 height 15
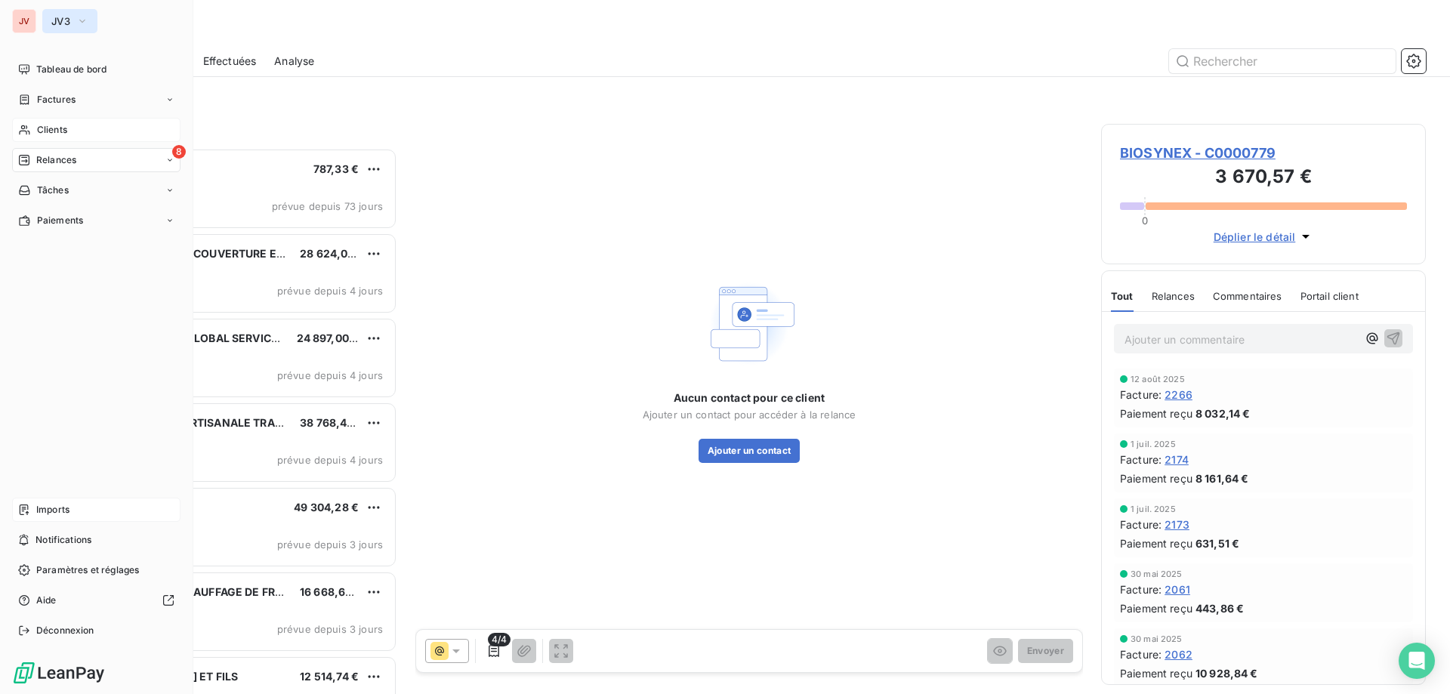
click at [89, 23] on button "JV3" at bounding box center [69, 21] width 55 height 24
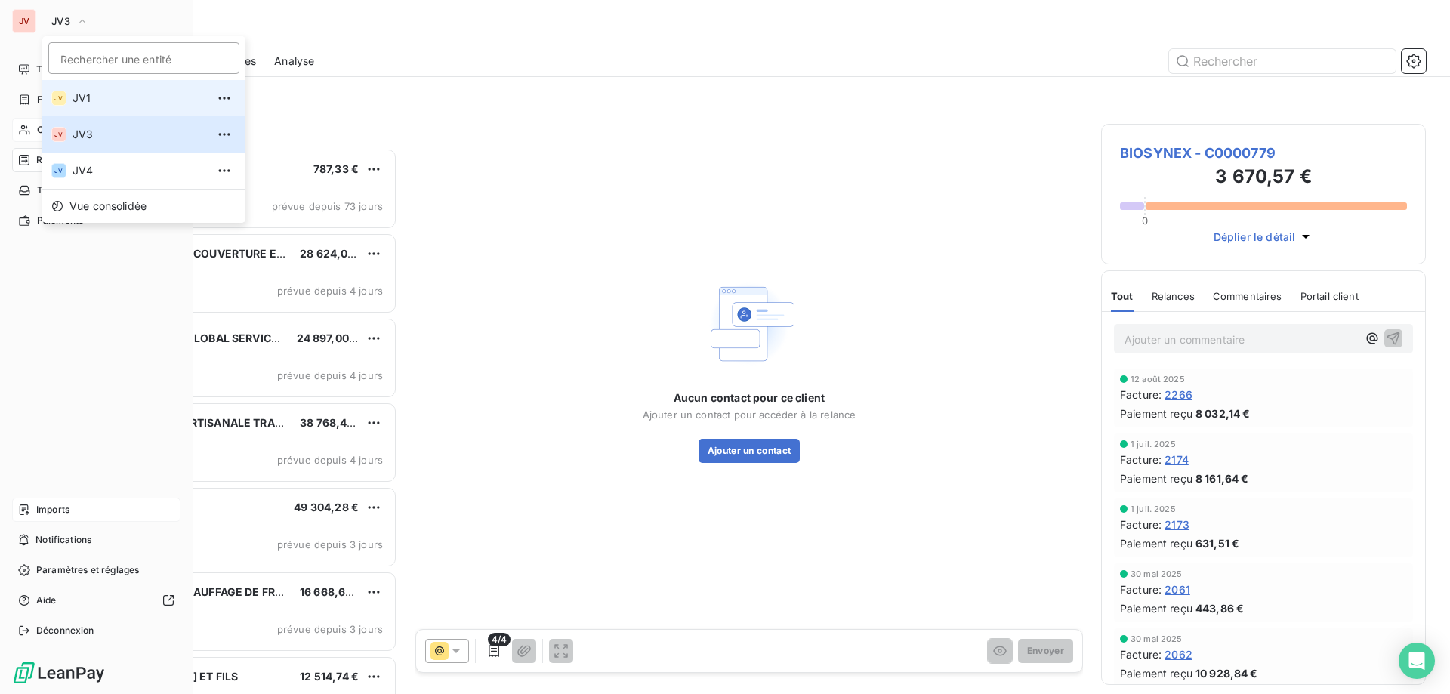
click at [96, 96] on span "JV1" at bounding box center [140, 98] width 134 height 15
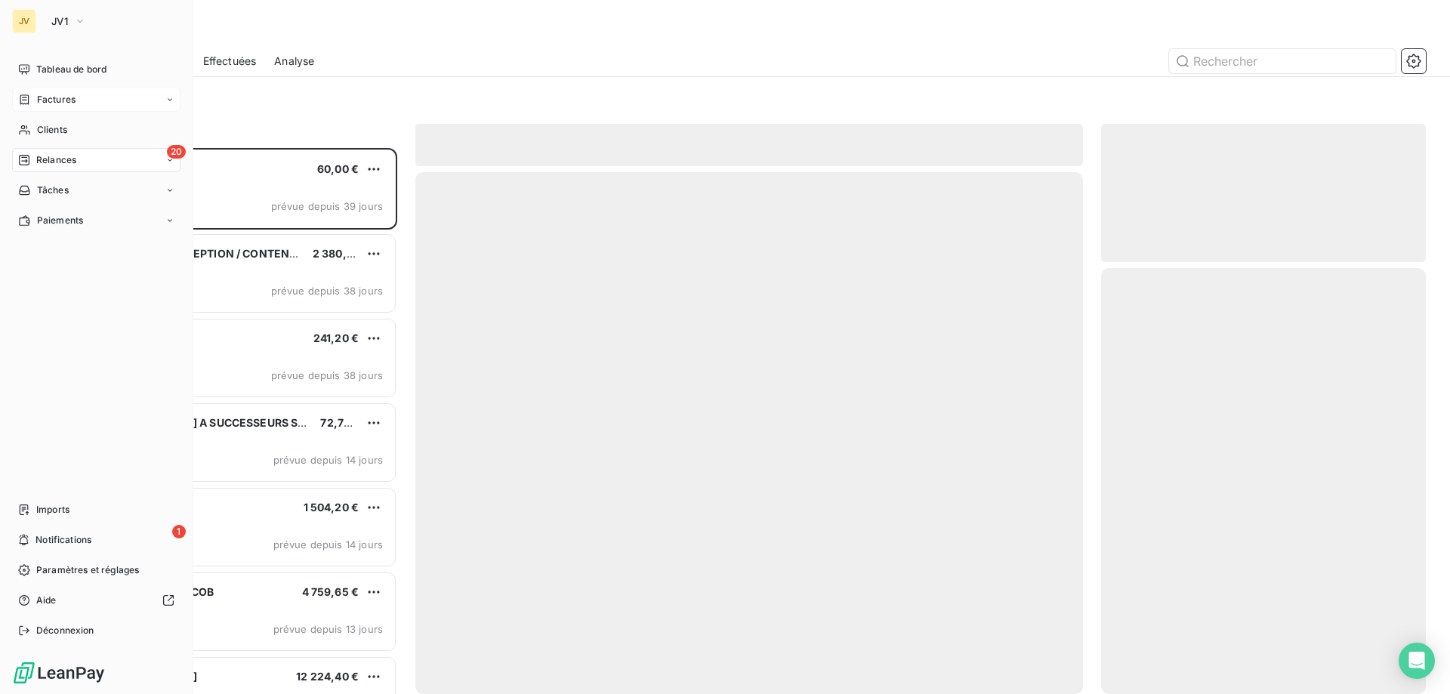
scroll to position [535, 313]
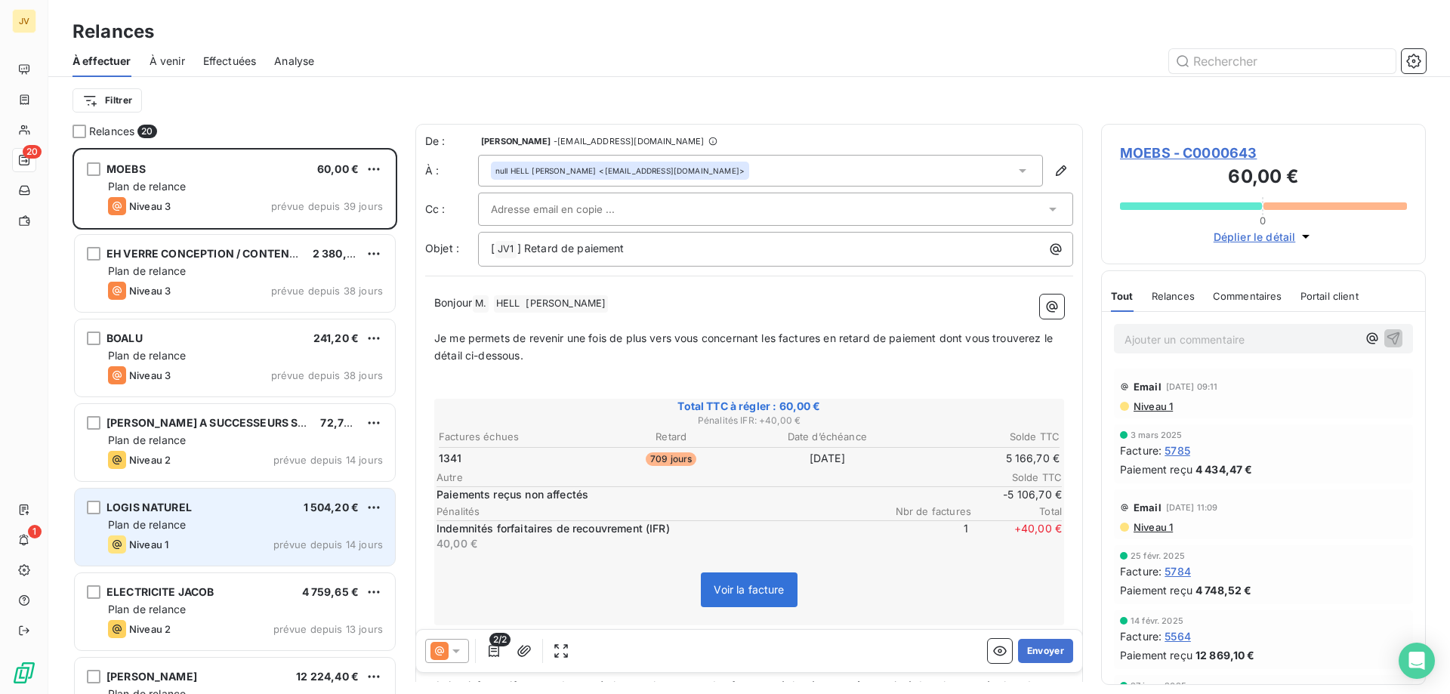
click at [254, 533] on div "LOGIS NATUREL 1 504,20 € Plan de relance Niveau 1 prévue depuis 14 jours" at bounding box center [235, 527] width 320 height 77
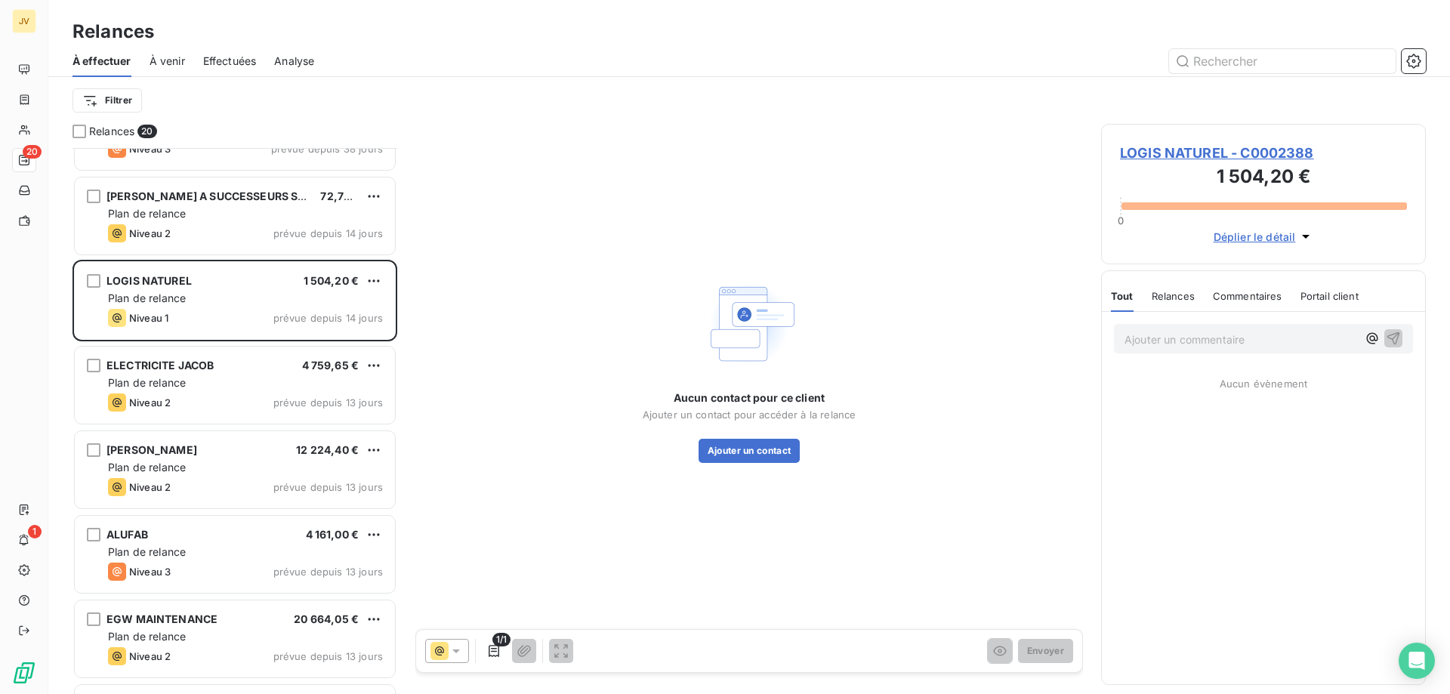
scroll to position [303, 0]
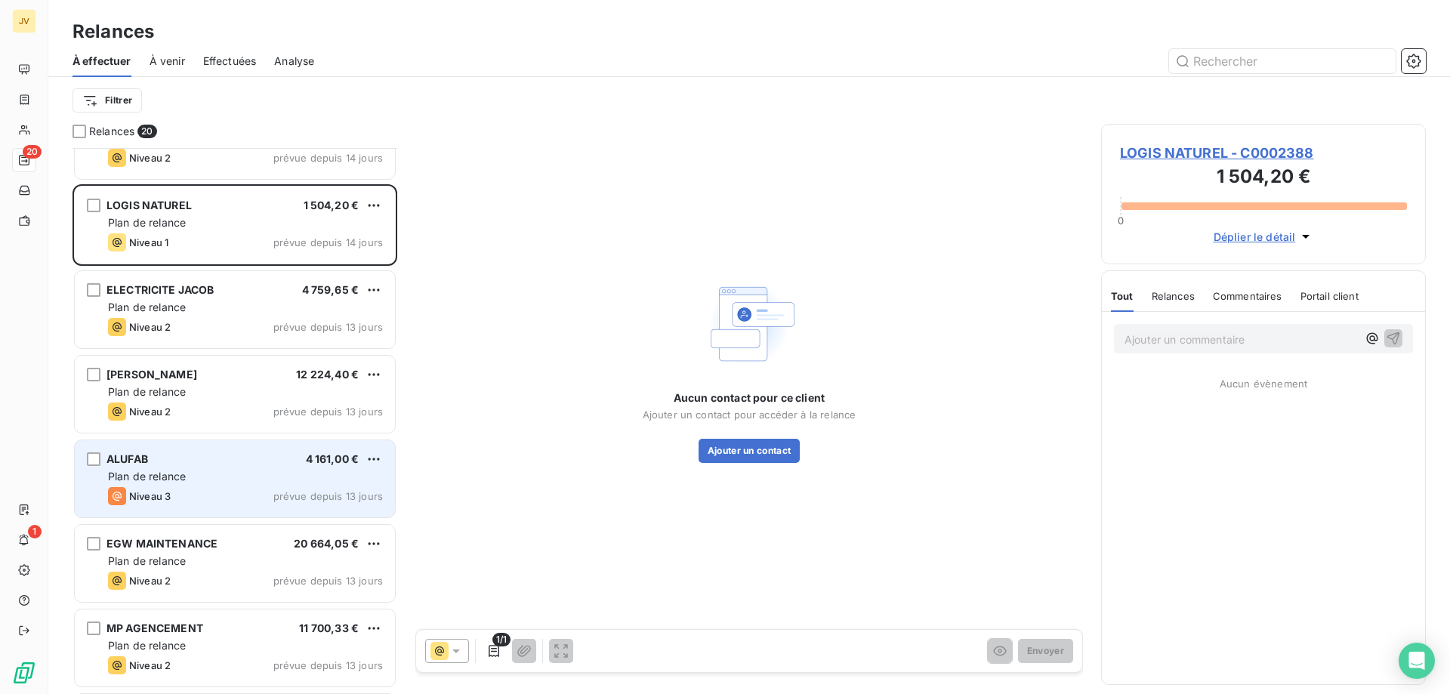
click at [255, 464] on div "ALUFAB 4 161,00 €" at bounding box center [245, 459] width 275 height 14
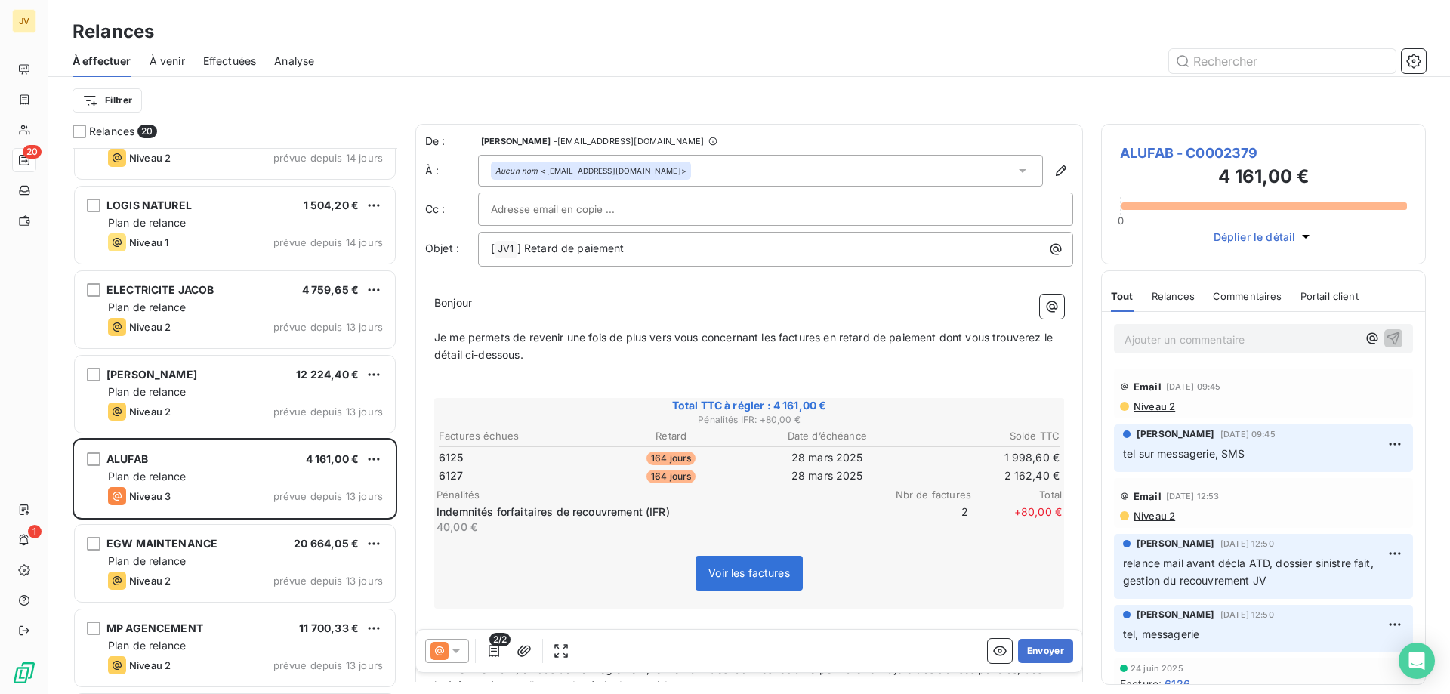
click at [1187, 335] on p "Ajouter un commentaire ﻿" at bounding box center [1241, 339] width 233 height 19
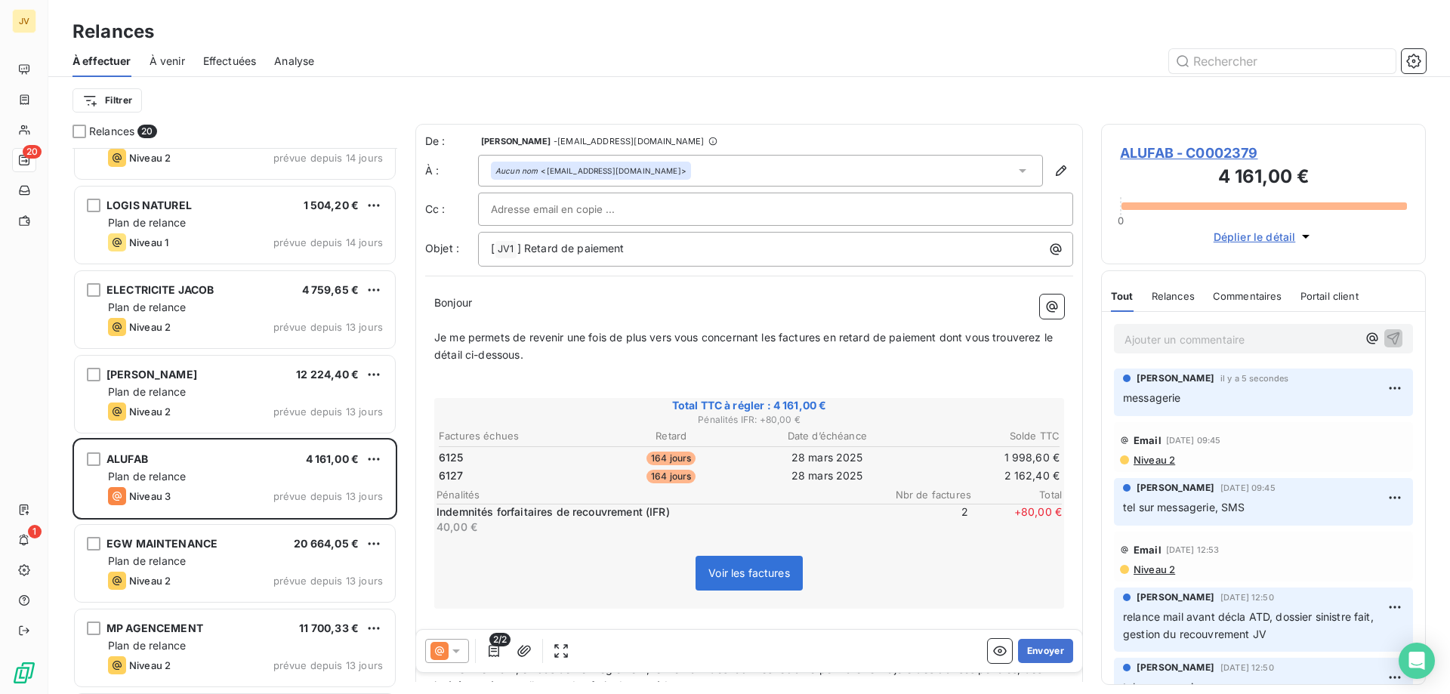
click at [487, 303] on p "Bonjour ﻿ ﻿ ﻿" at bounding box center [749, 303] width 630 height 17
click at [544, 353] on p "Je me permets de revenir une fois de plus vers vous concernant les factures en …" at bounding box center [749, 346] width 630 height 35
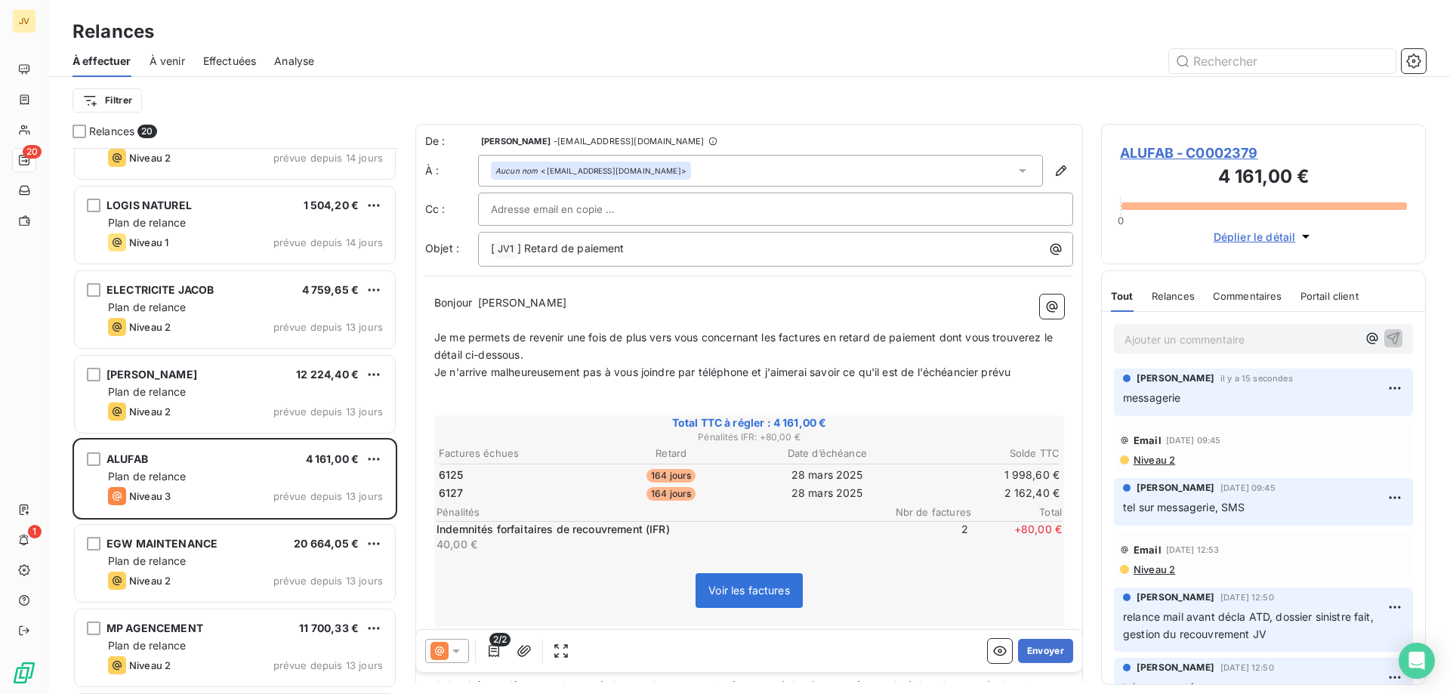
click at [601, 376] on span "Je n'arrive malheureusement pas à vous joindre par téléphone et j'aimerai savoi…" at bounding box center [722, 372] width 576 height 13
drag, startPoint x: 1029, startPoint y: 378, endPoint x: 762, endPoint y: 378, distance: 266.6
click at [762, 378] on p "Je n'arrive malheureusement plus à vous joindre par téléphone et j'aimerai savo…" at bounding box center [749, 372] width 630 height 17
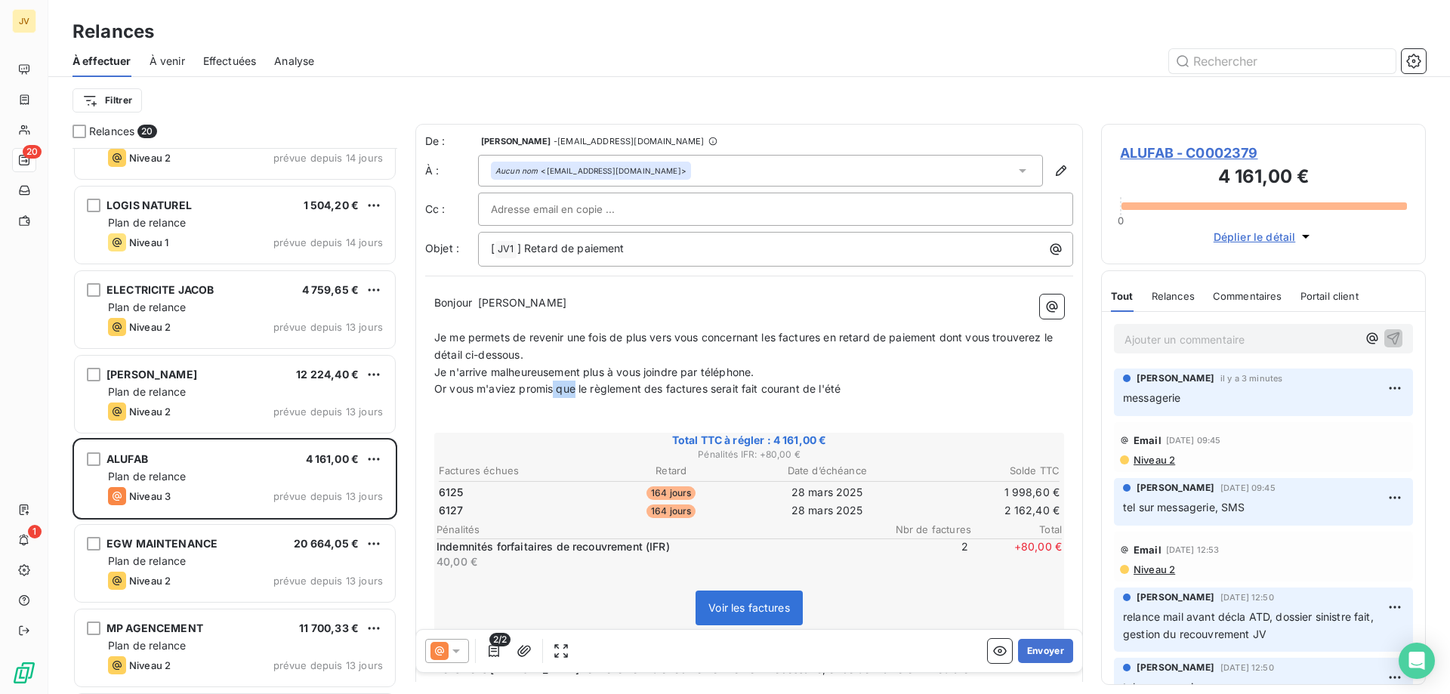
drag, startPoint x: 576, startPoint y: 386, endPoint x: 554, endPoint y: 386, distance: 21.9
click at [554, 386] on span "Or vous m'aviez promis que le règlement des factures serait fait courant de l'é…" at bounding box center [637, 388] width 406 height 13
drag, startPoint x: 739, startPoint y: 389, endPoint x: 688, endPoint y: 388, distance: 50.6
click at [688, 388] on span "Or vous m'aviez promis le règlement des factures serait fait courant de l'été" at bounding box center [626, 388] width 384 height 13
click at [772, 388] on p "Or vous m'aviez promis le règlement des factures courant de l'été" at bounding box center [749, 389] width 630 height 17
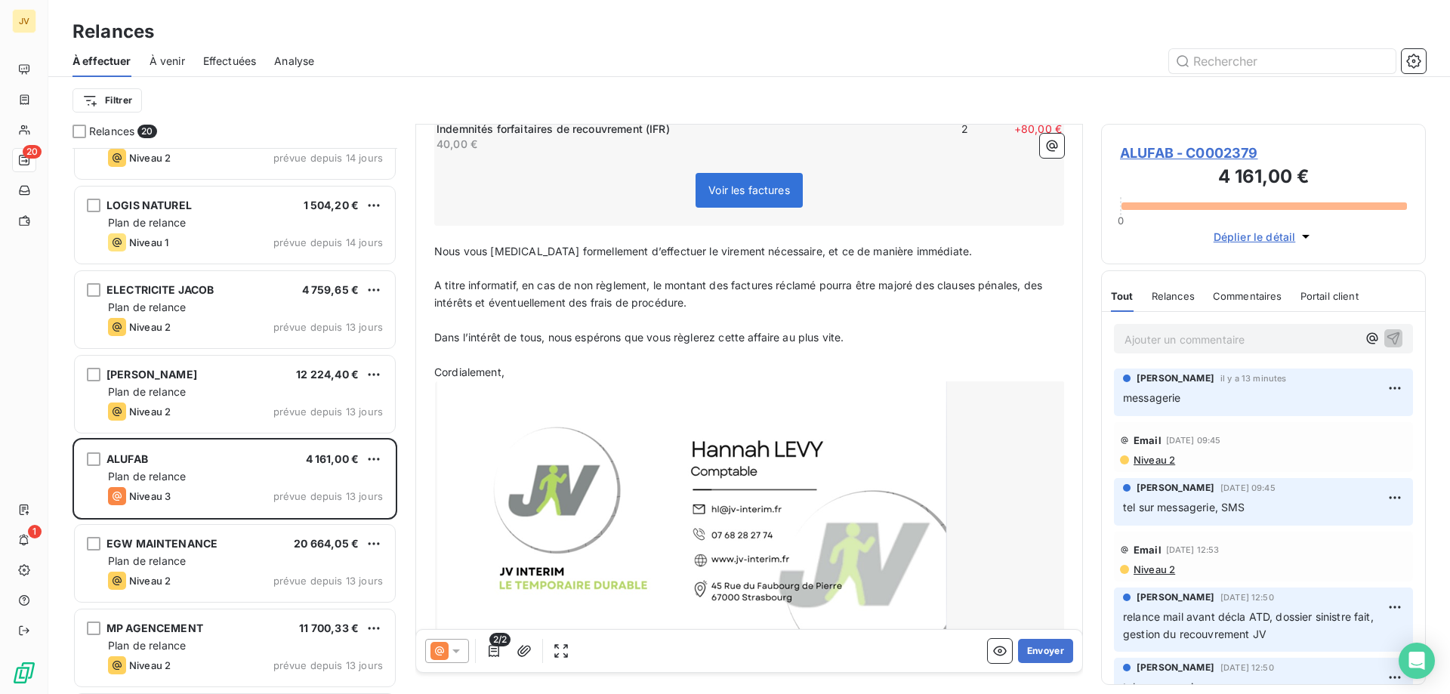
scroll to position [440, 0]
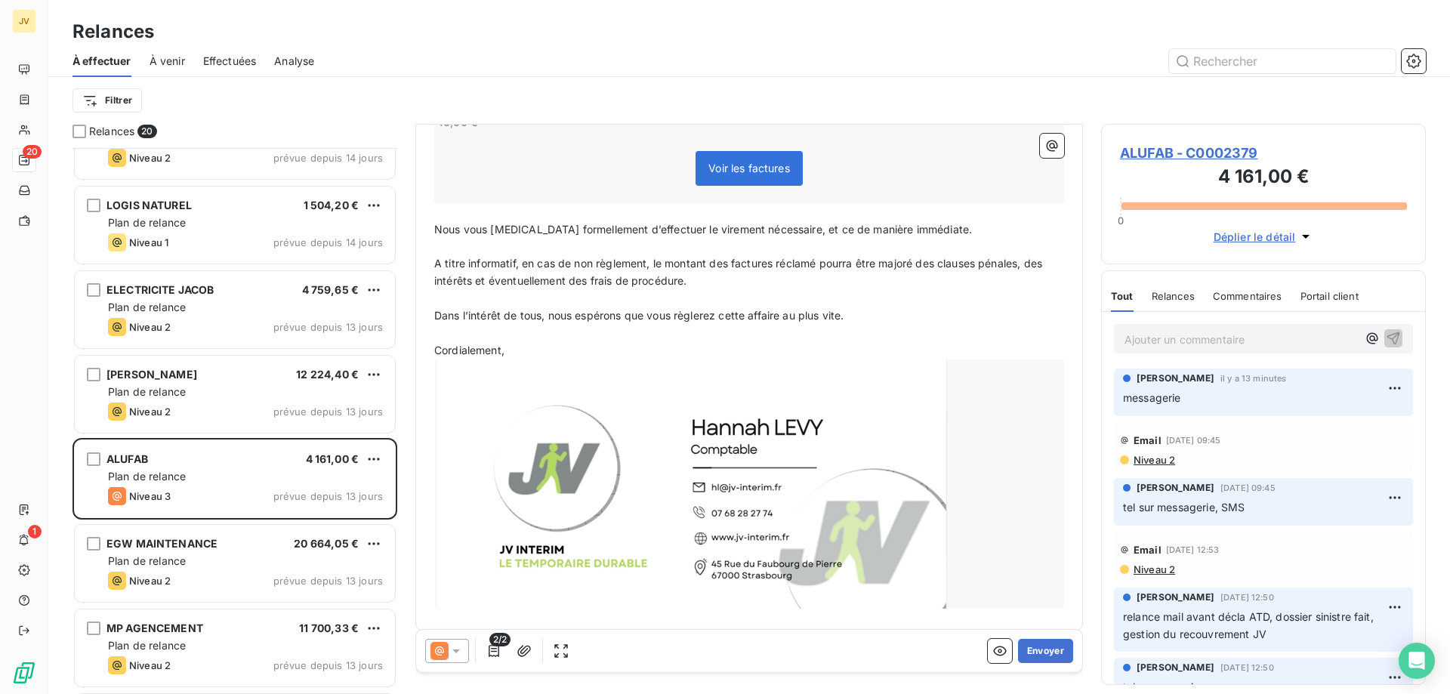
drag, startPoint x: 1095, startPoint y: 642, endPoint x: 1104, endPoint y: 622, distance: 22.3
click at [1104, 623] on div "Relances 20 BOALU 241,20 € Plan de relance Niveau 3 prévue depuis 38 jours BRAU…" at bounding box center [749, 409] width 1402 height 570
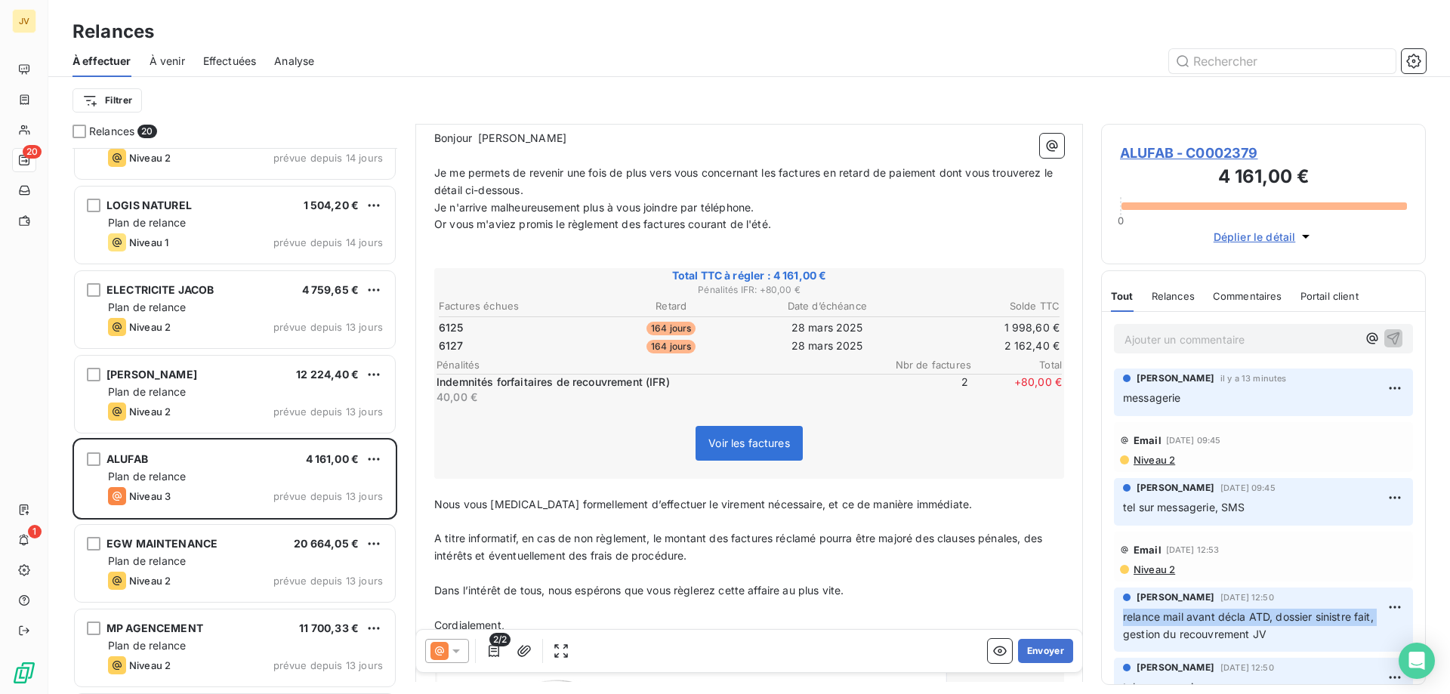
scroll to position [171, 0]
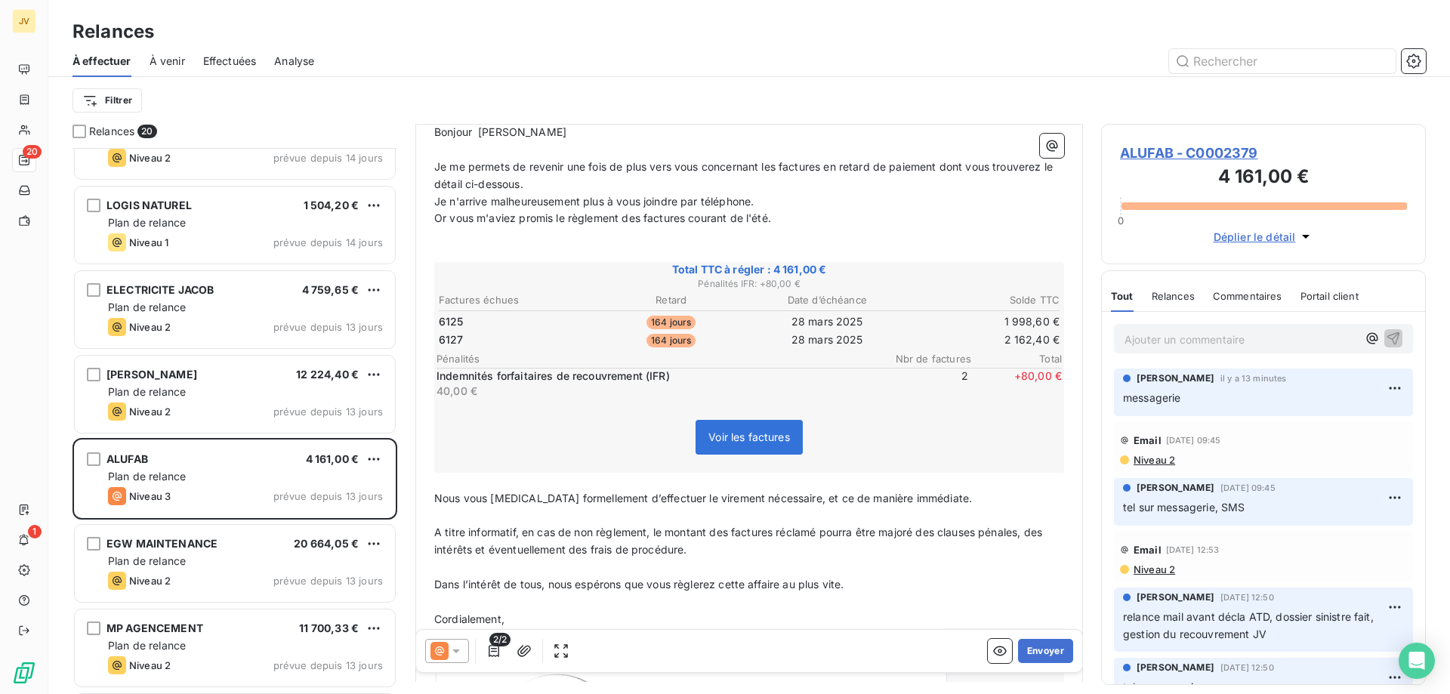
click at [786, 218] on p "Or vous m'aviez promis le règlement des factures courant de l'été." at bounding box center [749, 218] width 630 height 17
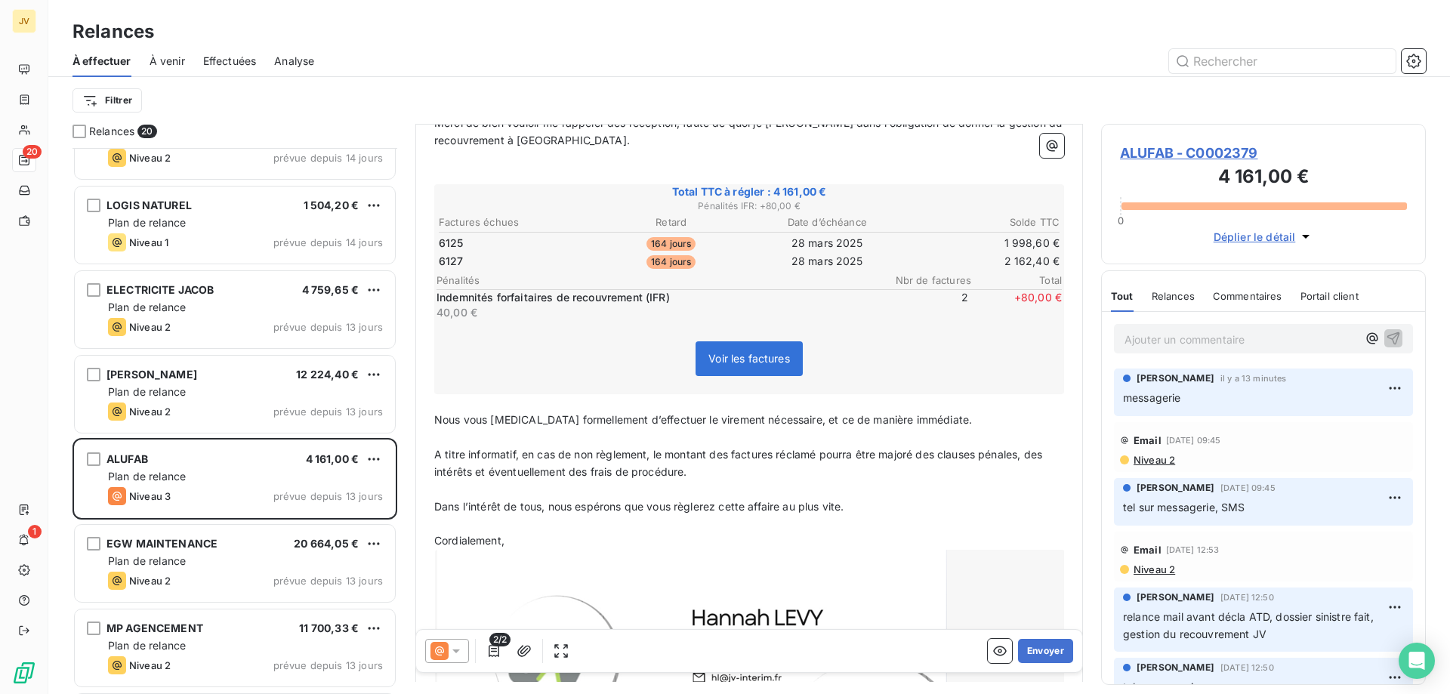
scroll to position [341, 0]
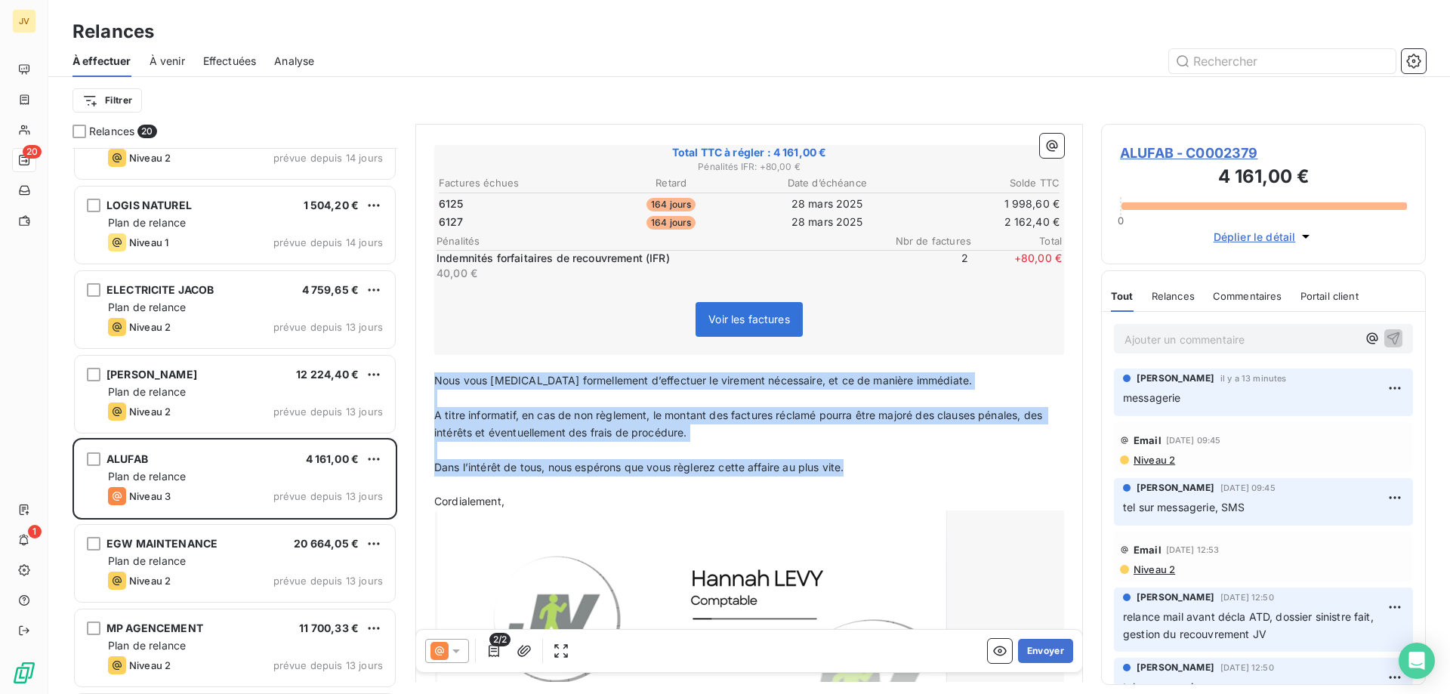
drag, startPoint x: 865, startPoint y: 469, endPoint x: 434, endPoint y: 373, distance: 441.9
click at [434, 373] on div "Bonjour ﻿ M. MULLER ﻿ ﻿ ﻿ Je me permets de revenir une fois de plus vers vous c…" at bounding box center [749, 359] width 648 height 827
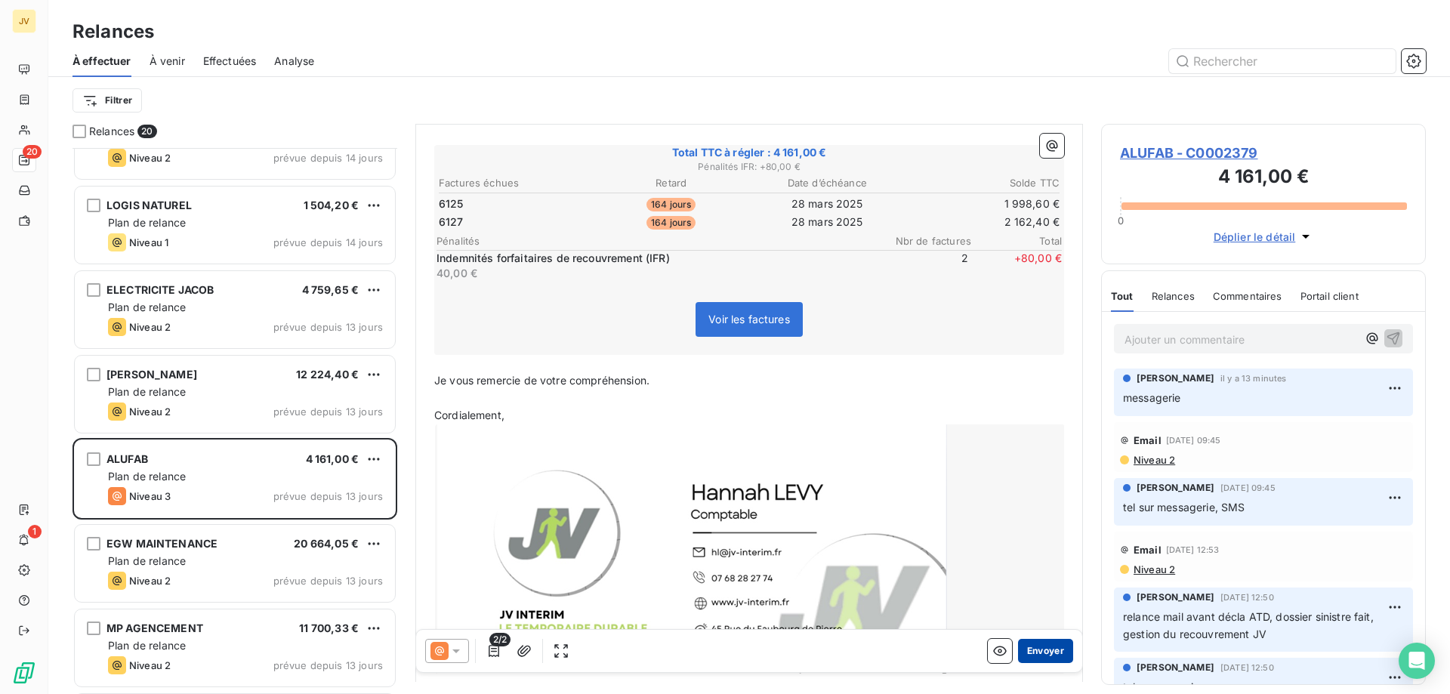
click at [1030, 644] on button "Envoyer" at bounding box center [1045, 651] width 55 height 24
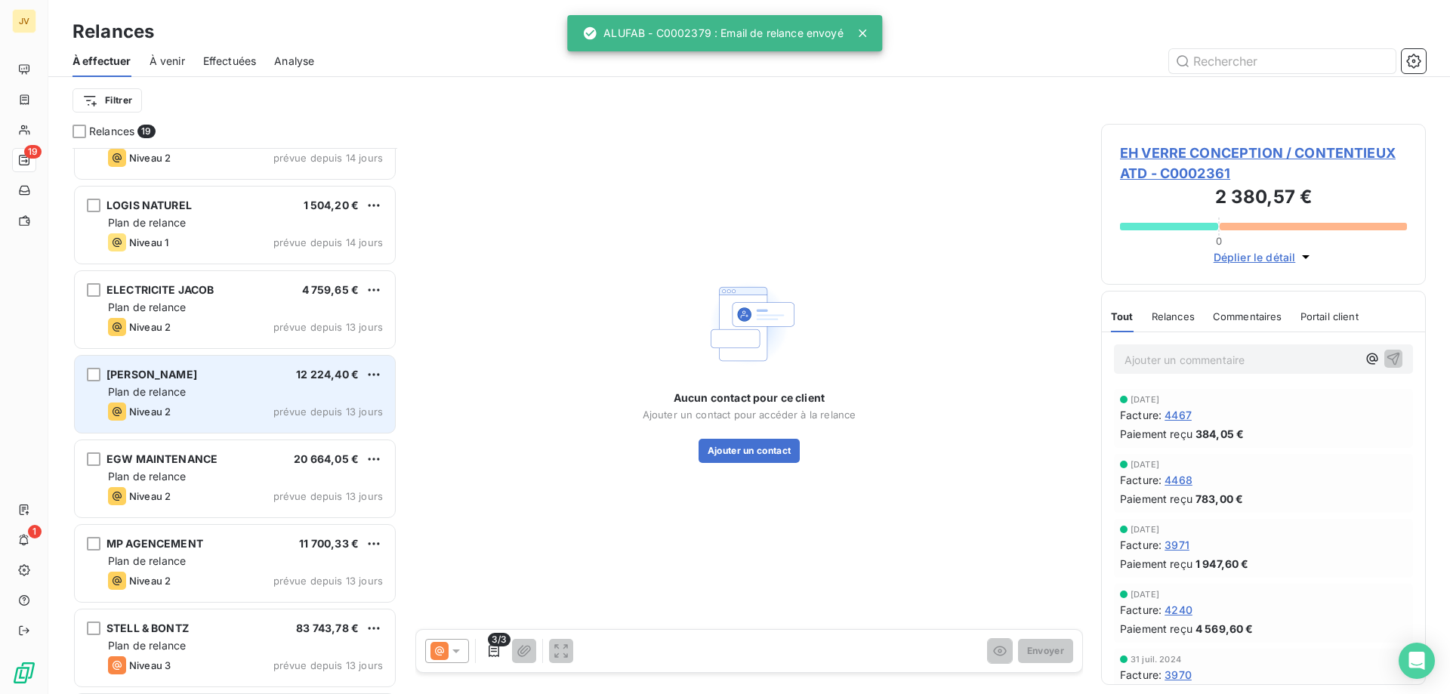
click at [248, 396] on div "Plan de relance" at bounding box center [245, 391] width 275 height 15
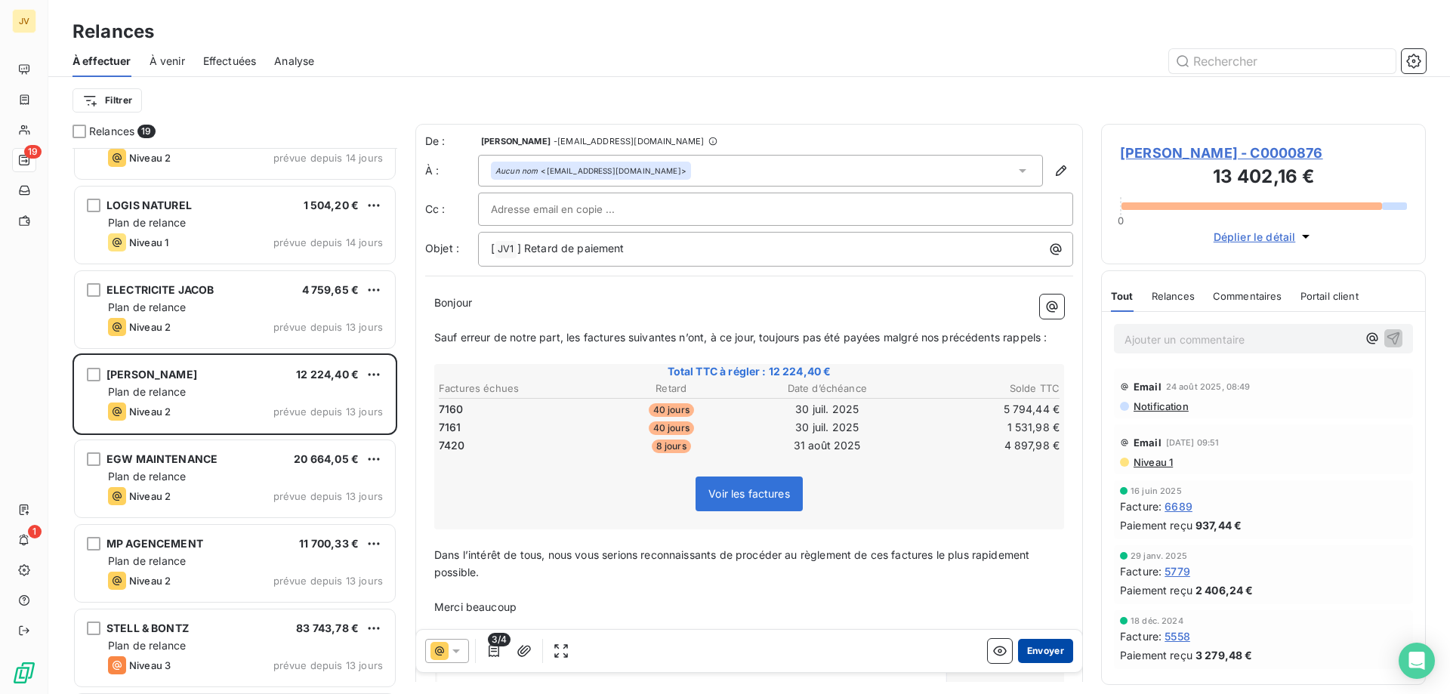
click at [1033, 655] on button "Envoyer" at bounding box center [1045, 651] width 55 height 24
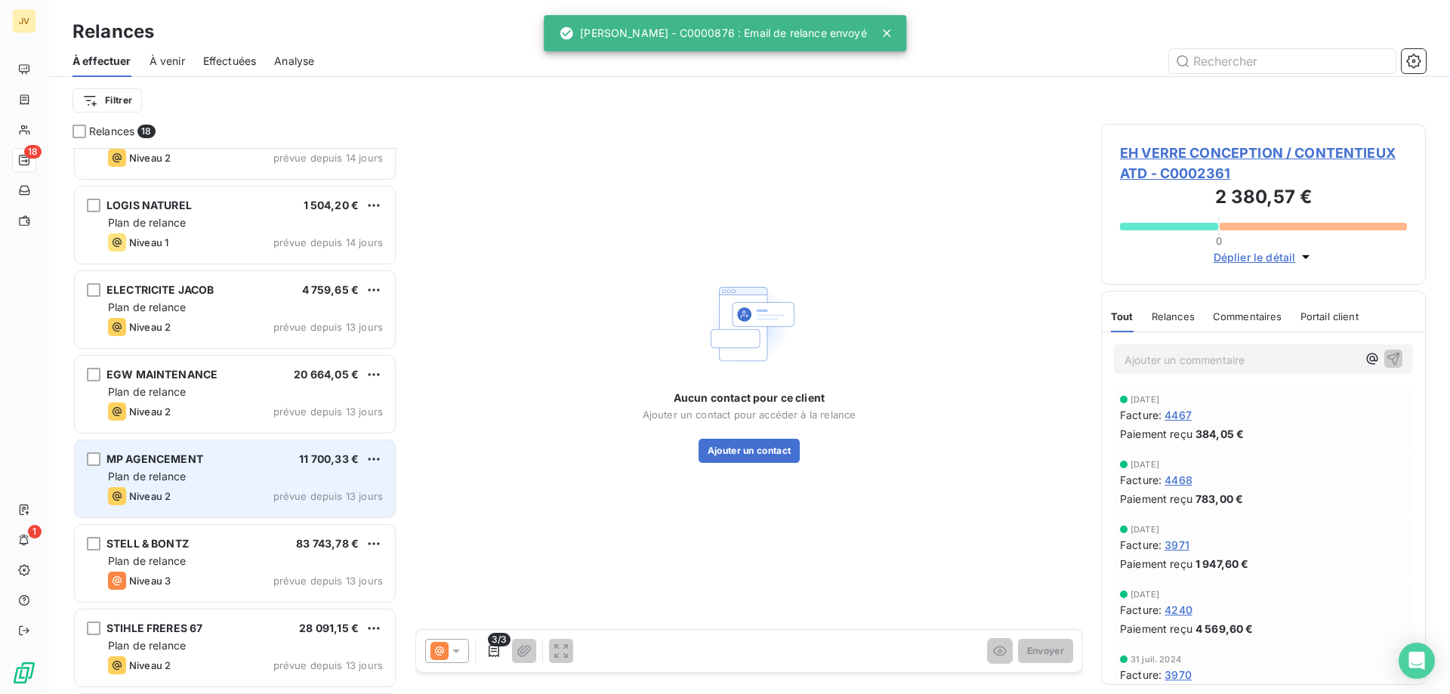
click at [213, 475] on div "Plan de relance" at bounding box center [245, 476] width 275 height 15
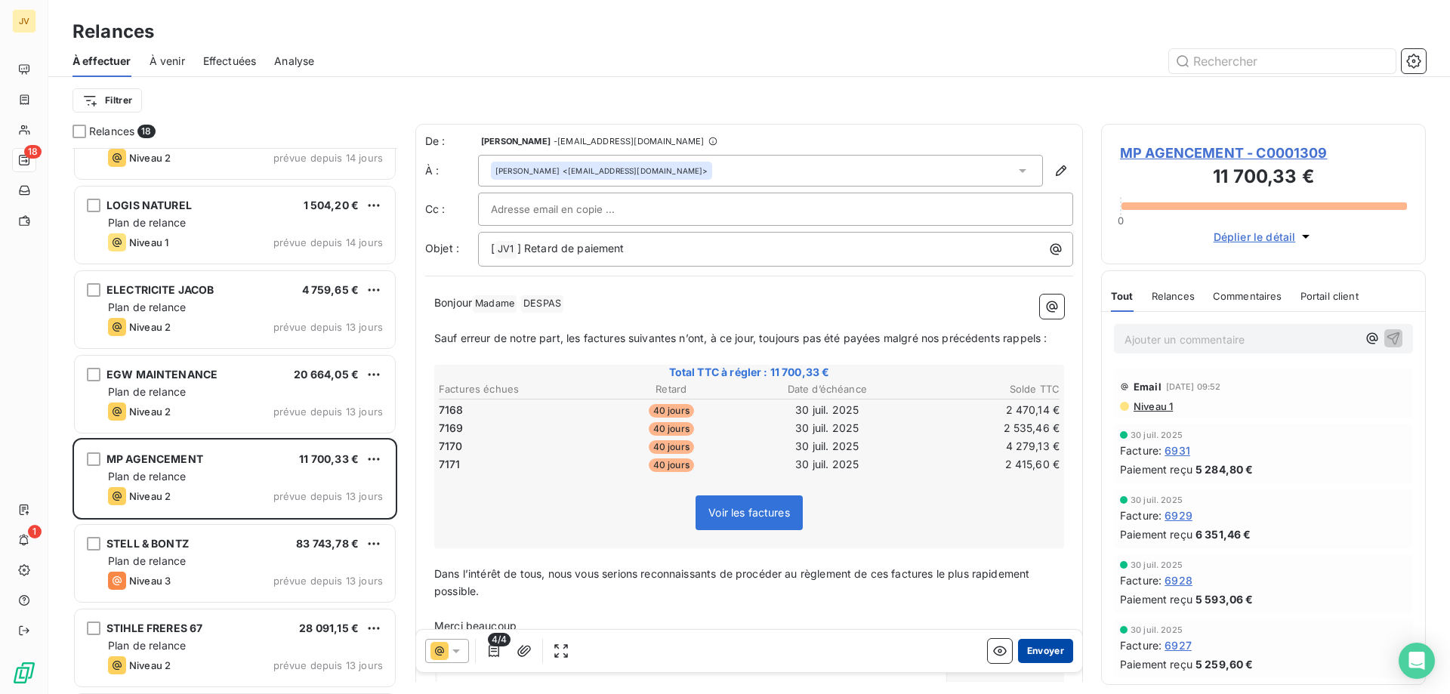
click at [1036, 648] on button "Envoyer" at bounding box center [1045, 651] width 55 height 24
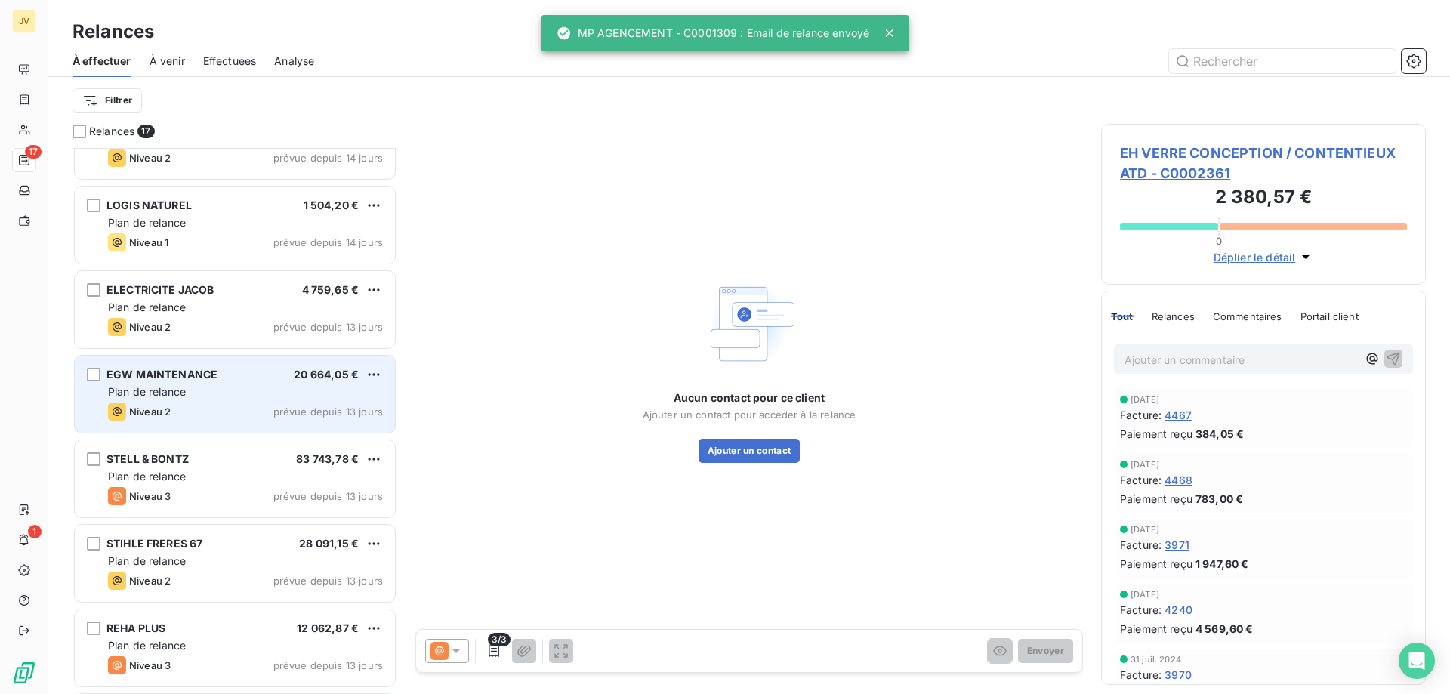
click at [205, 405] on div "Niveau 2 prévue depuis 13 jours" at bounding box center [245, 412] width 275 height 18
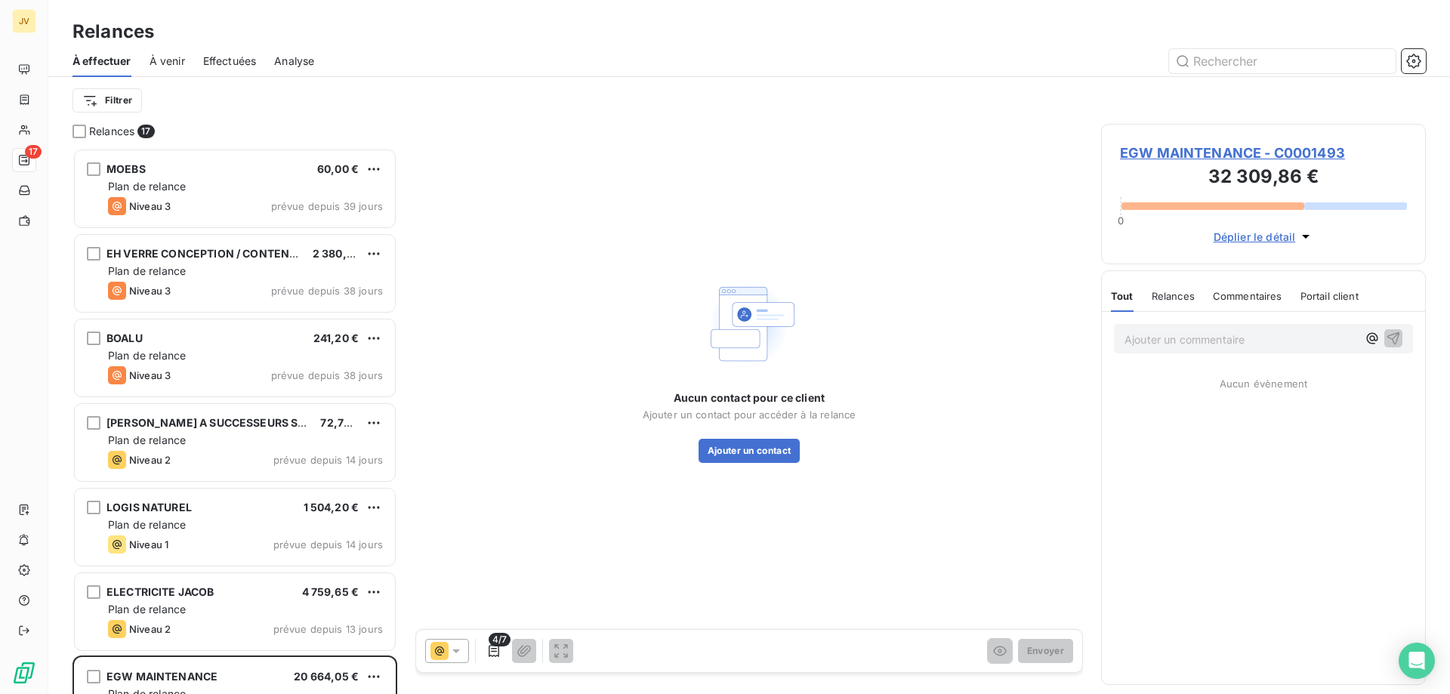
scroll to position [535, 313]
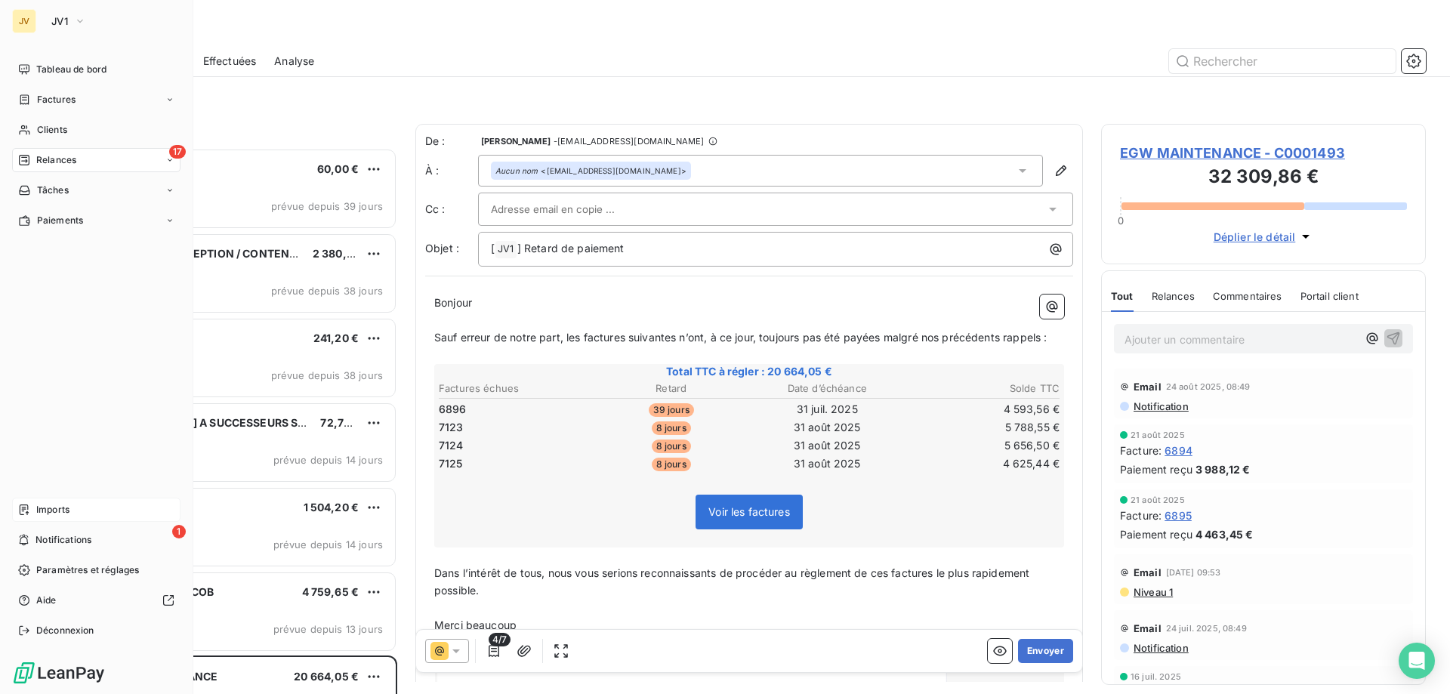
click at [60, 517] on div "Imports" at bounding box center [96, 510] width 168 height 24
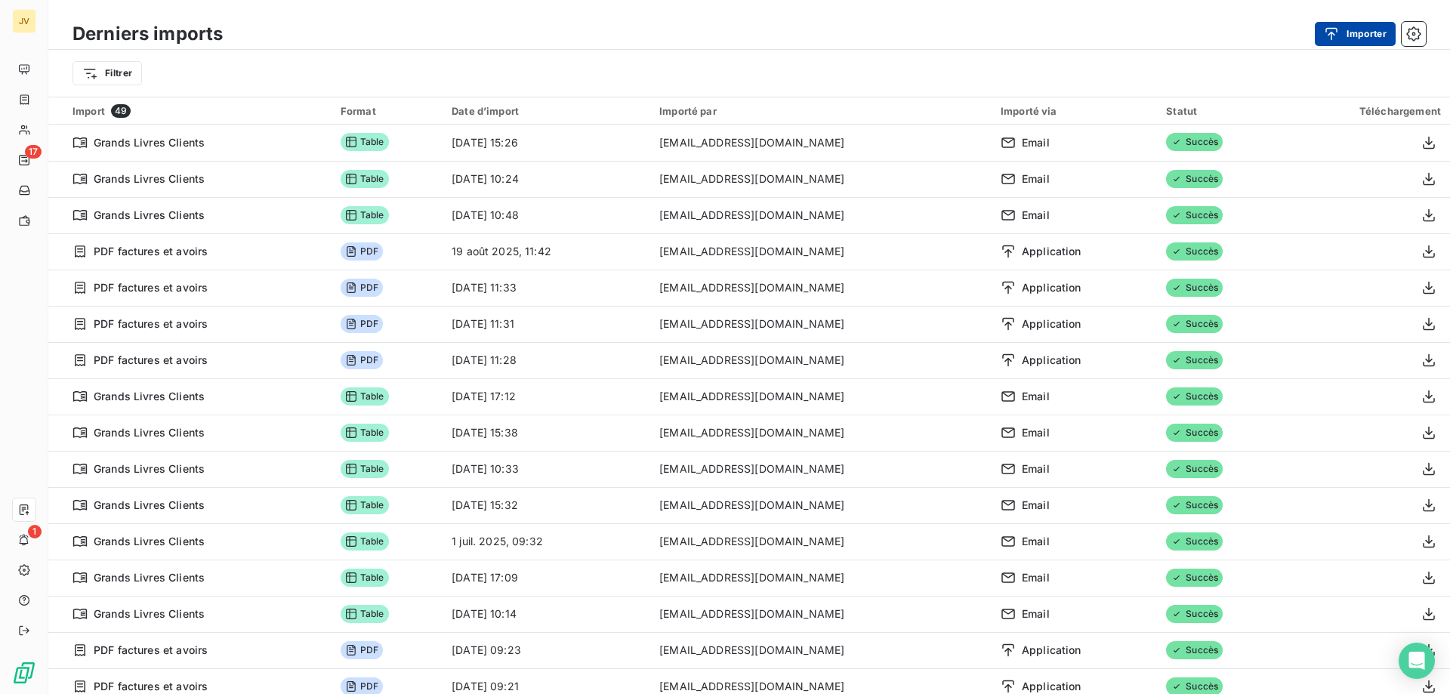
click at [1366, 28] on button "Importer" at bounding box center [1355, 34] width 81 height 24
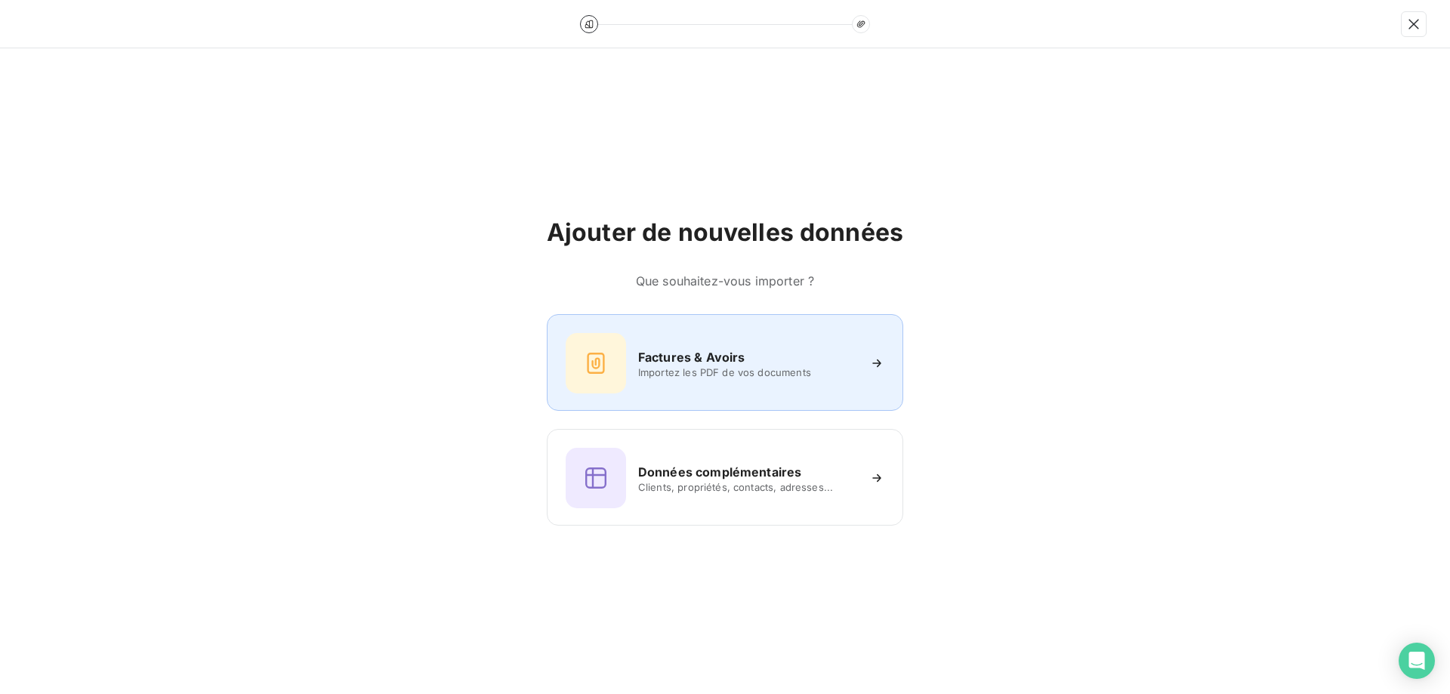
click at [738, 394] on div "Factures & Avoirs Importez les PDF de vos documents" at bounding box center [725, 362] width 357 height 97
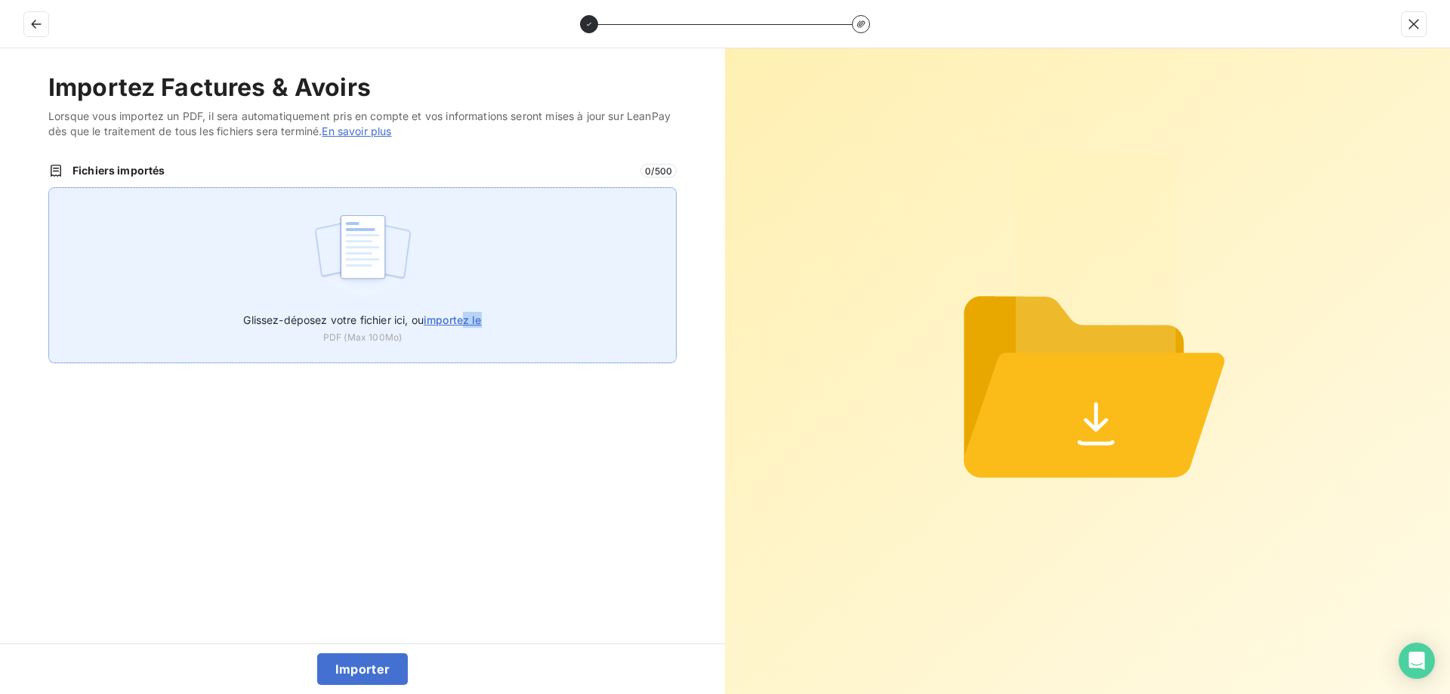
click at [467, 321] on div "Glissez-déposez votre fichier ici, ou importez le PDF (Max 100Mo)" at bounding box center [362, 275] width 628 height 176
type input "C:\fakepath\Factures JV1 7581 - 7777.pdf"
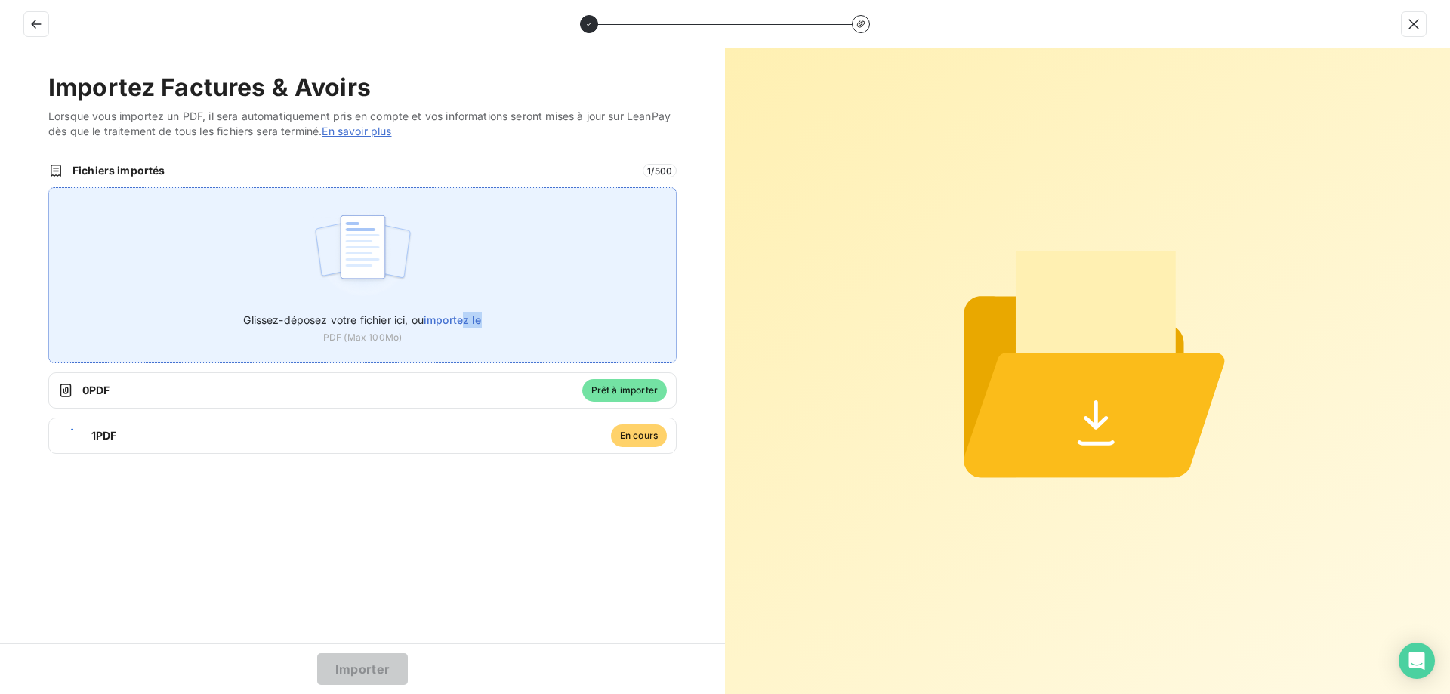
click at [448, 313] on span "importez le" at bounding box center [453, 319] width 58 height 13
click at [49, 188] on input "Glissez-déposez votre fichier ici, ou importez le" at bounding box center [48, 187] width 1 height 1
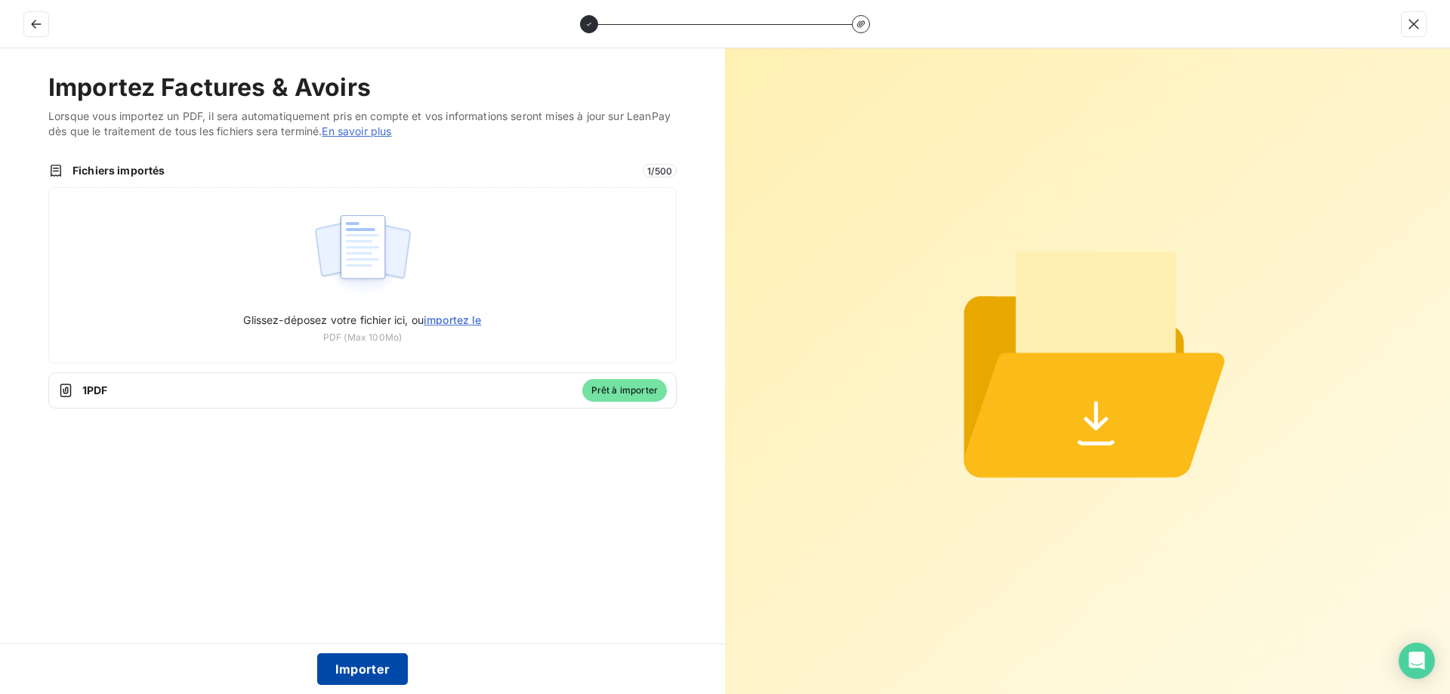
click at [363, 667] on button "Importer" at bounding box center [362, 669] width 91 height 32
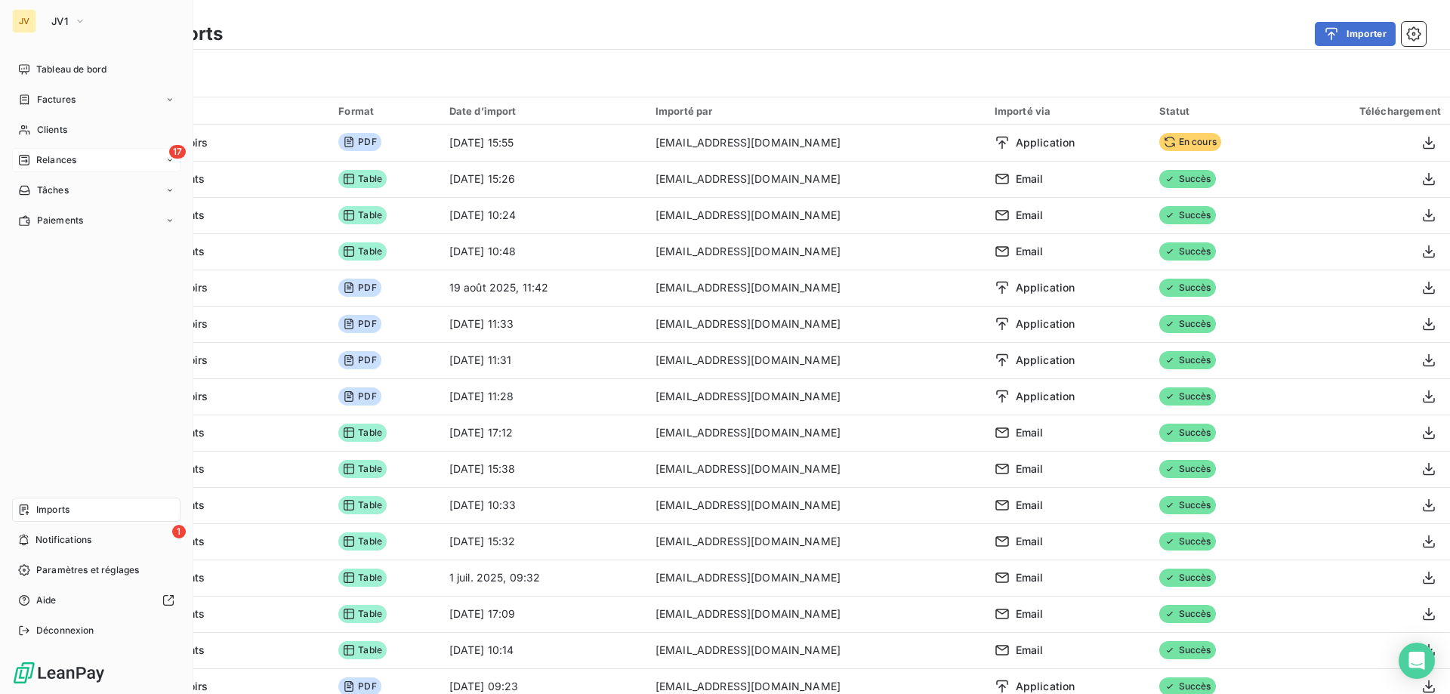
click at [42, 162] on span "Relances" at bounding box center [56, 160] width 40 height 14
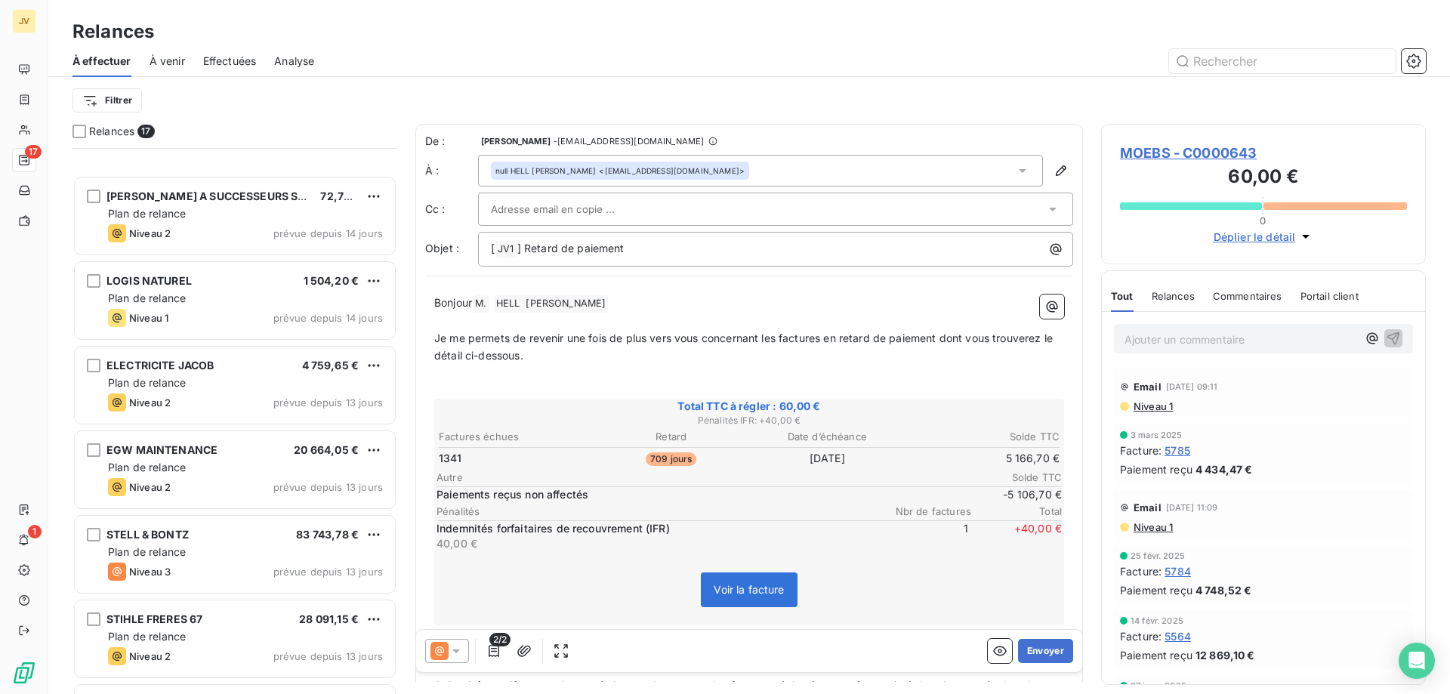
scroll to position [454, 0]
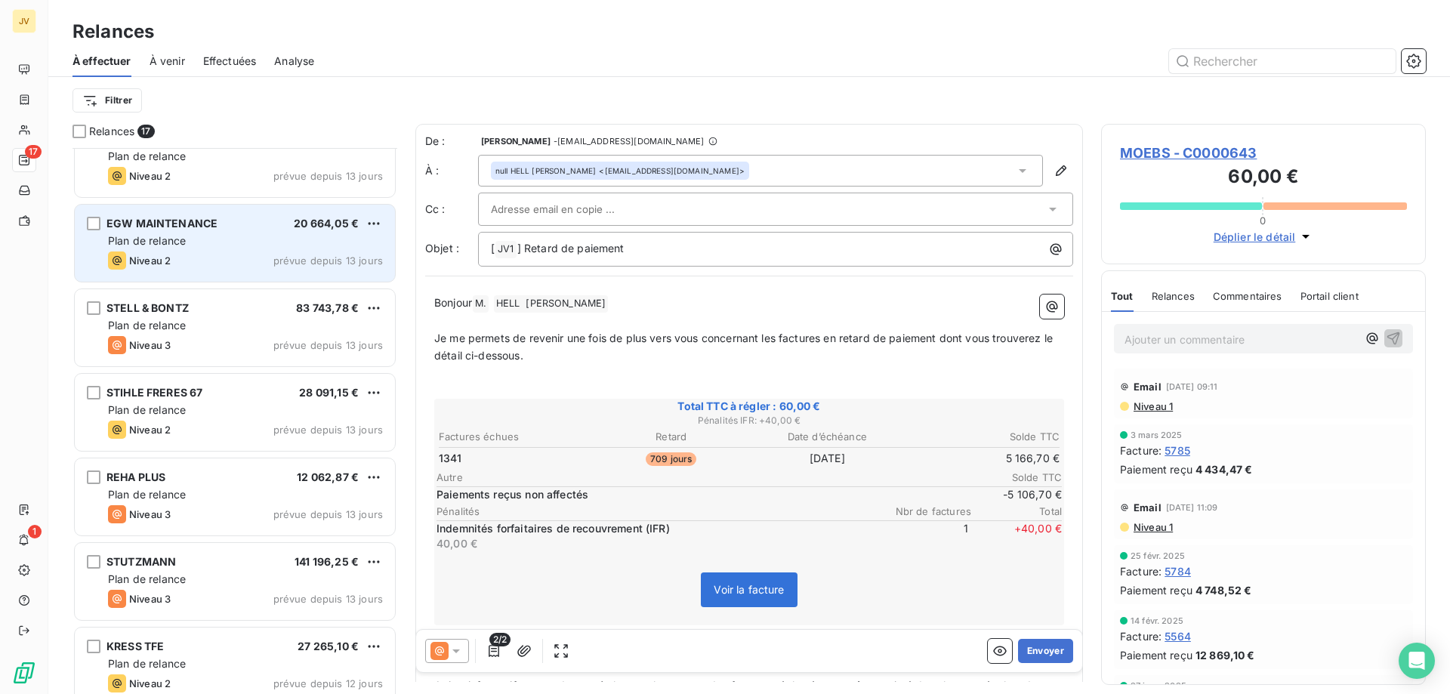
click at [147, 264] on span "Niveau 2" at bounding box center [150, 261] width 42 height 12
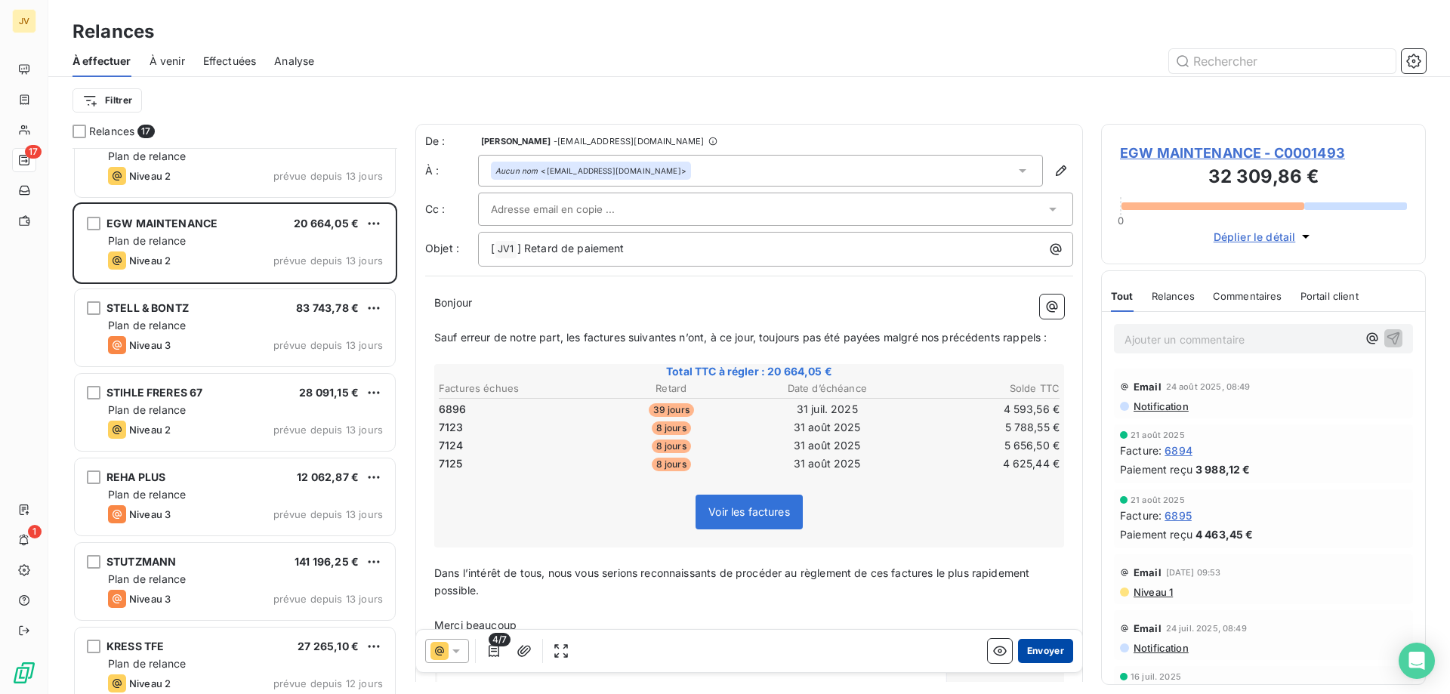
click at [1027, 651] on button "Envoyer" at bounding box center [1045, 651] width 55 height 24
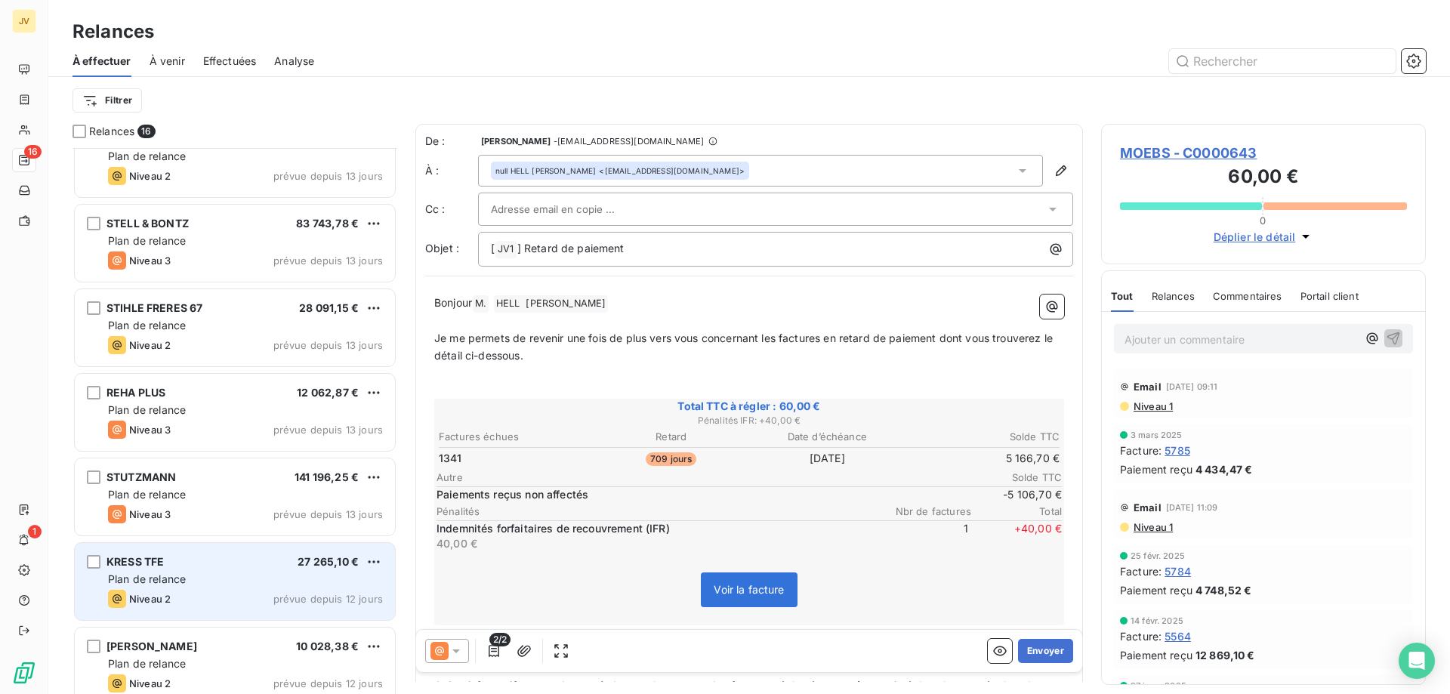
click at [224, 576] on div "Plan de relance" at bounding box center [245, 579] width 275 height 15
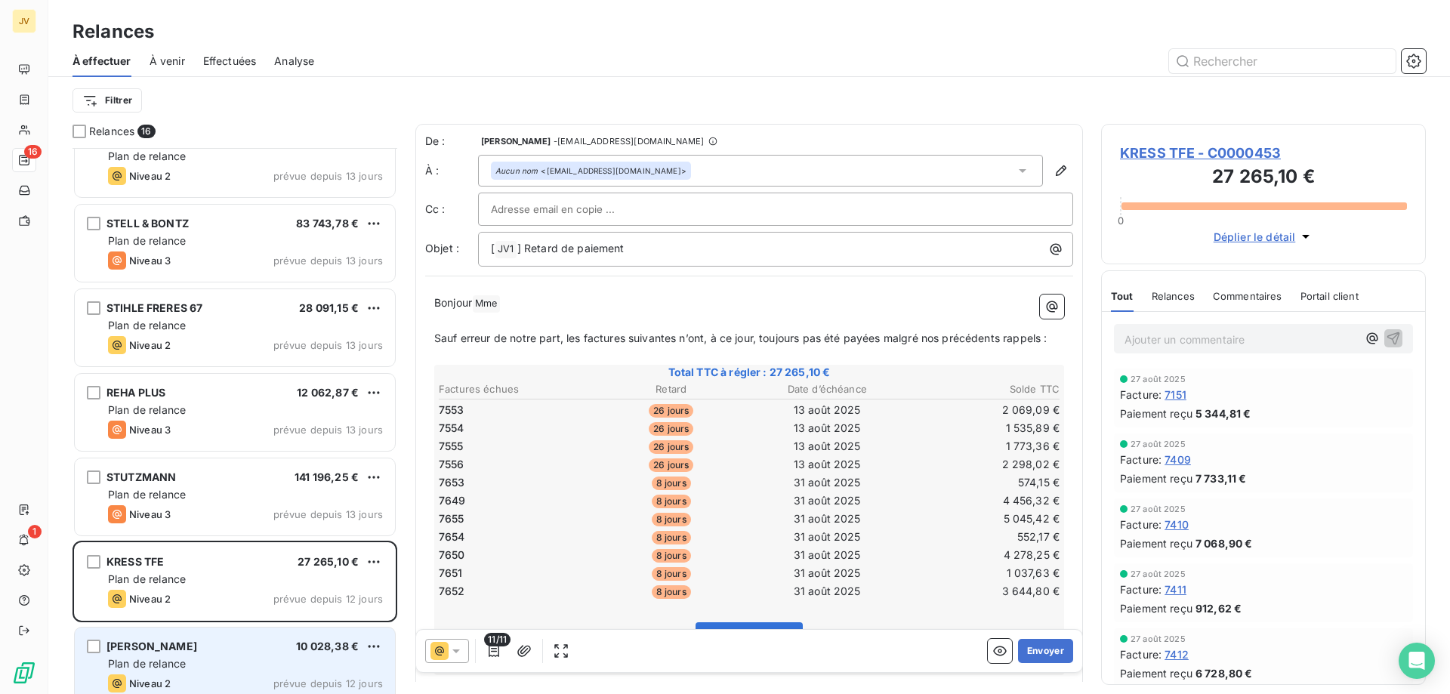
click at [242, 675] on div "Niveau 2 prévue depuis 12 jours" at bounding box center [245, 684] width 275 height 18
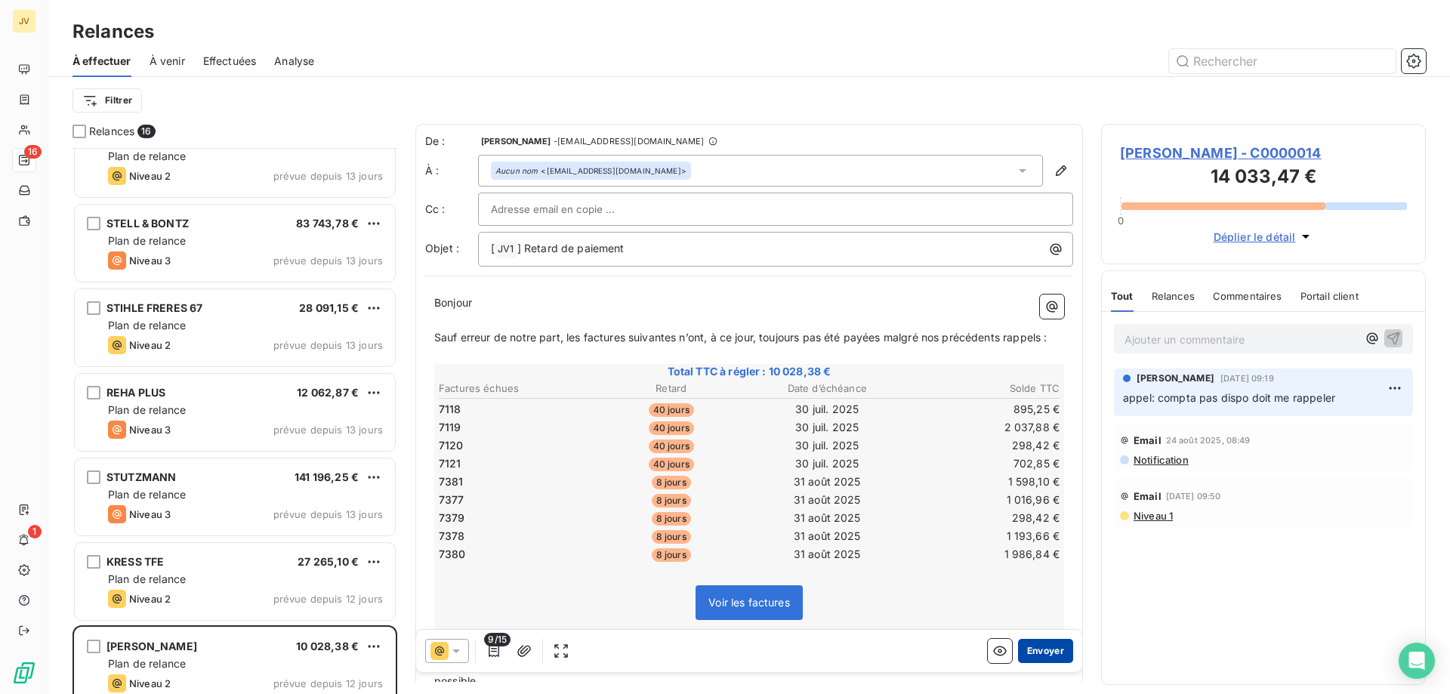
click at [1026, 649] on button "Envoyer" at bounding box center [1045, 651] width 55 height 24
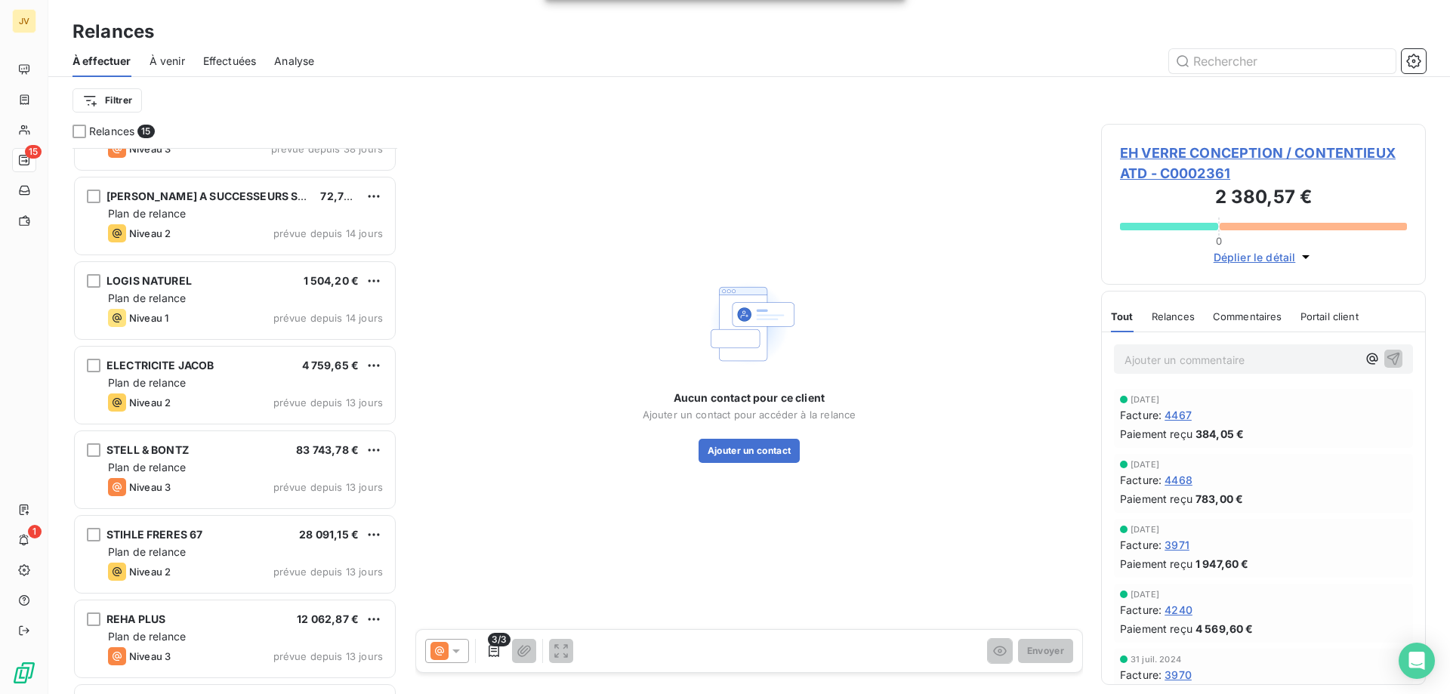
scroll to position [152, 0]
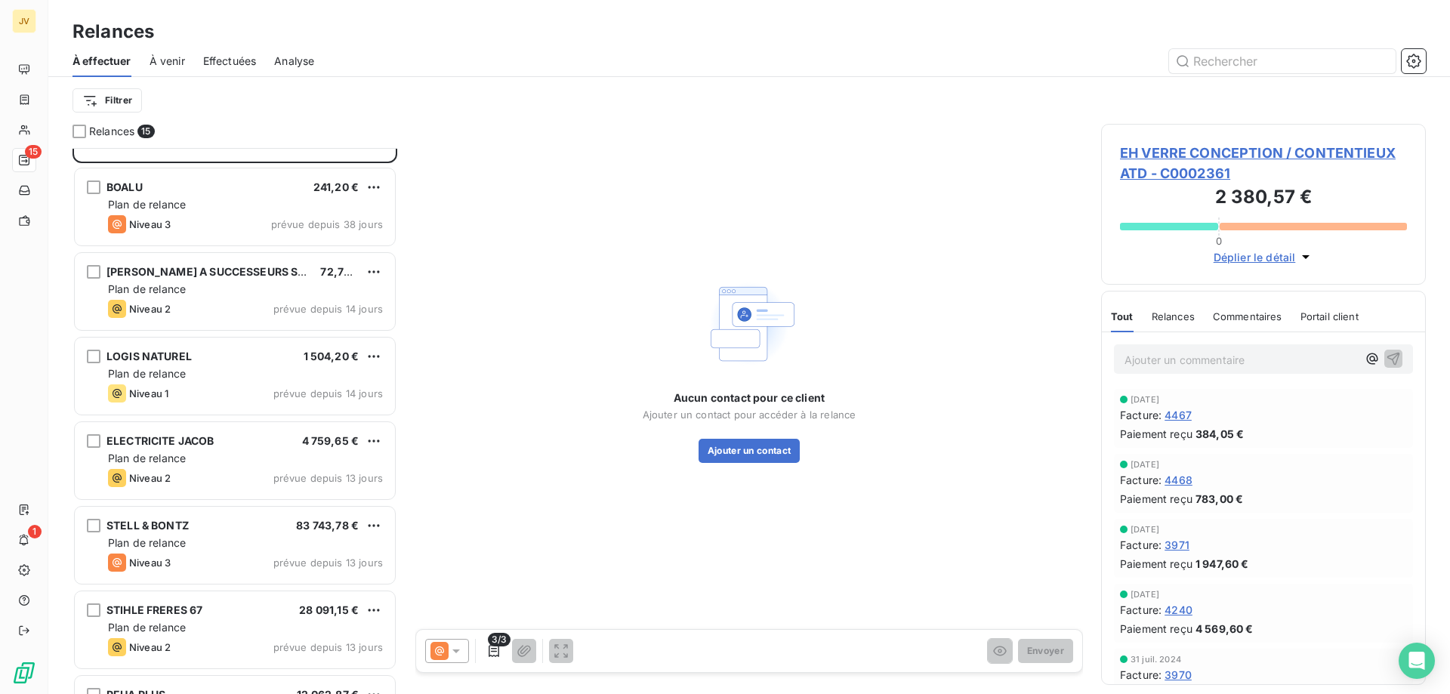
click at [208, 60] on span "Effectuées" at bounding box center [230, 61] width 54 height 15
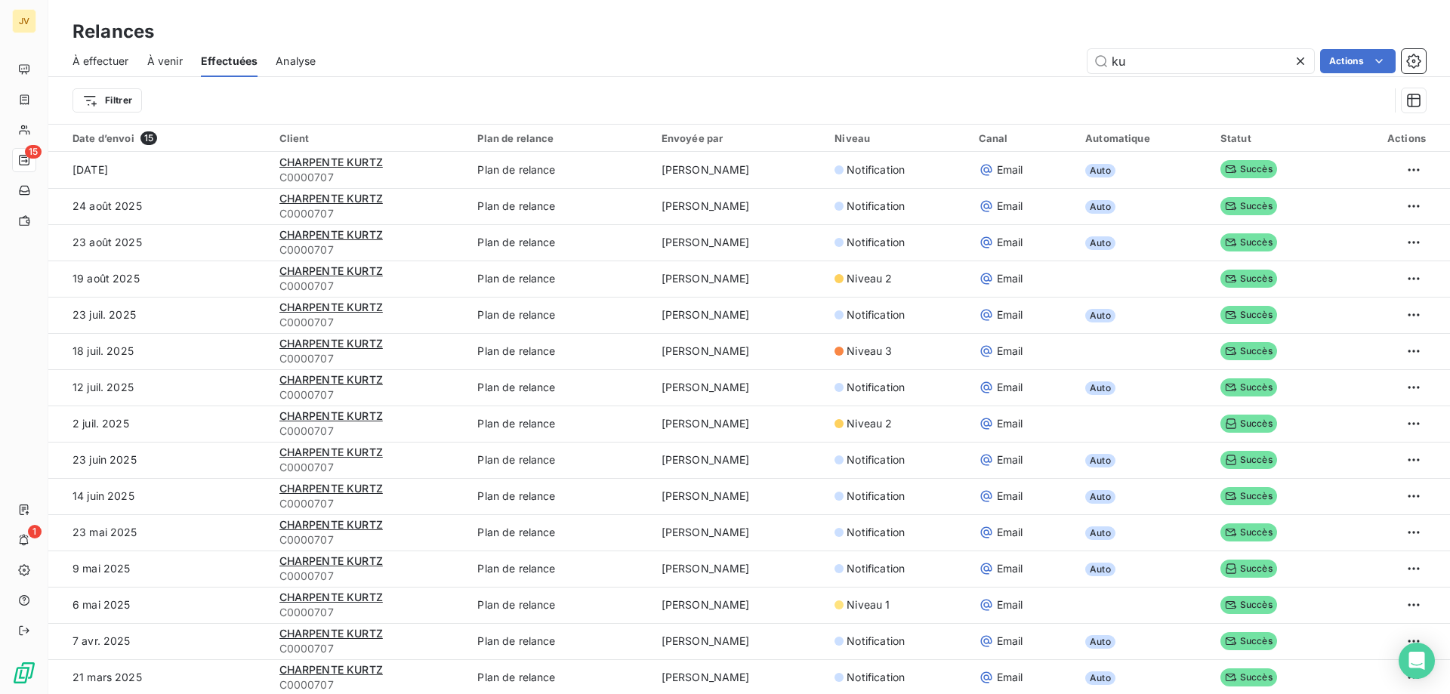
type input "k"
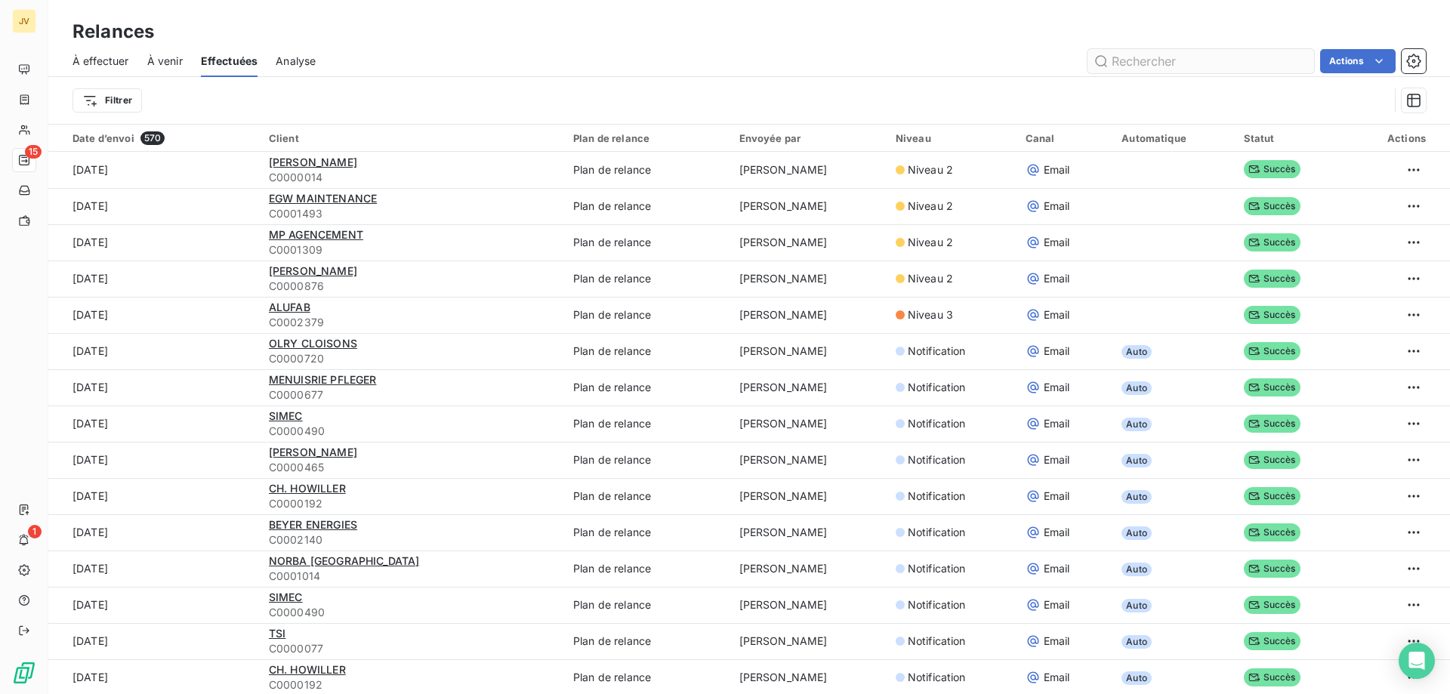
click at [1146, 51] on input "text" at bounding box center [1201, 61] width 227 height 24
click at [1141, 62] on input "text" at bounding box center [1201, 61] width 227 height 24
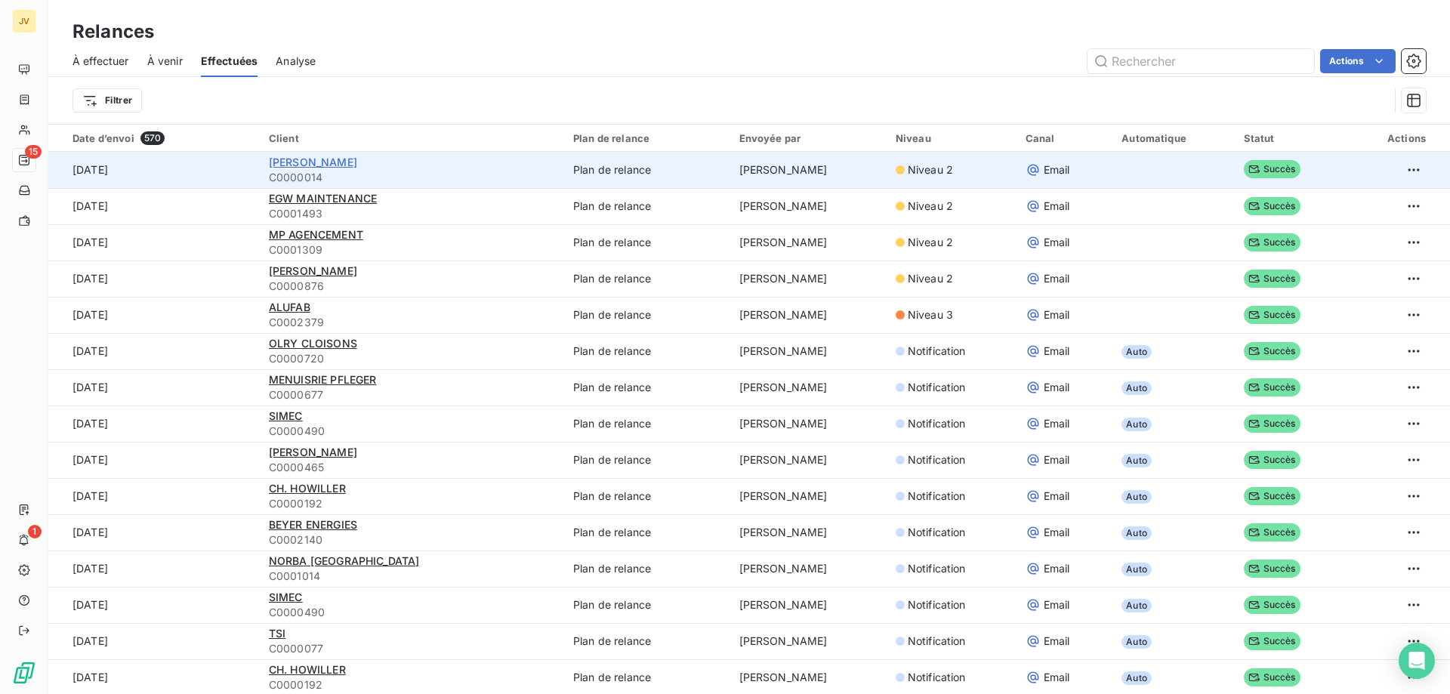
click at [322, 165] on span "[PERSON_NAME]" at bounding box center [313, 162] width 88 height 13
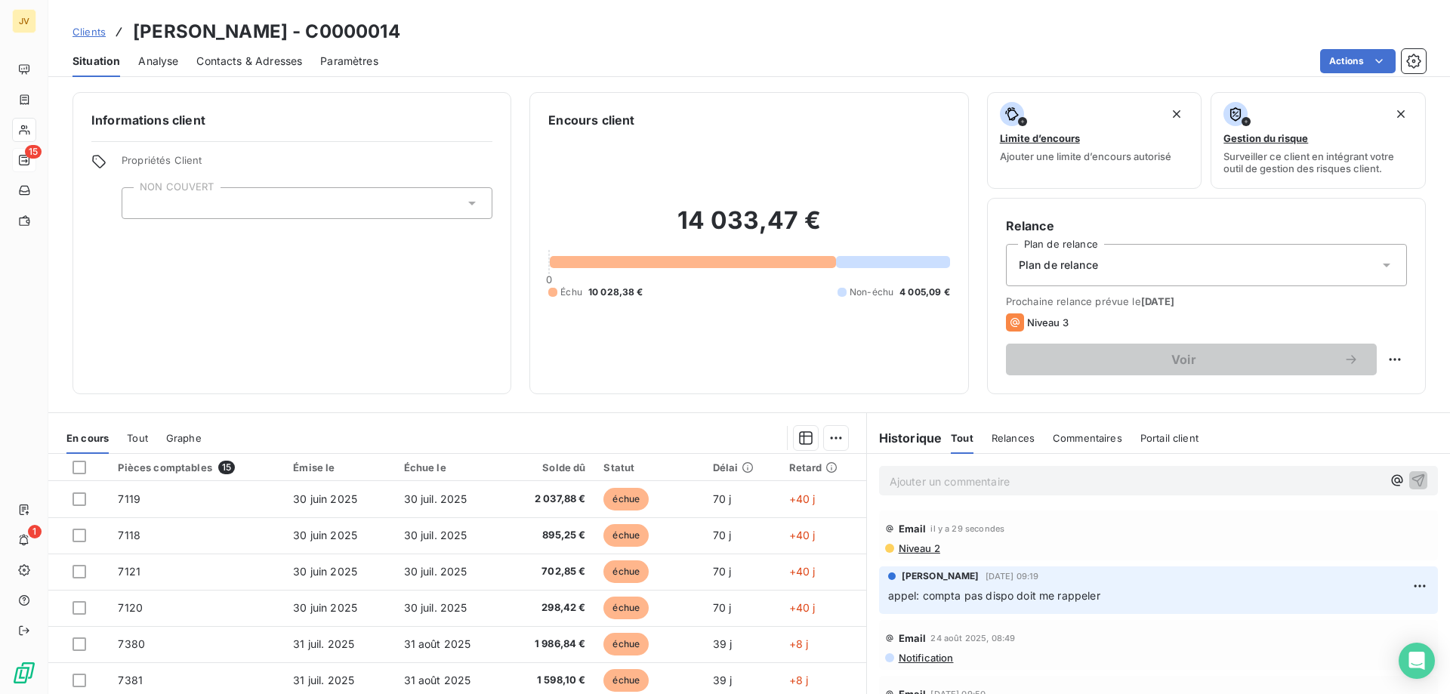
click at [893, 479] on p "Ajouter un commentaire ﻿" at bounding box center [1136, 481] width 493 height 19
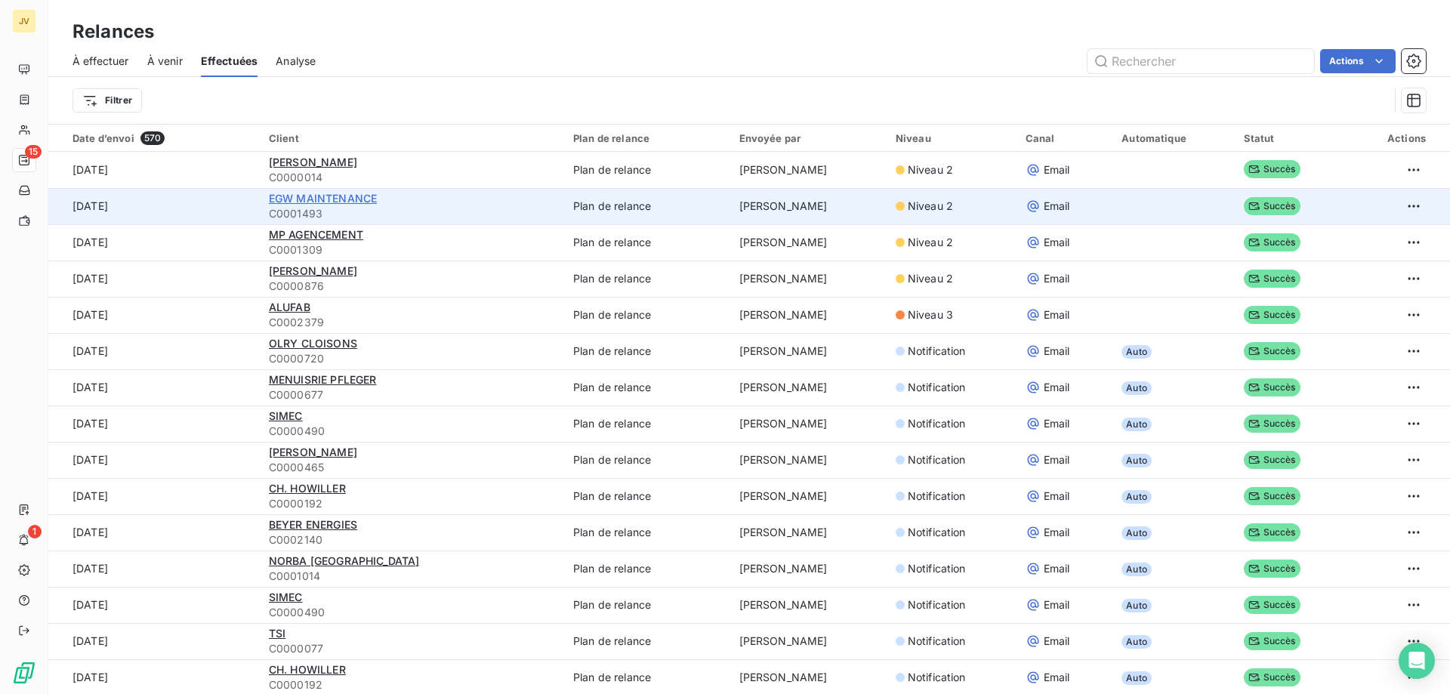
click at [359, 200] on span "EGW MAINTENANCE" at bounding box center [323, 198] width 108 height 13
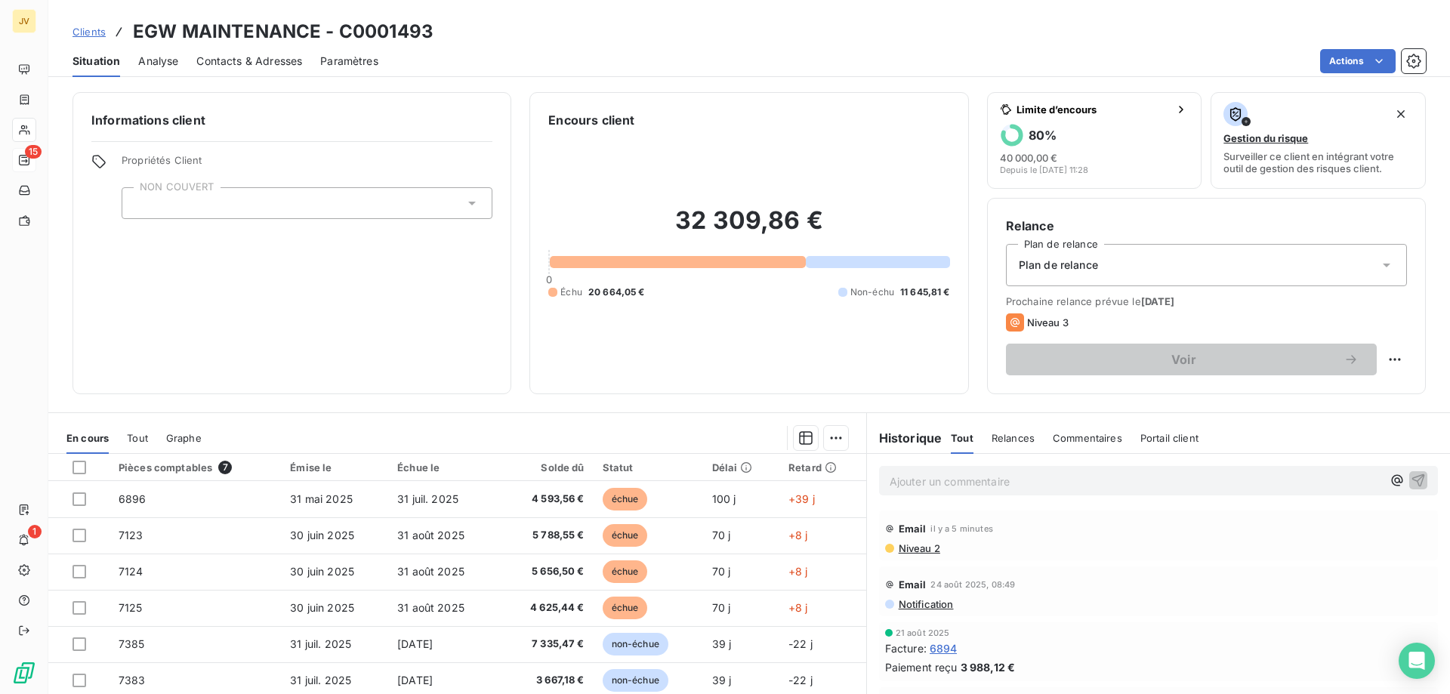
click at [907, 542] on span "Niveau 2" at bounding box center [918, 548] width 43 height 12
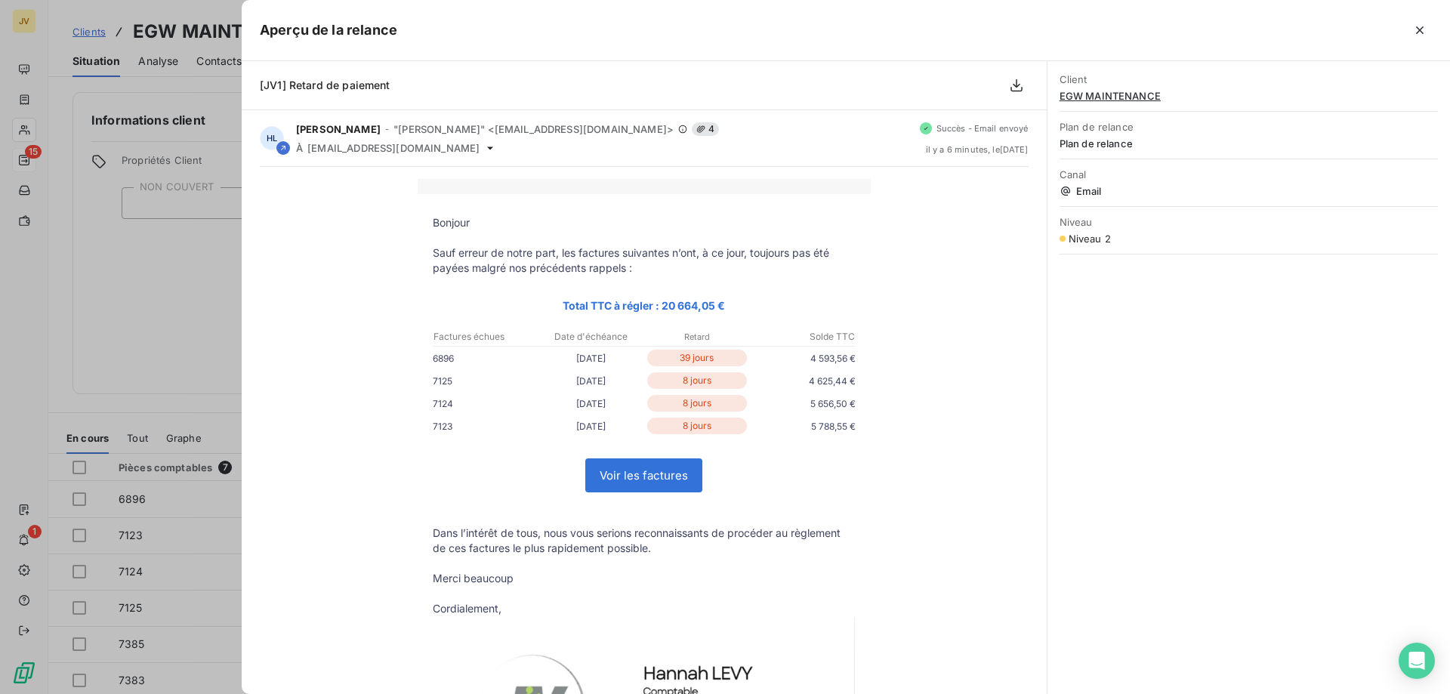
click at [196, 415] on div at bounding box center [725, 347] width 1450 height 694
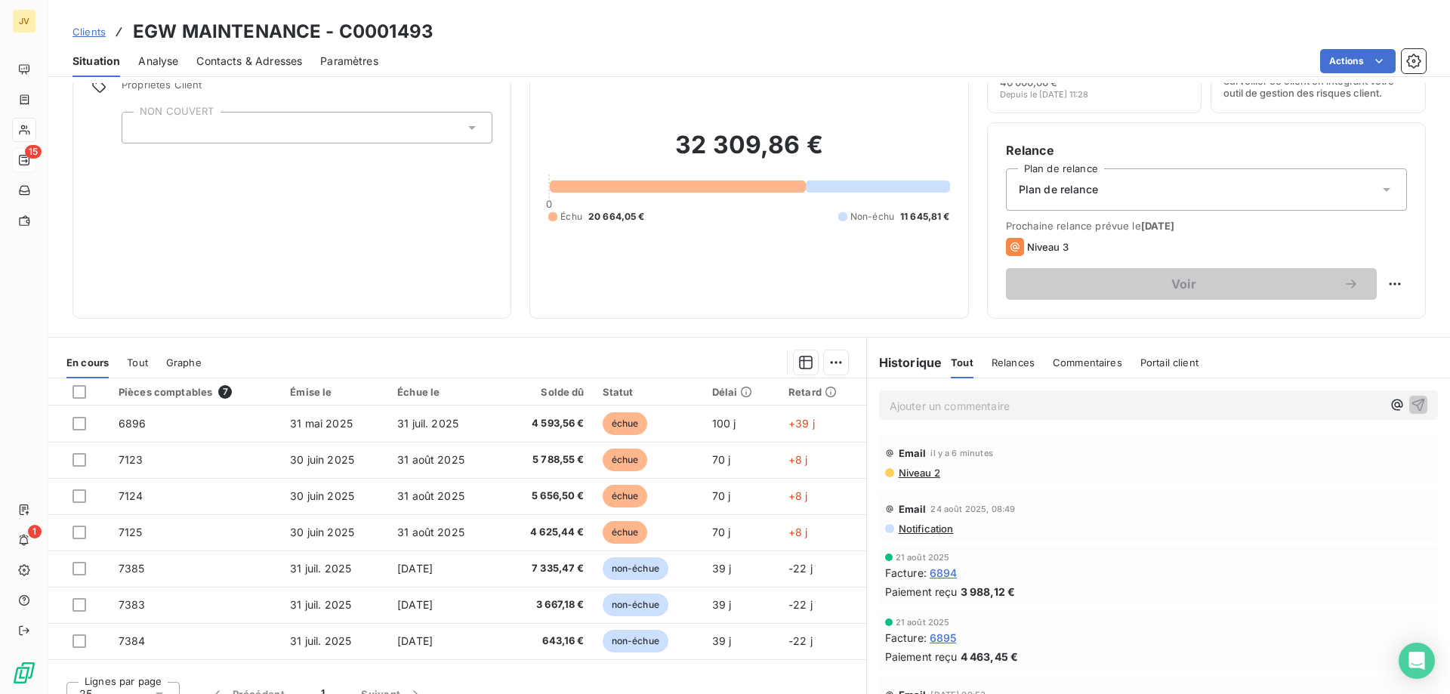
scroll to position [96, 0]
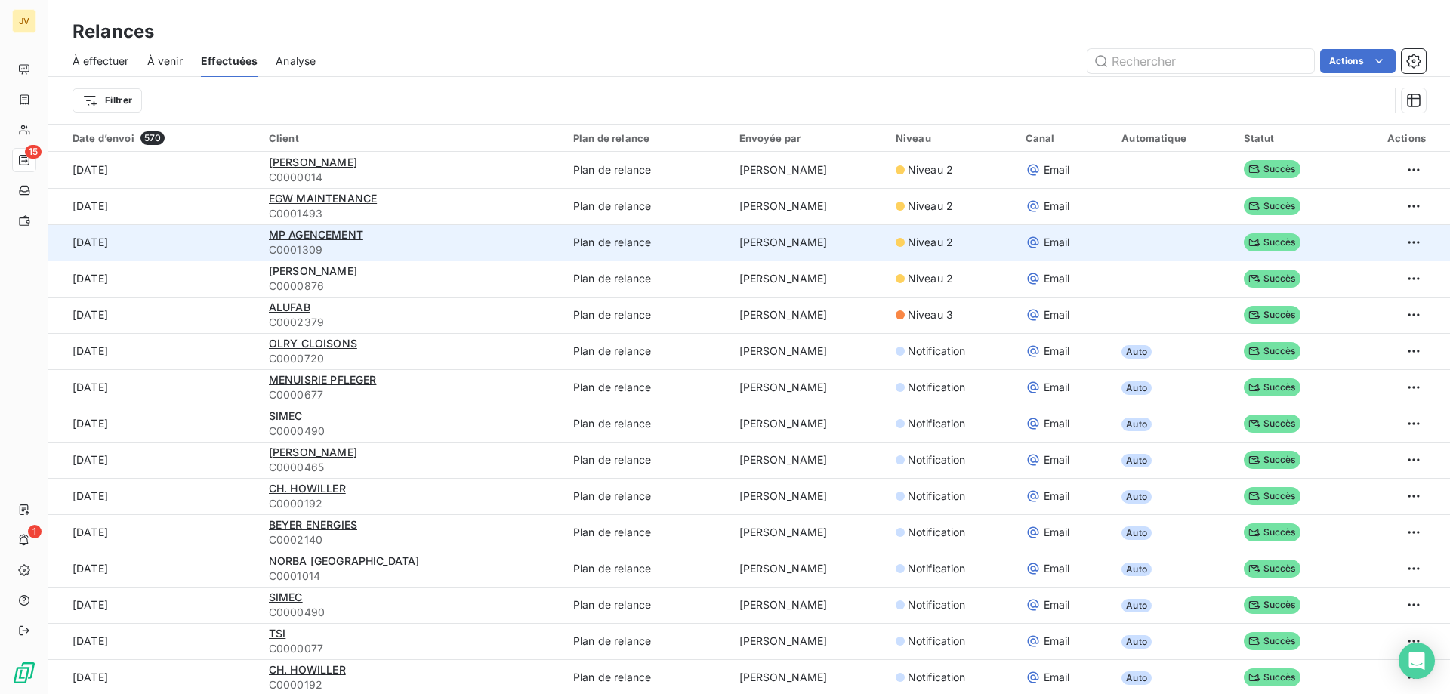
click at [780, 248] on td "[PERSON_NAME]" at bounding box center [808, 242] width 156 height 36
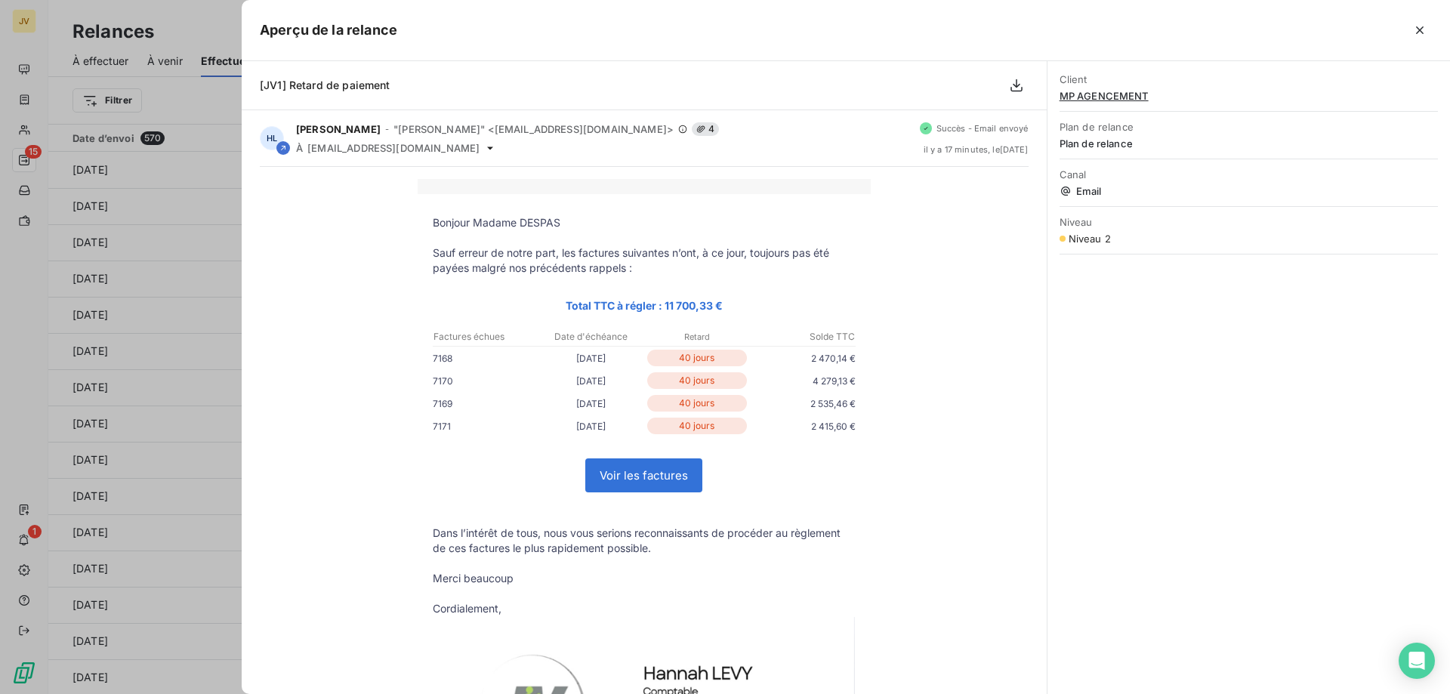
click at [137, 224] on div at bounding box center [725, 347] width 1450 height 694
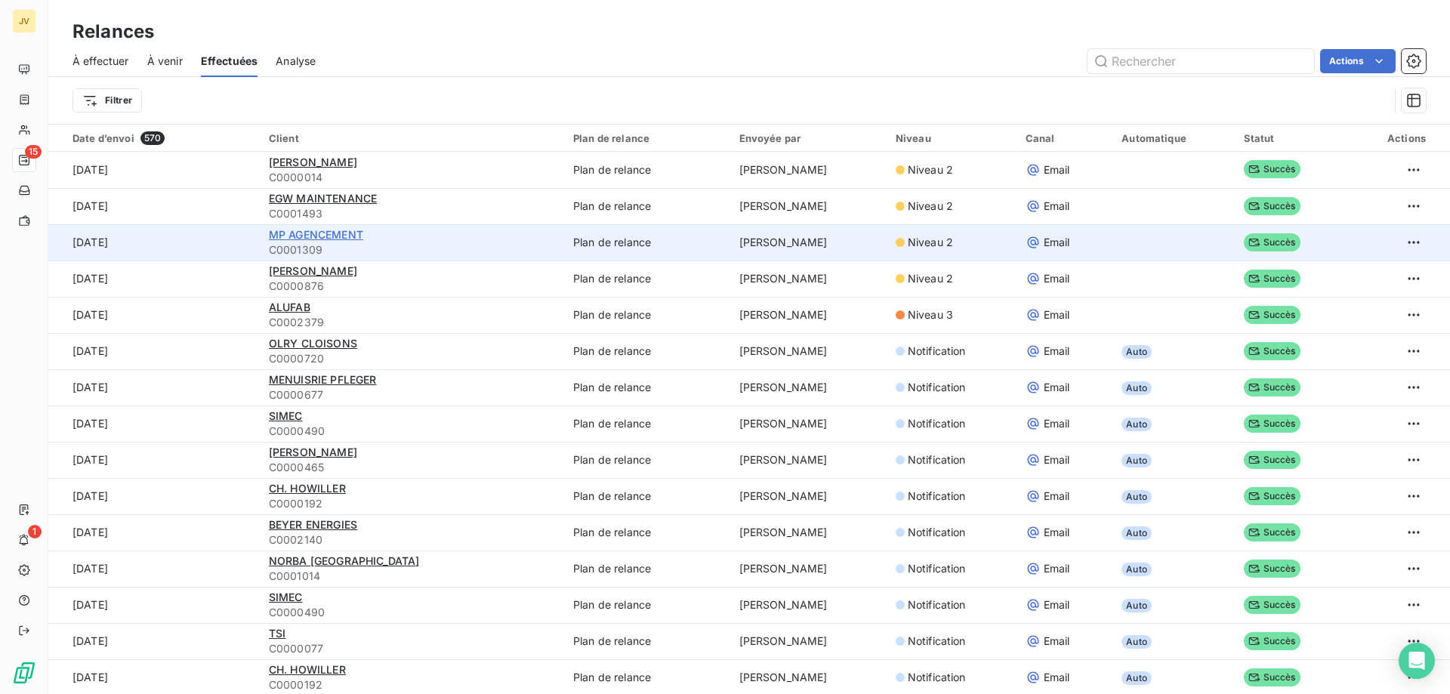
click at [341, 237] on span "MP AGENCEMENT" at bounding box center [316, 234] width 94 height 13
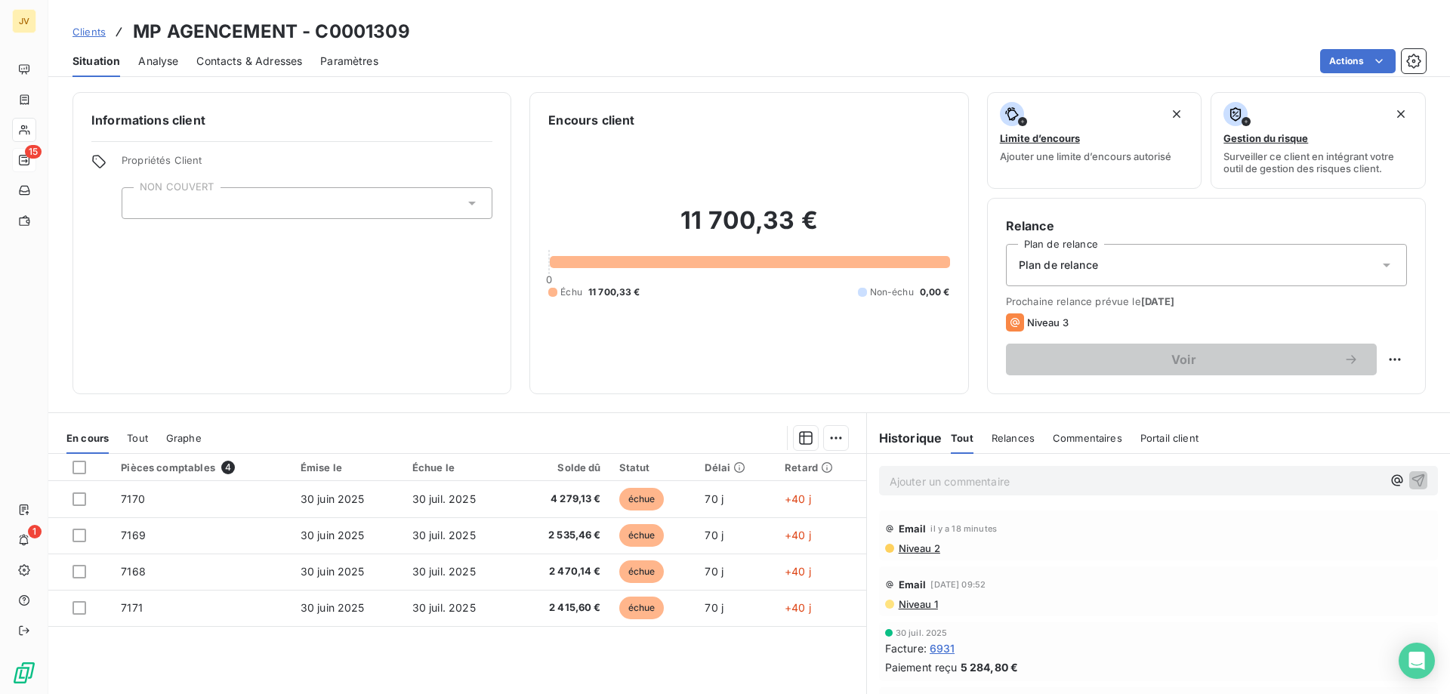
click at [961, 472] on p "Ajouter un commentaire ﻿" at bounding box center [1136, 481] width 493 height 19
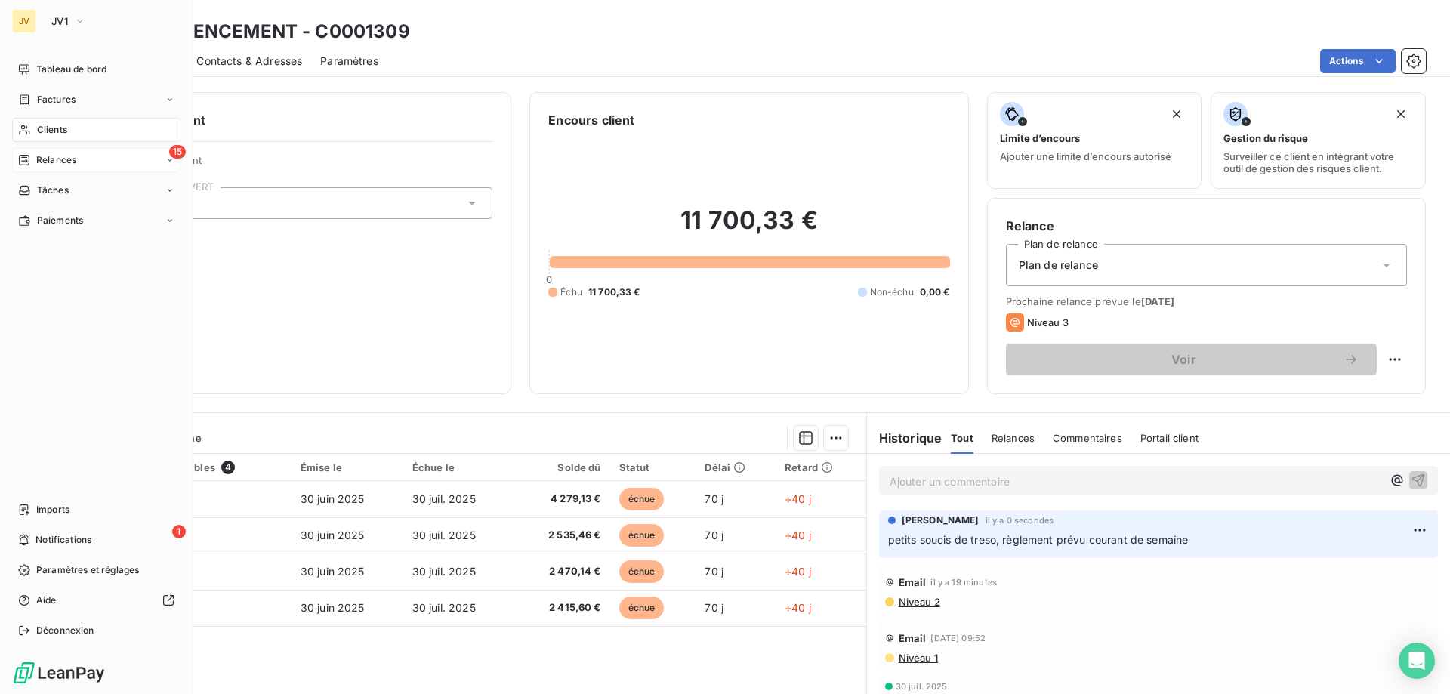
click at [60, 163] on span "Relances" at bounding box center [56, 160] width 40 height 14
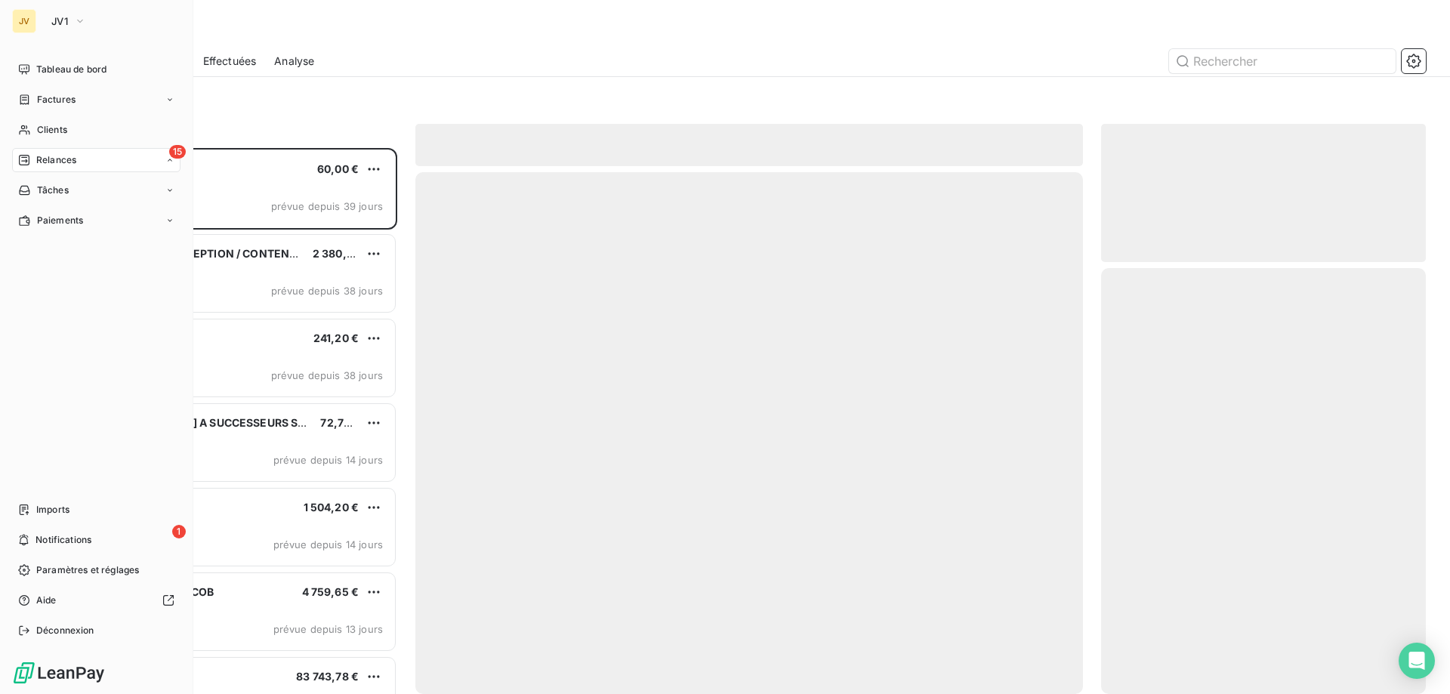
scroll to position [535, 313]
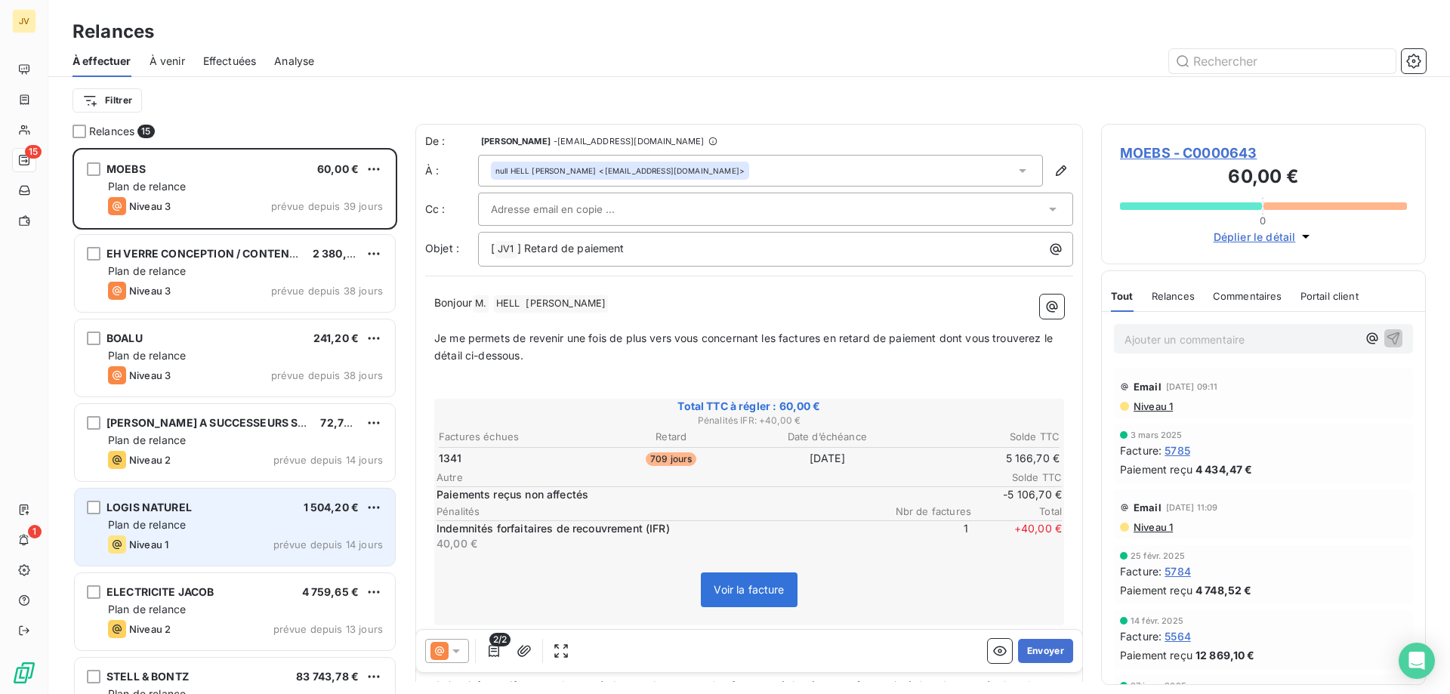
click at [212, 503] on div "LOGIS NATUREL 1 504,20 €" at bounding box center [245, 508] width 275 height 14
